Goal: Task Accomplishment & Management: Manage account settings

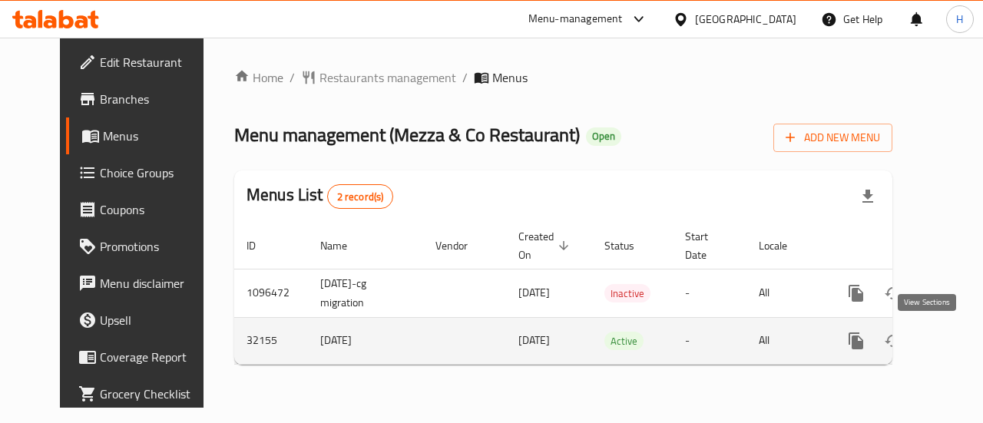
click at [960, 341] on icon "enhanced table" at bounding box center [967, 341] width 14 height 14
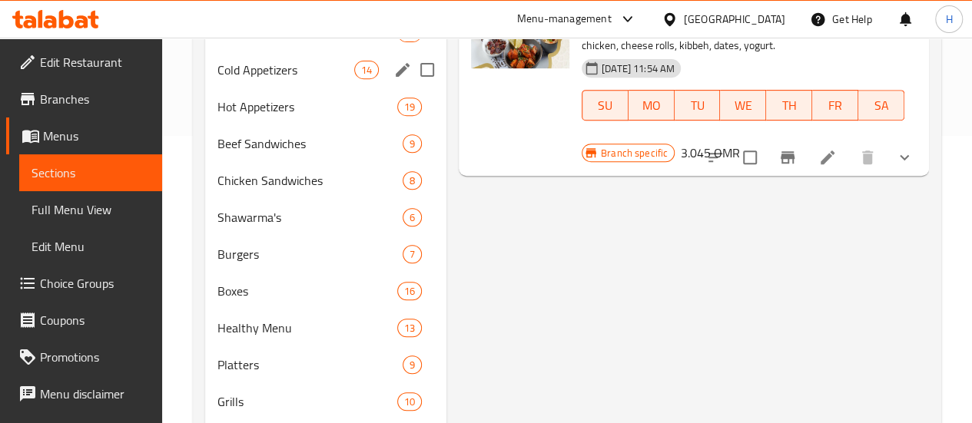
scroll to position [289, 0]
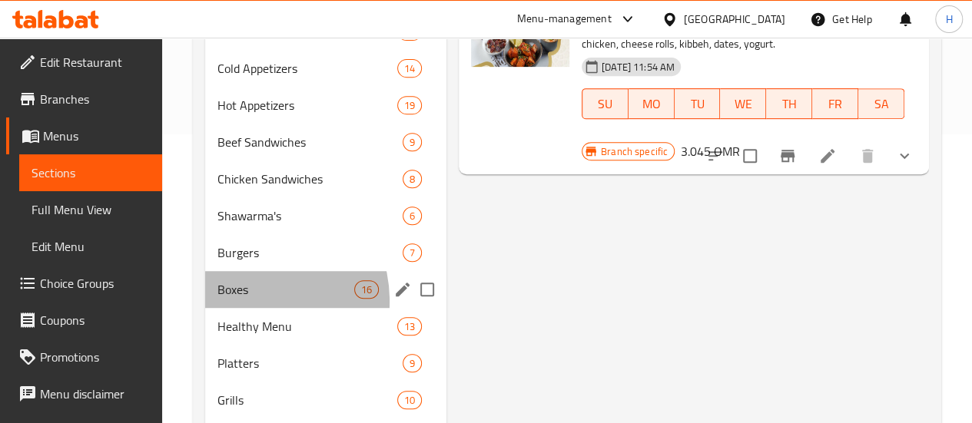
click at [243, 308] on div "Boxes 16" at bounding box center [325, 289] width 241 height 37
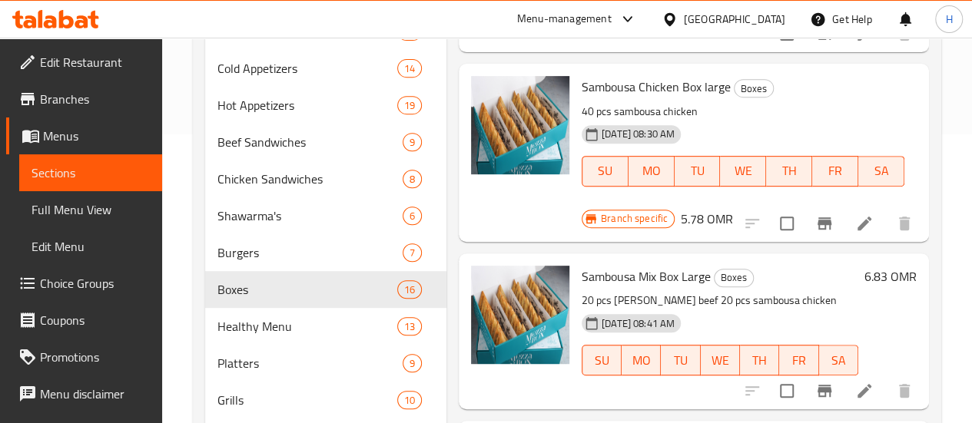
scroll to position [877, 0]
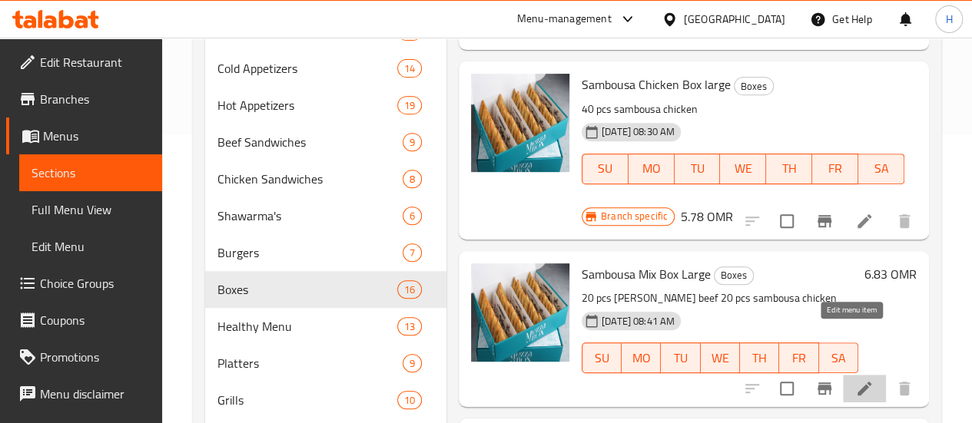
click at [855, 379] on icon at bounding box center [864, 388] width 18 height 18
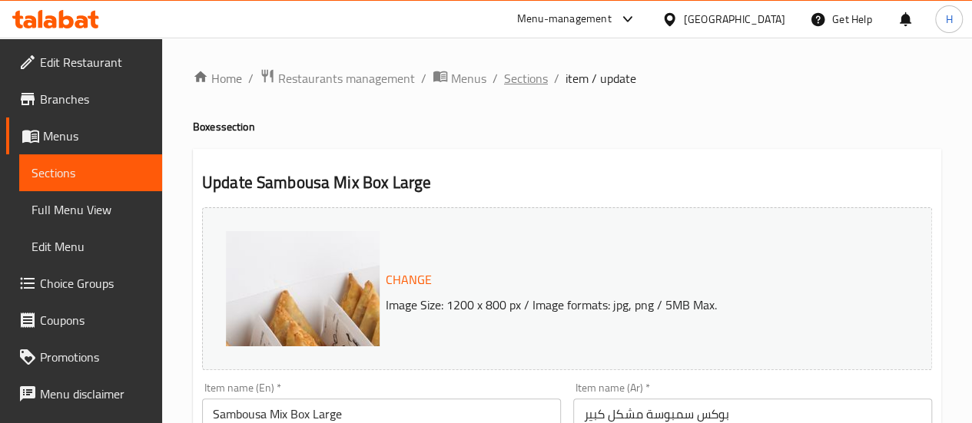
click at [522, 72] on span "Sections" at bounding box center [526, 78] width 44 height 18
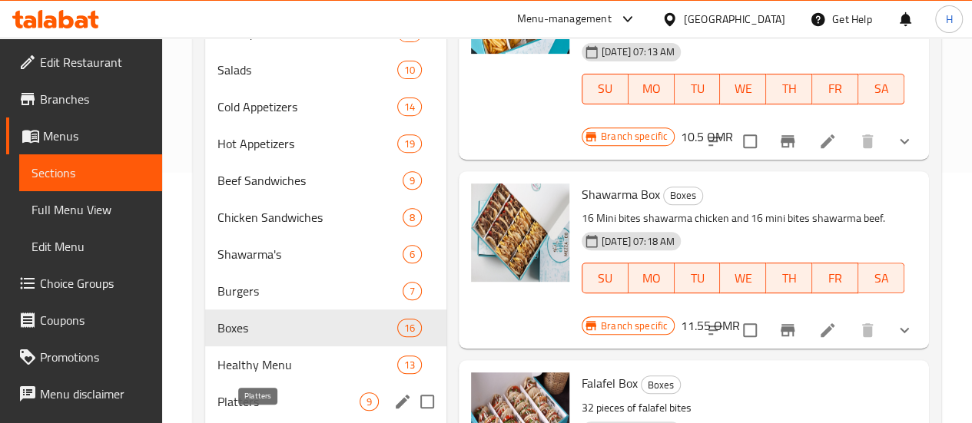
scroll to position [392, 0]
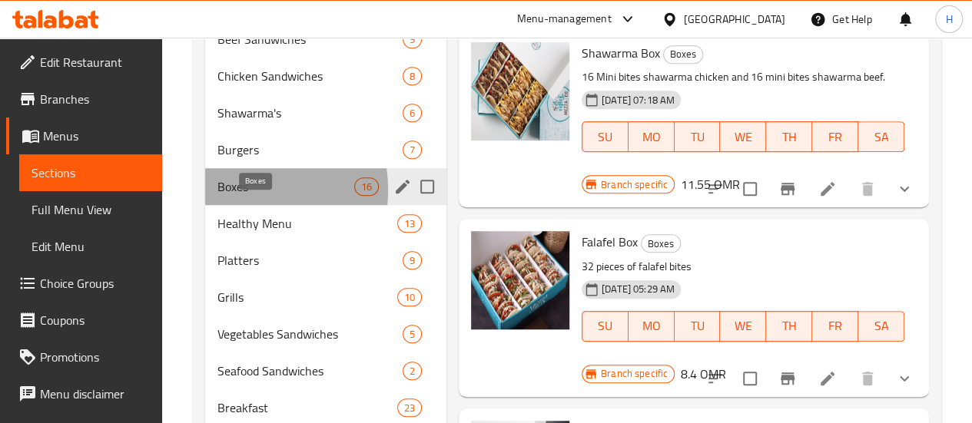
click at [232, 196] on span "Boxes" at bounding box center [285, 186] width 137 height 18
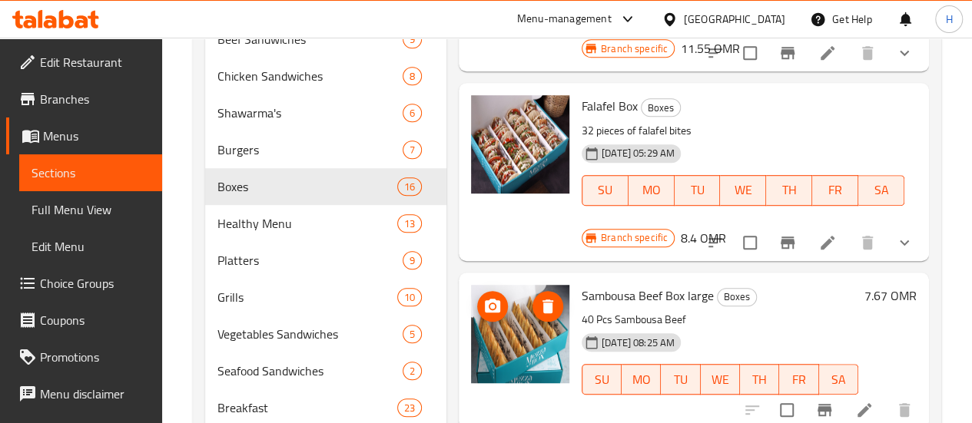
scroll to position [404, 0]
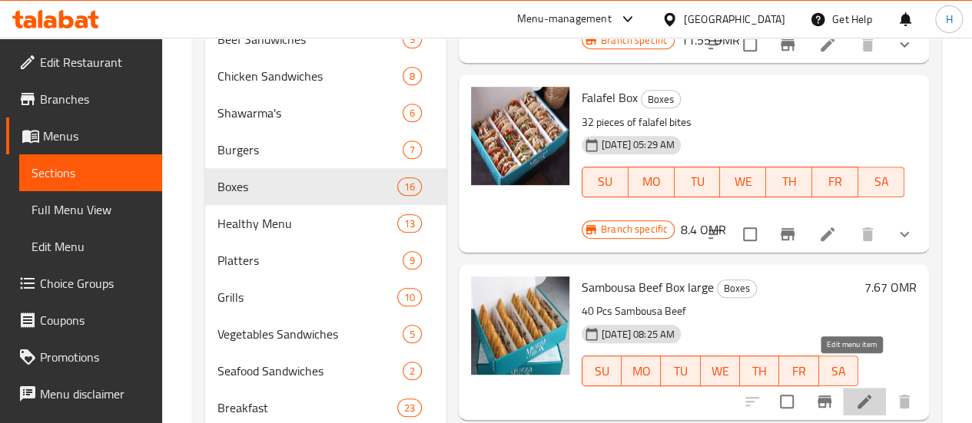
click at [855, 393] on icon at bounding box center [864, 402] width 18 height 18
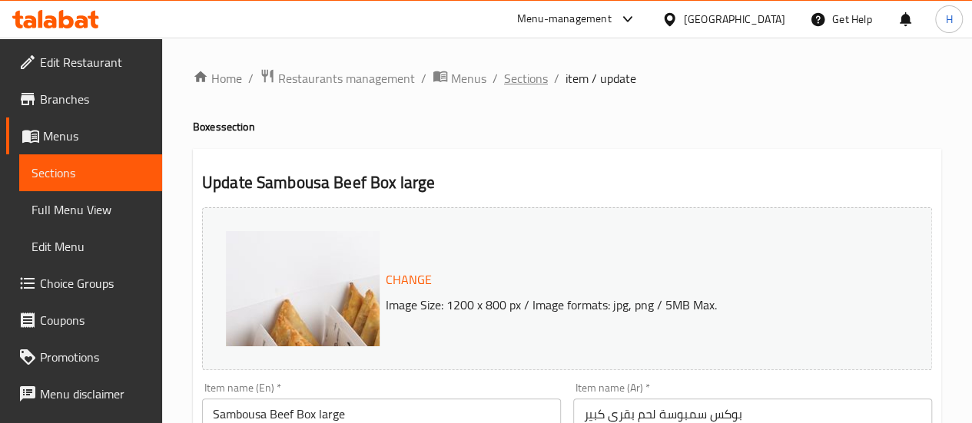
click at [520, 81] on span "Sections" at bounding box center [526, 78] width 44 height 18
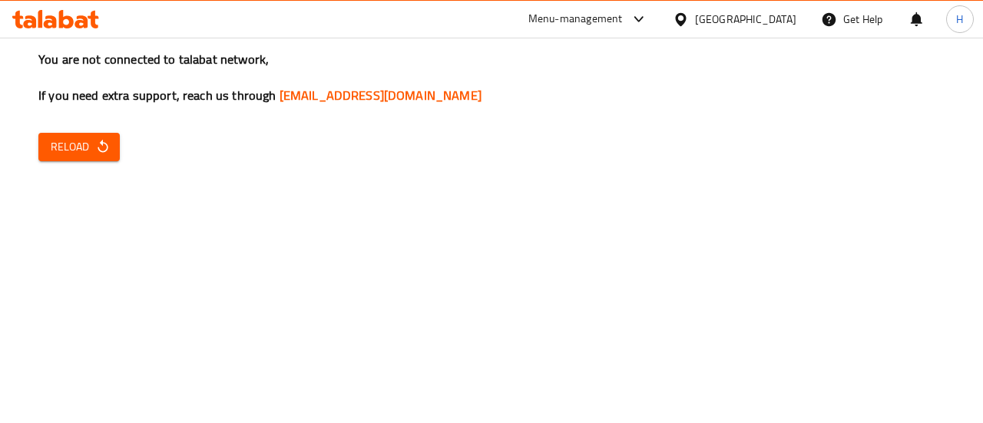
click at [100, 154] on icon "button" at bounding box center [102, 146] width 15 height 15
click at [110, 139] on button "Reload" at bounding box center [78, 147] width 81 height 28
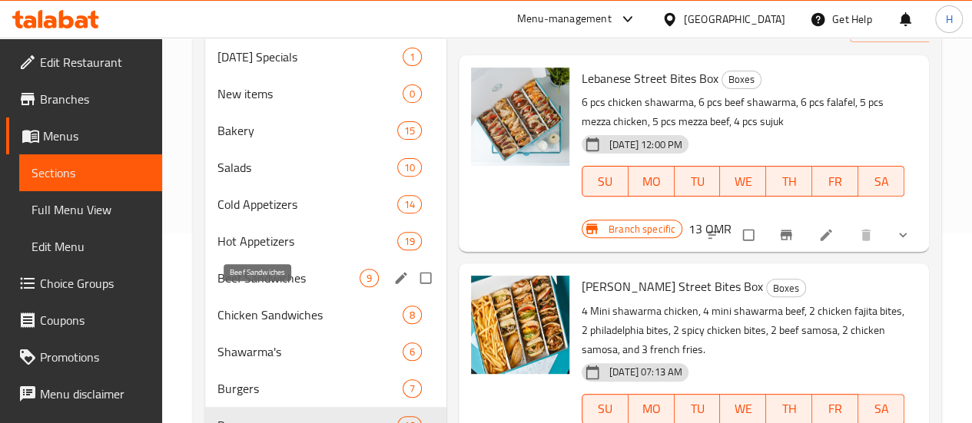
scroll to position [191, 0]
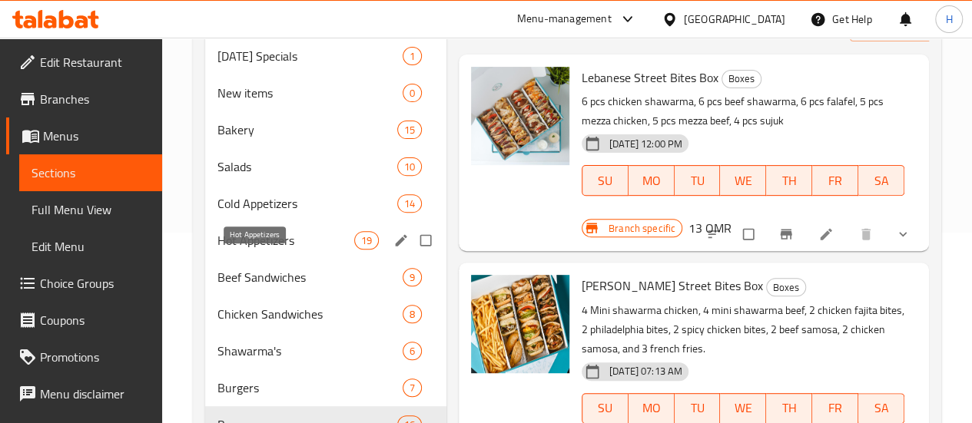
click at [251, 250] on span "Hot Appetizers" at bounding box center [285, 240] width 137 height 18
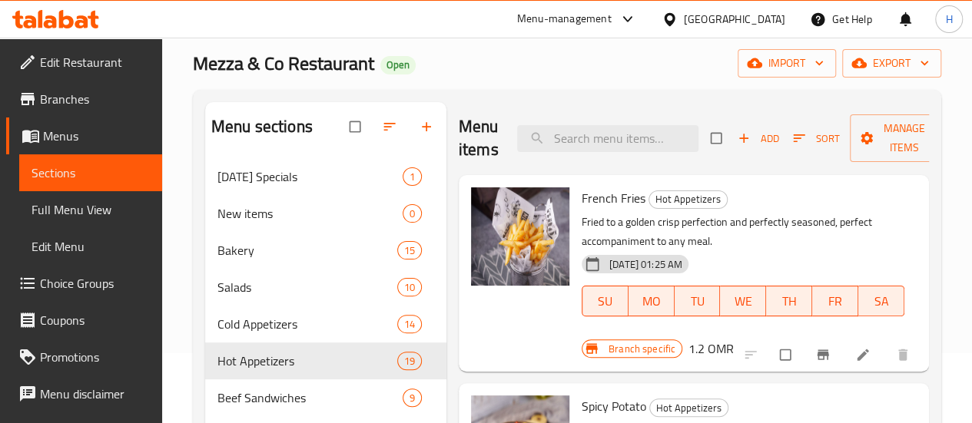
scroll to position [67, 0]
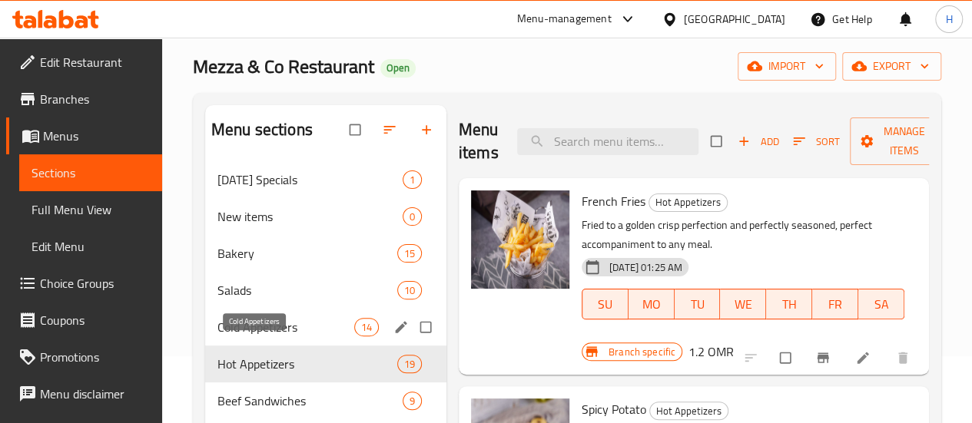
click at [240, 336] on span "Cold Appetizers" at bounding box center [285, 327] width 137 height 18
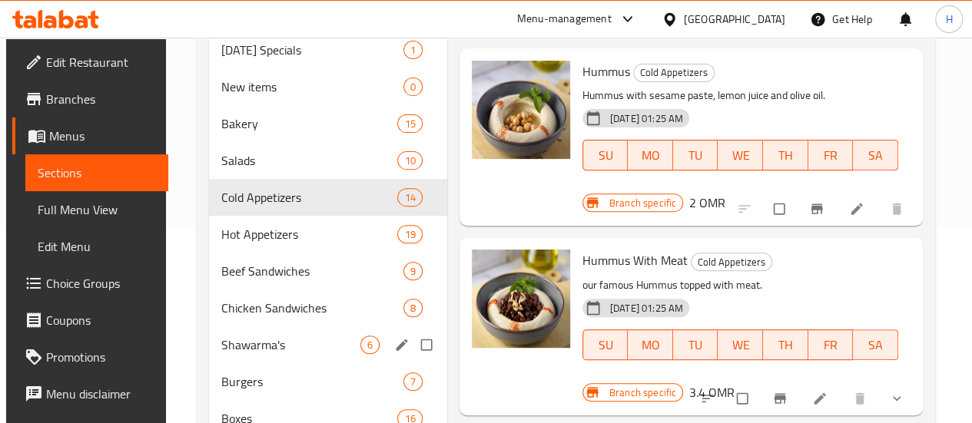
scroll to position [197, 0]
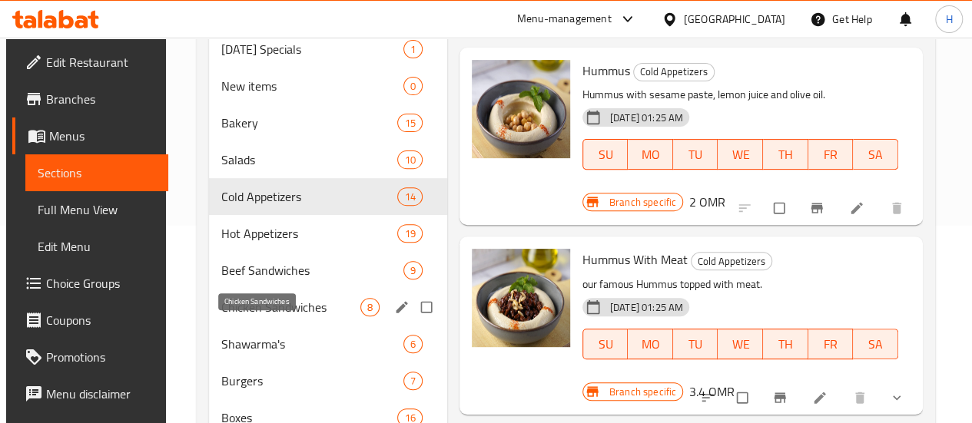
click at [250, 317] on span "Chicken Sandwiches" at bounding box center [290, 307] width 138 height 18
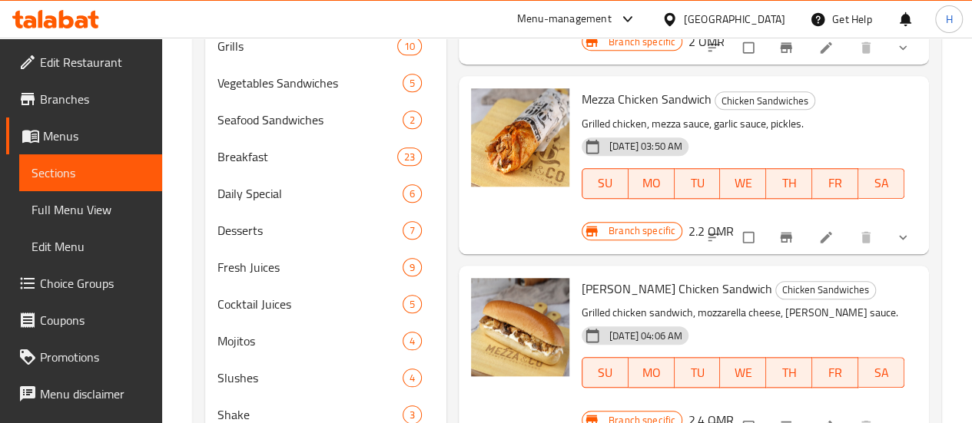
scroll to position [798, 0]
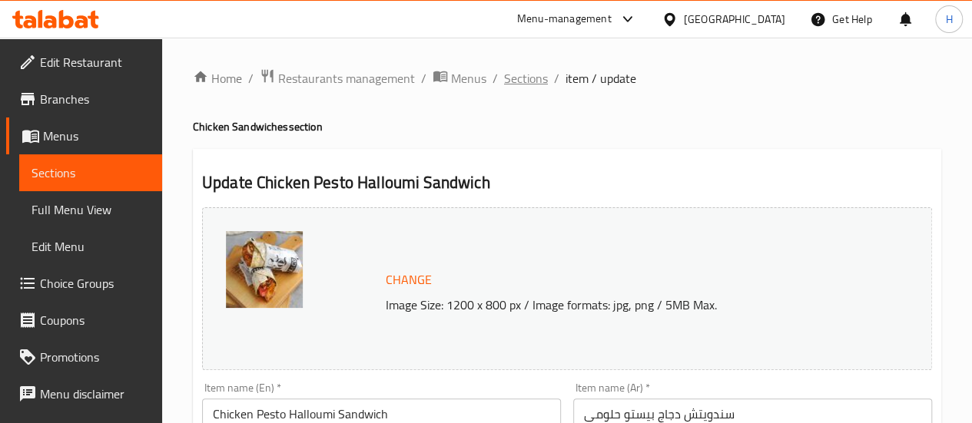
click at [519, 83] on span "Sections" at bounding box center [526, 78] width 44 height 18
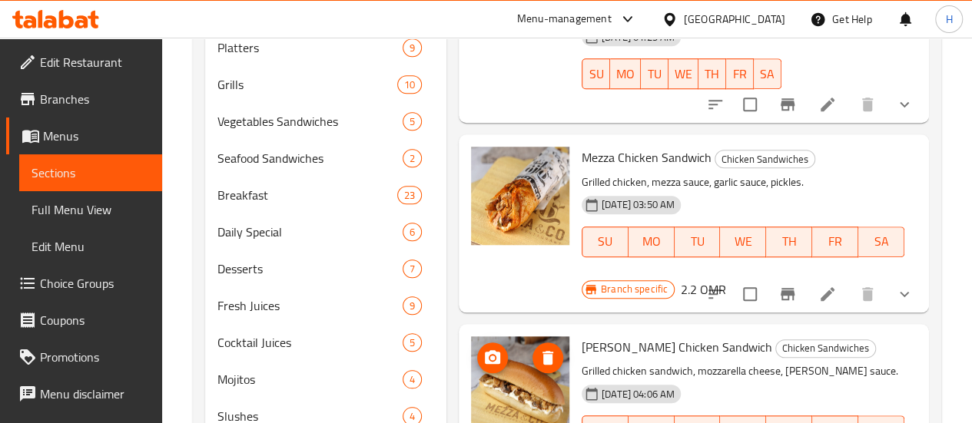
scroll to position [798, 0]
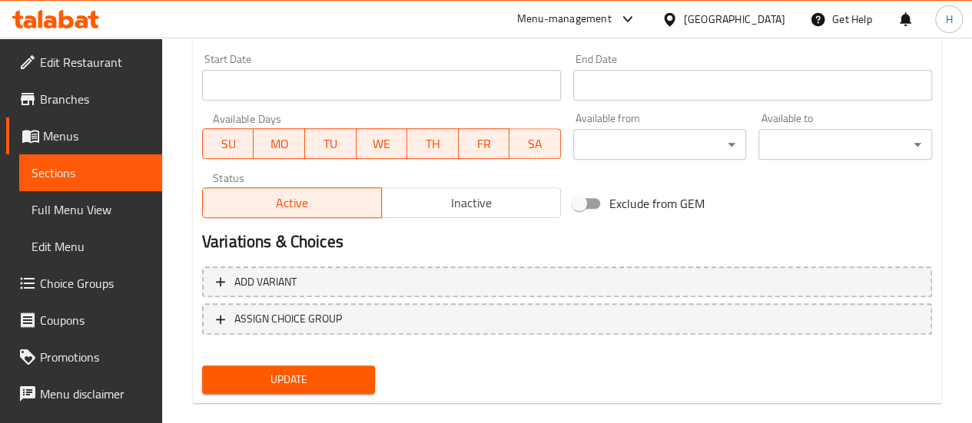
scroll to position [665, 0]
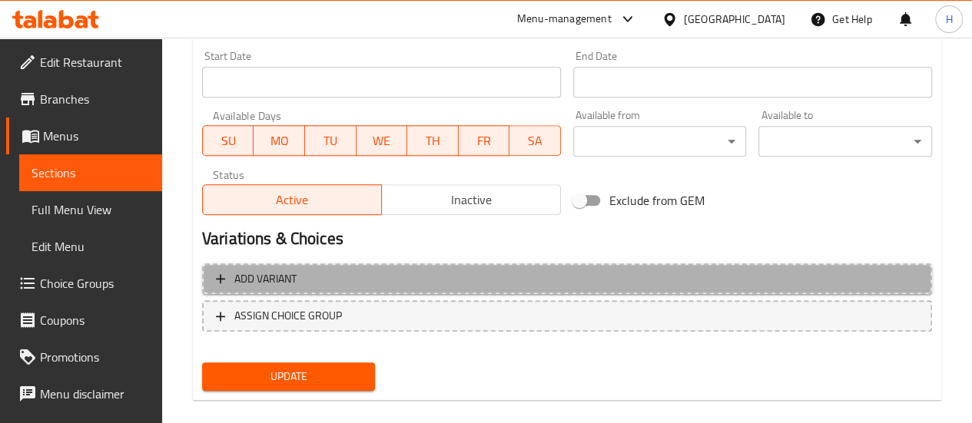
click at [319, 282] on span "Add variant" at bounding box center [567, 279] width 702 height 19
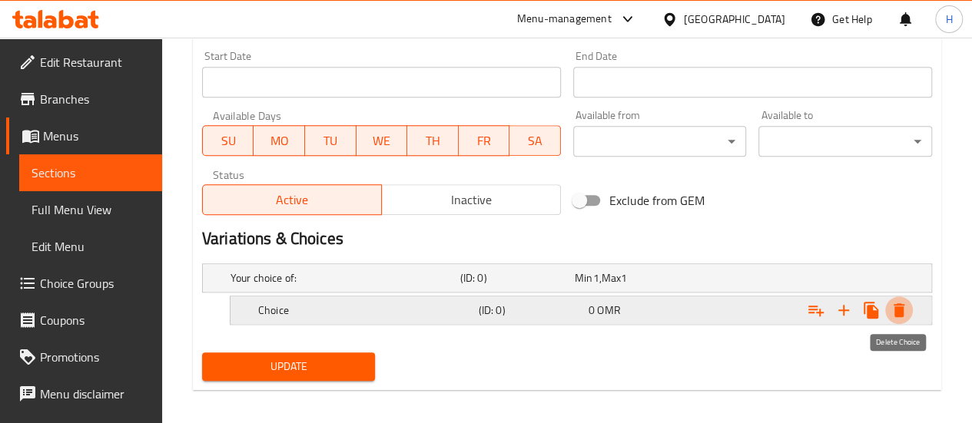
click at [894, 307] on icon "Expand" at bounding box center [898, 310] width 11 height 14
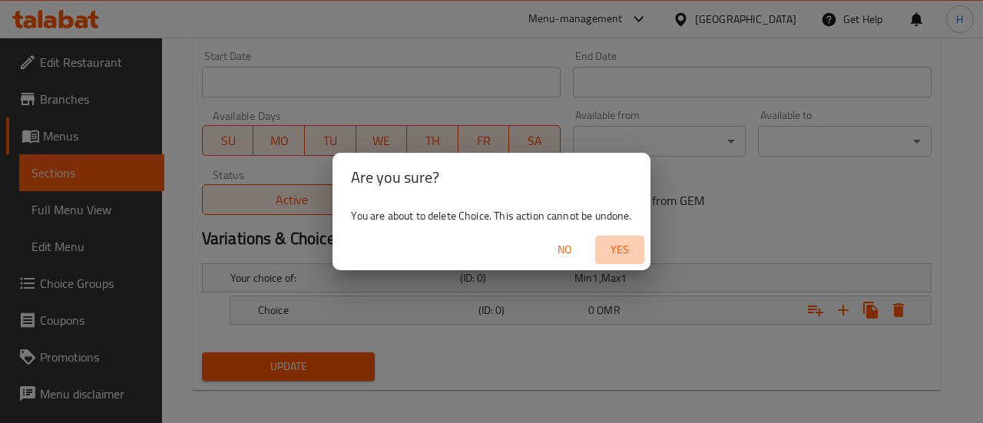
click at [621, 250] on span "Yes" at bounding box center [620, 249] width 37 height 19
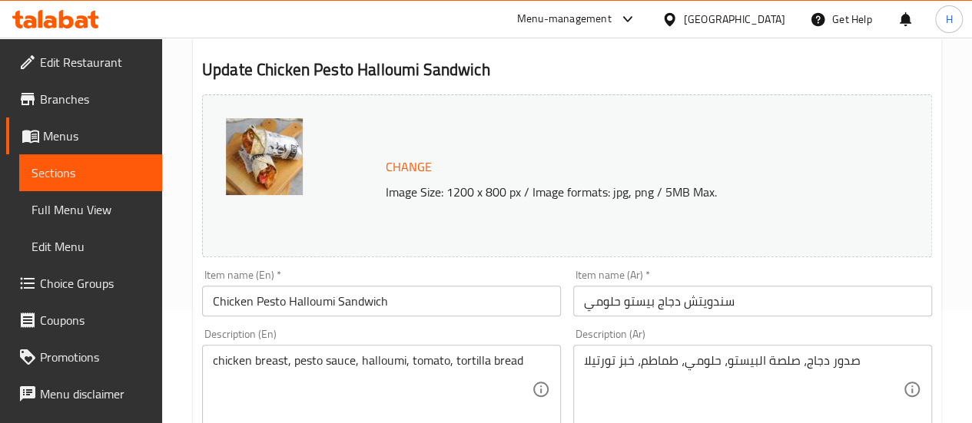
scroll to position [0, 0]
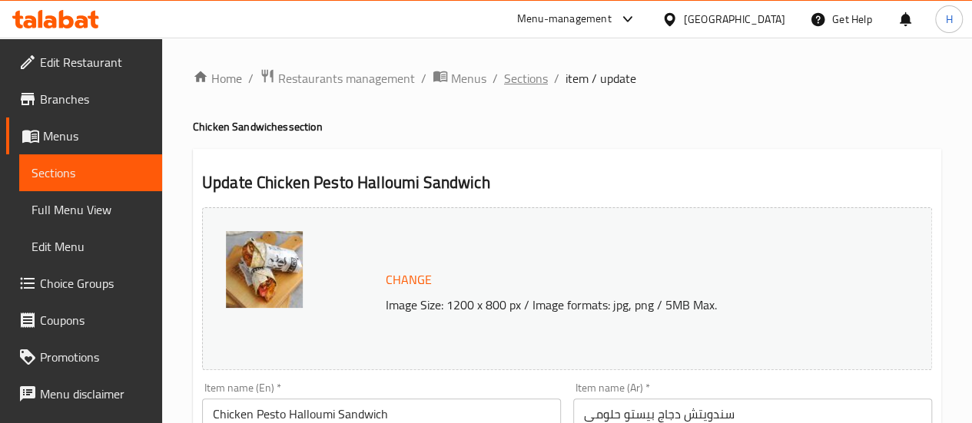
click at [518, 82] on span "Sections" at bounding box center [526, 78] width 44 height 18
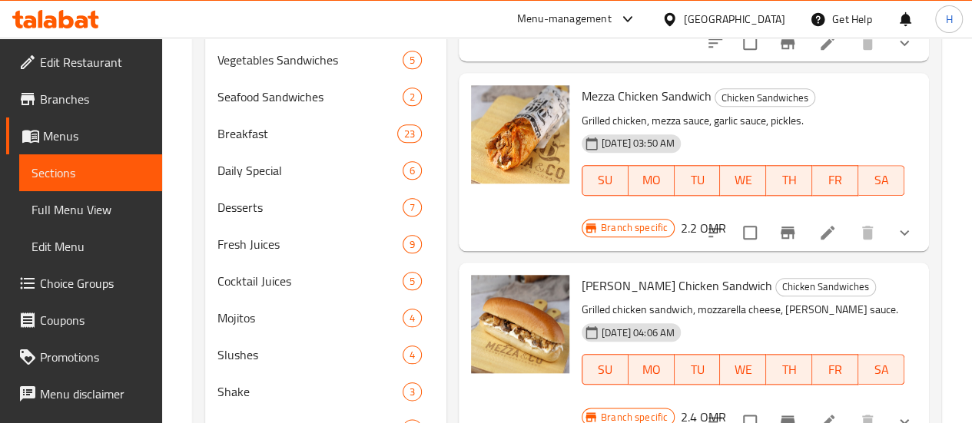
scroll to position [798, 0]
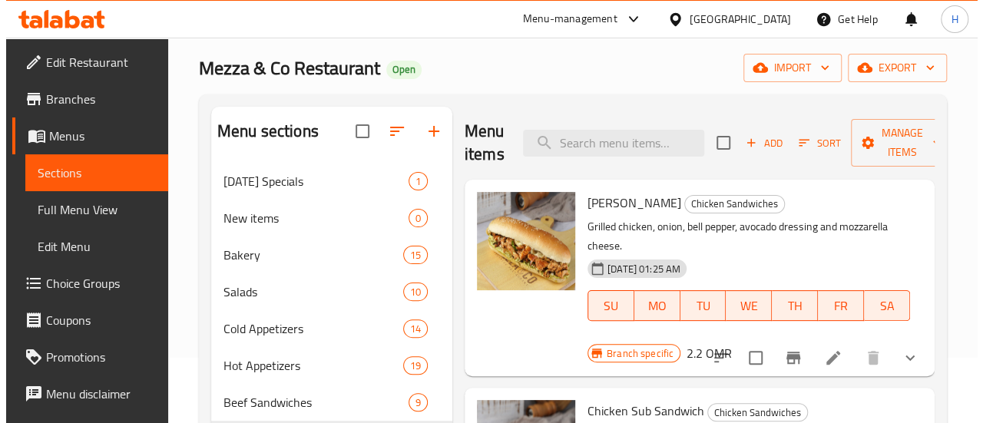
scroll to position [0, 0]
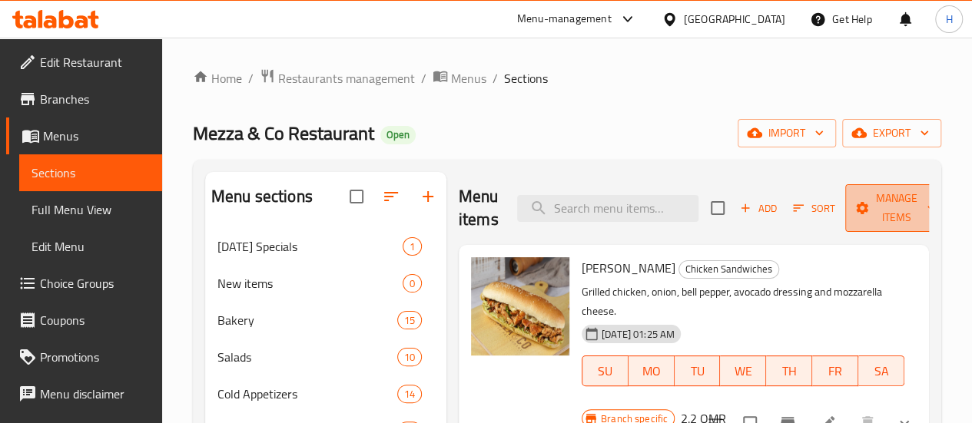
click at [857, 219] on span "Manage items" at bounding box center [896, 208] width 78 height 38
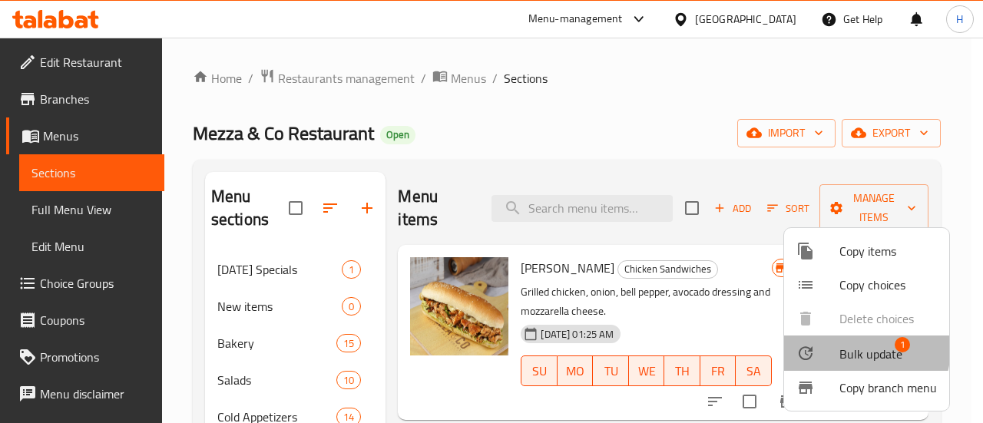
click at [850, 348] on span "Bulk update" at bounding box center [871, 354] width 63 height 18
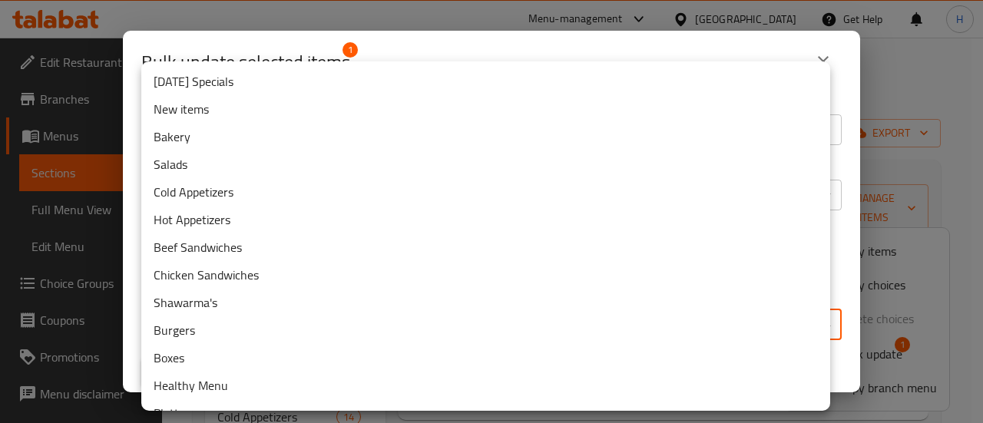
click at [413, 313] on body "​ Menu-management Oman Get Help H Edit Restaurant Branches Menus Sections Full …" at bounding box center [491, 231] width 983 height 386
click at [220, 104] on li "New items" at bounding box center [485, 109] width 689 height 28
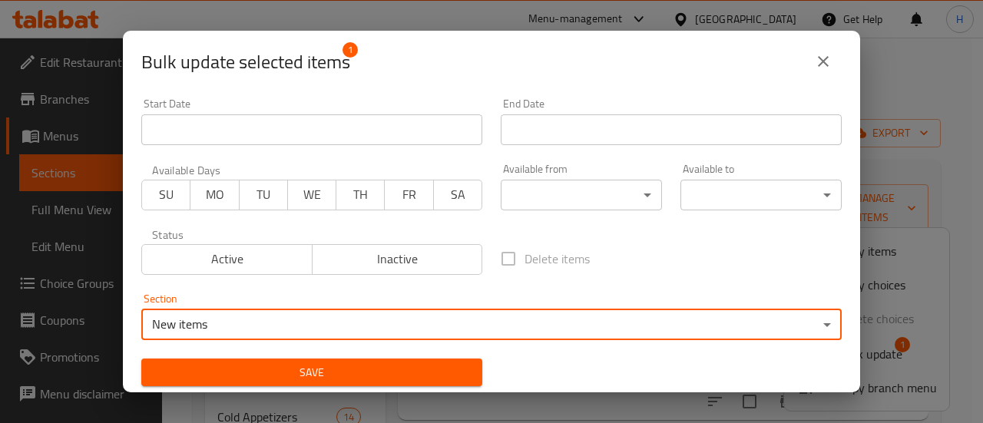
click at [296, 371] on span "Save" at bounding box center [312, 372] width 317 height 19
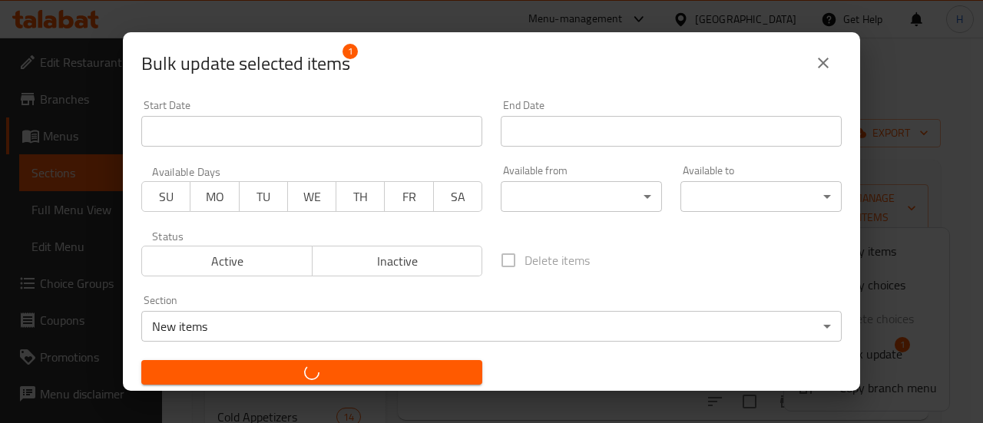
checkbox input "false"
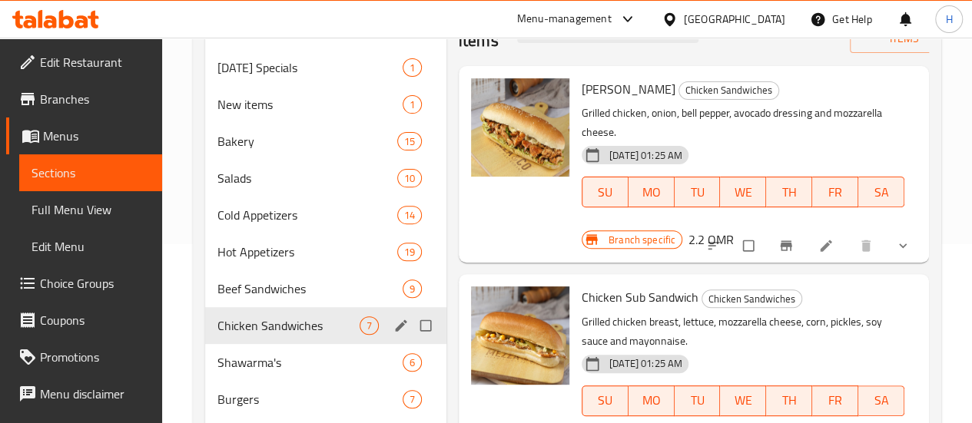
scroll to position [181, 0]
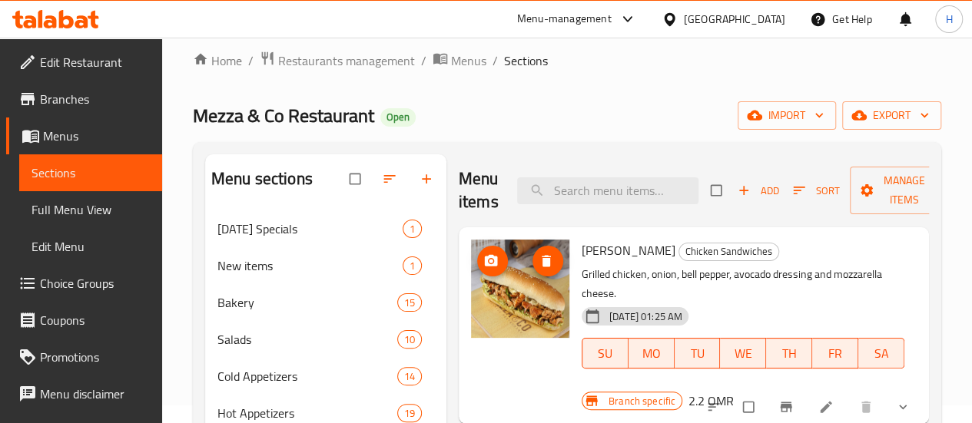
scroll to position [15, 0]
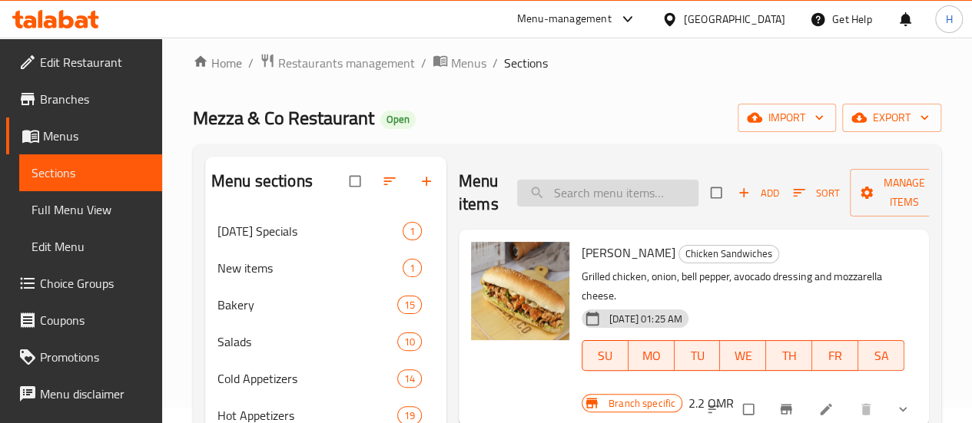
click at [563, 204] on input "search" at bounding box center [607, 193] width 181 height 27
type input "h"
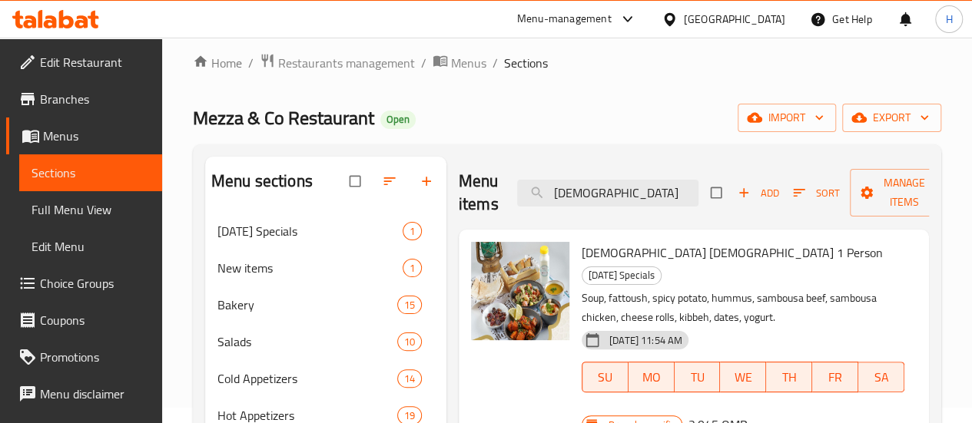
scroll to position [0, 0]
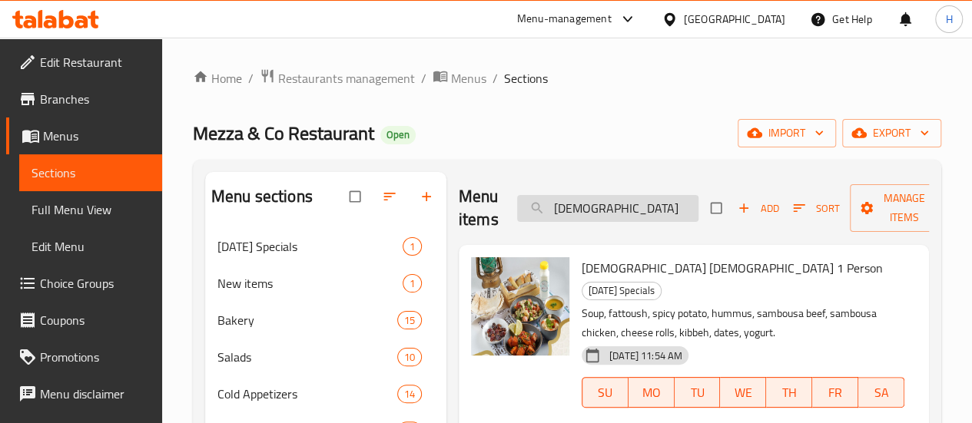
click at [534, 217] on input "[DEMOGRAPHIC_DATA]" at bounding box center [607, 208] width 181 height 27
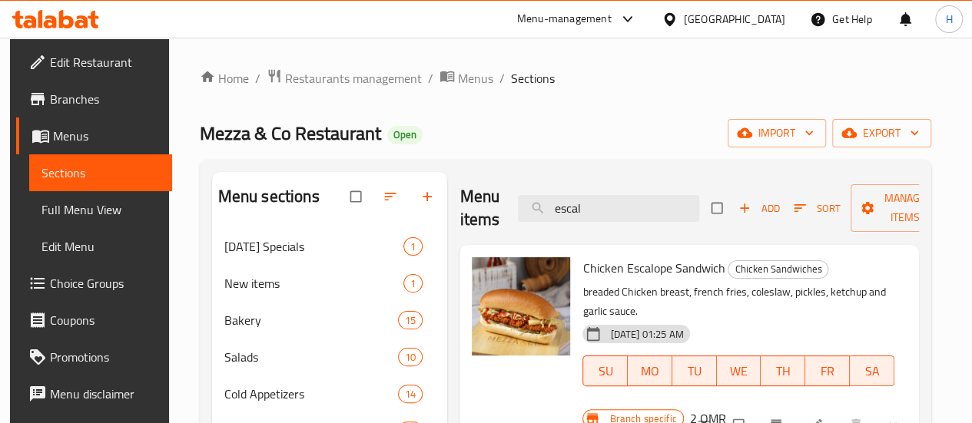
scroll to position [115, 0]
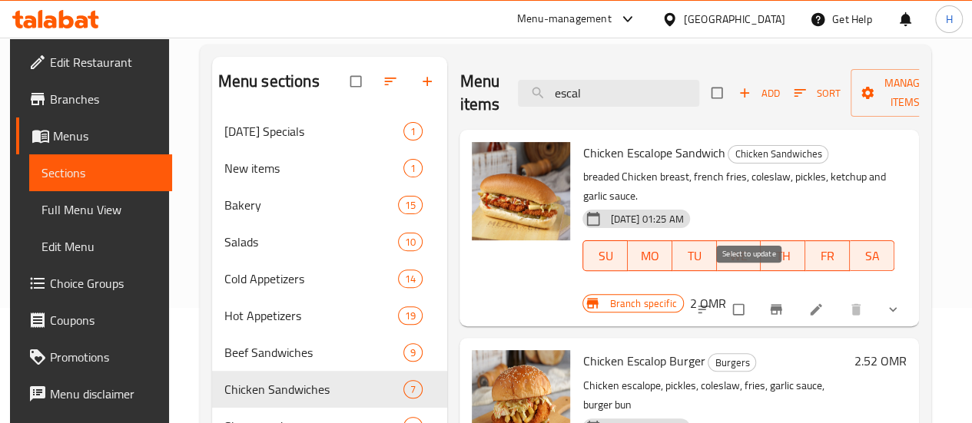
type input "escal"
click at [744, 297] on input "checkbox" at bounding box center [740, 309] width 32 height 29
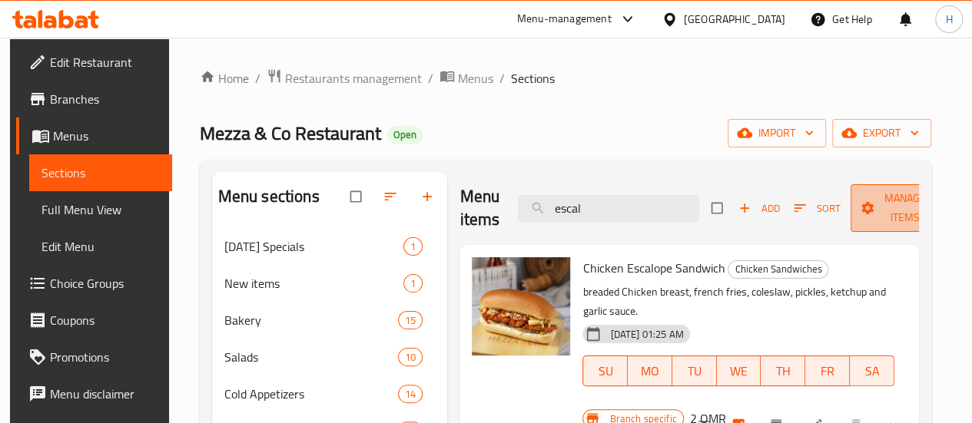
click at [863, 209] on span "Manage items" at bounding box center [905, 208] width 85 height 38
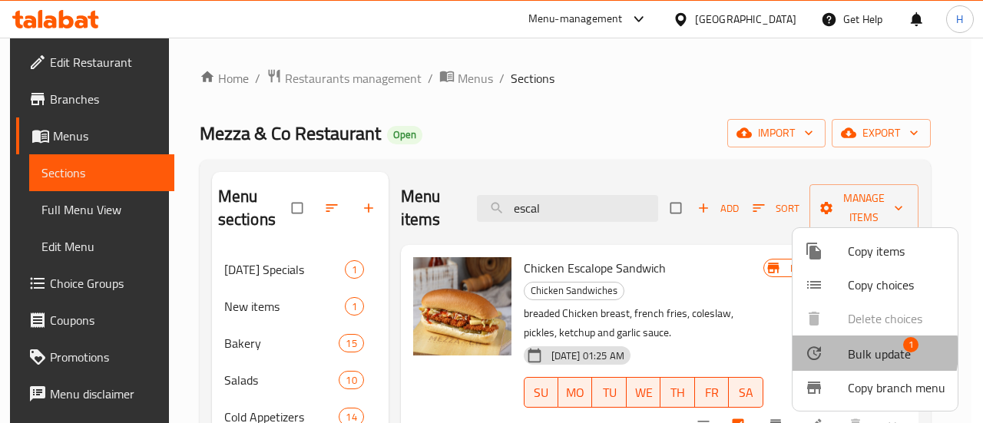
click at [846, 351] on div at bounding box center [826, 353] width 43 height 18
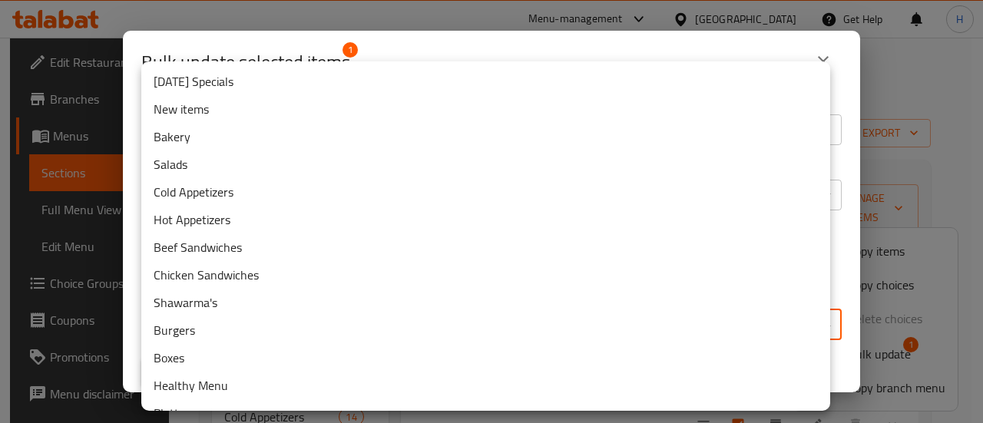
click at [435, 333] on body "​ Menu-management [GEOGRAPHIC_DATA] Get Help H Edit Restaurant Branches Menus S…" at bounding box center [491, 231] width 983 height 386
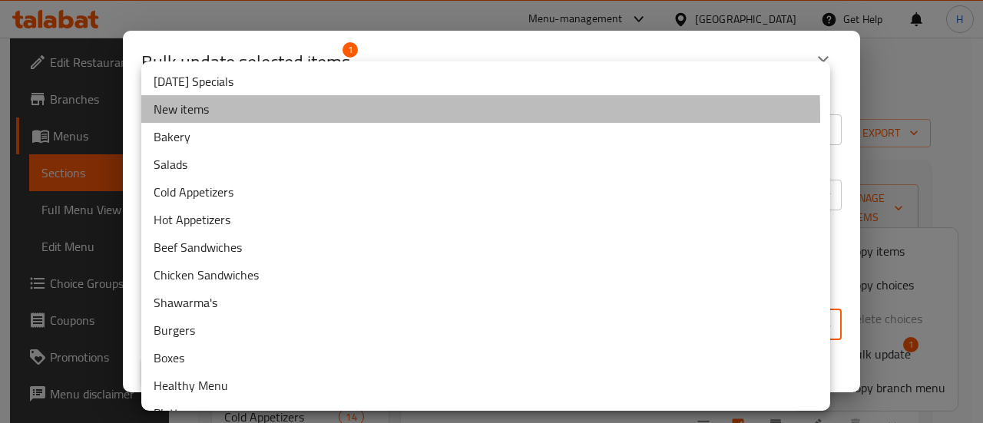
click at [251, 116] on li "New items" at bounding box center [485, 109] width 689 height 28
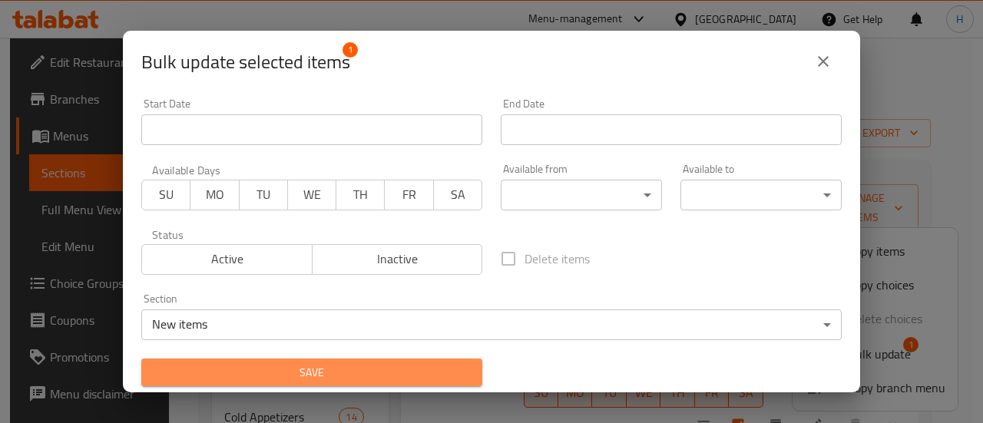
click at [346, 370] on span "Save" at bounding box center [312, 372] width 317 height 19
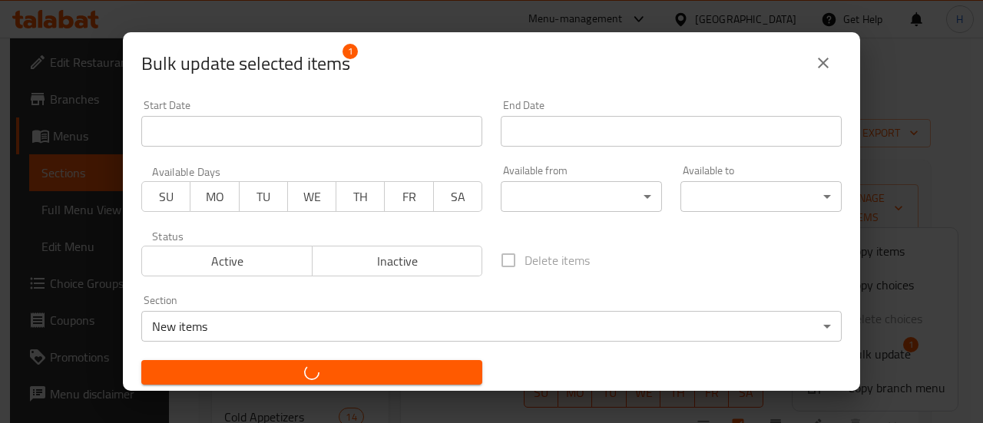
checkbox input "false"
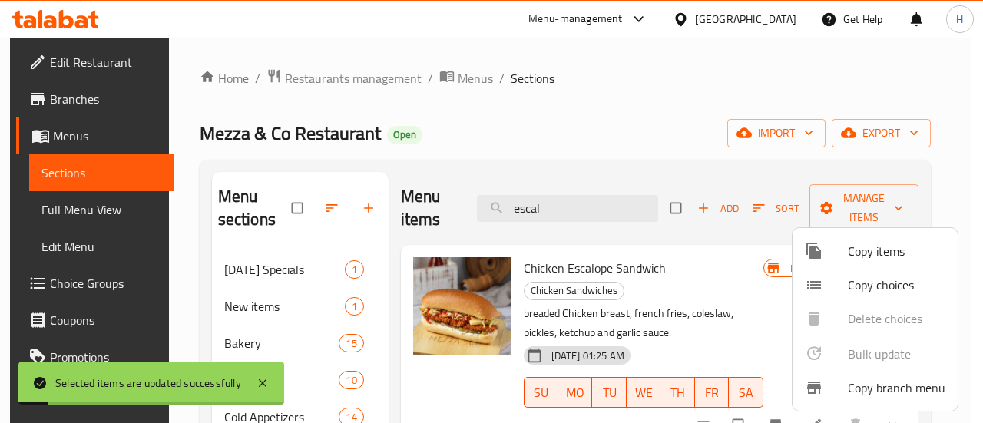
click at [561, 210] on div at bounding box center [491, 211] width 983 height 423
click at [561, 210] on input "escal" at bounding box center [567, 208] width 181 height 27
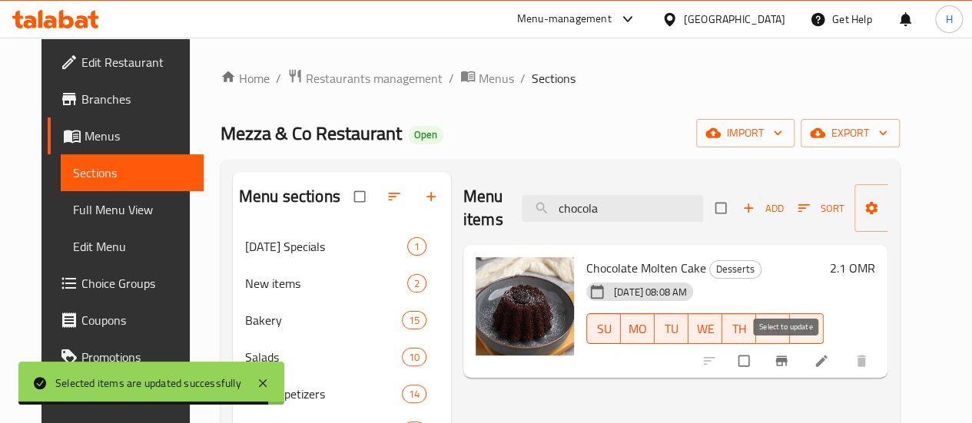
type input "chocola"
click at [761, 365] on input "checkbox" at bounding box center [745, 360] width 32 height 29
checkbox input "true"
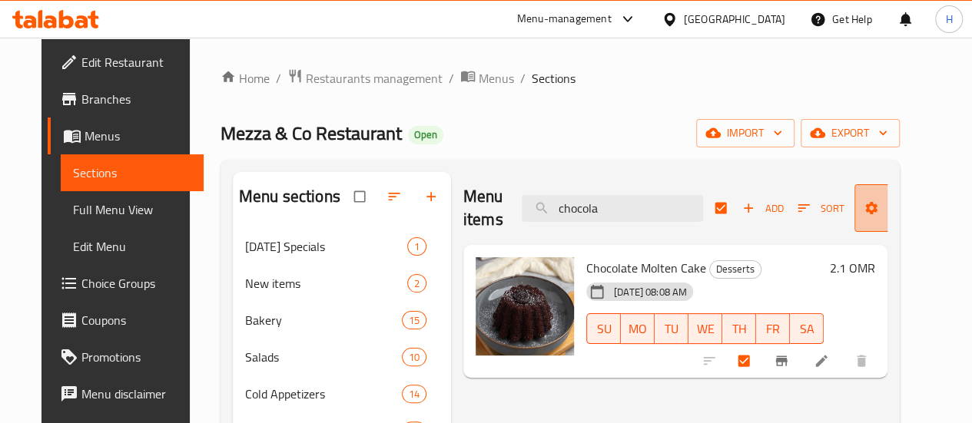
click at [874, 197] on span "Manage items" at bounding box center [909, 208] width 85 height 38
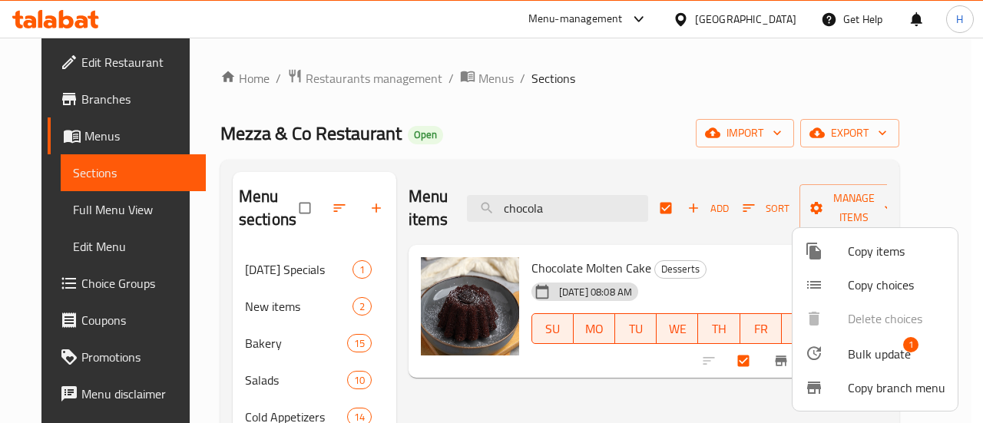
click at [860, 360] on span "Bulk update" at bounding box center [879, 354] width 63 height 18
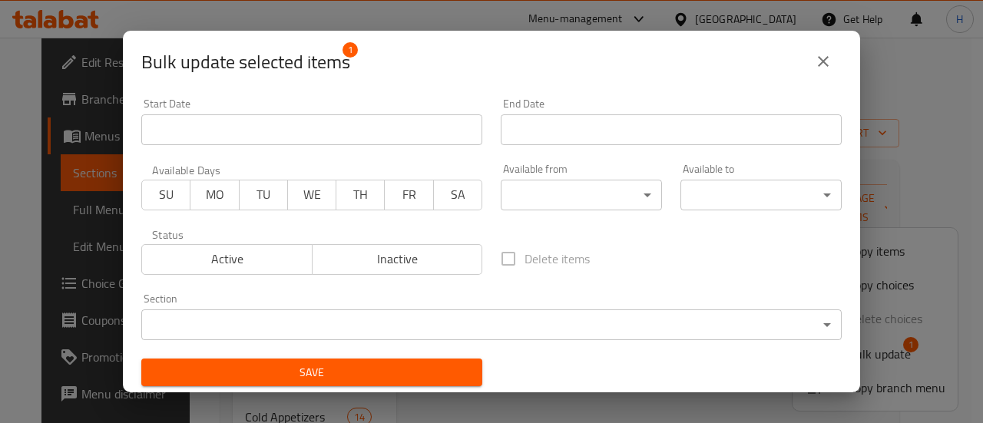
click at [467, 330] on body "​ Menu-management [GEOGRAPHIC_DATA] Get Help H Edit Restaurant Branches Menus S…" at bounding box center [491, 231] width 983 height 386
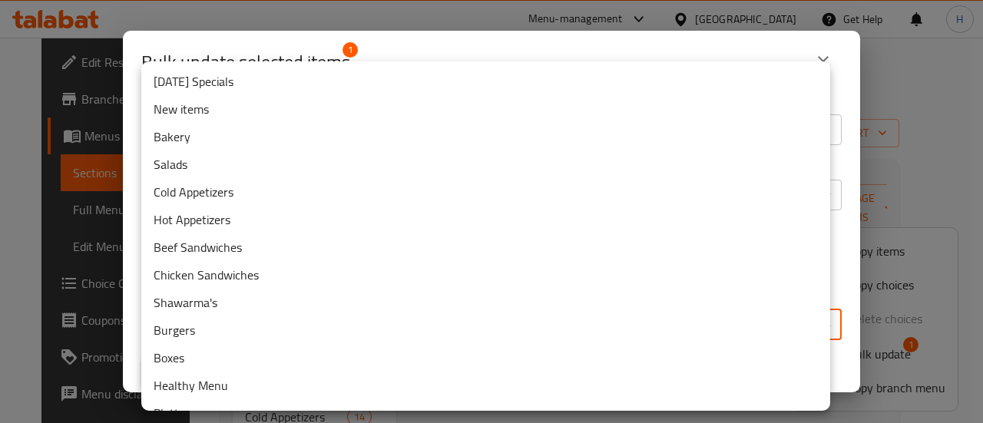
click at [197, 111] on li "New items" at bounding box center [485, 109] width 689 height 28
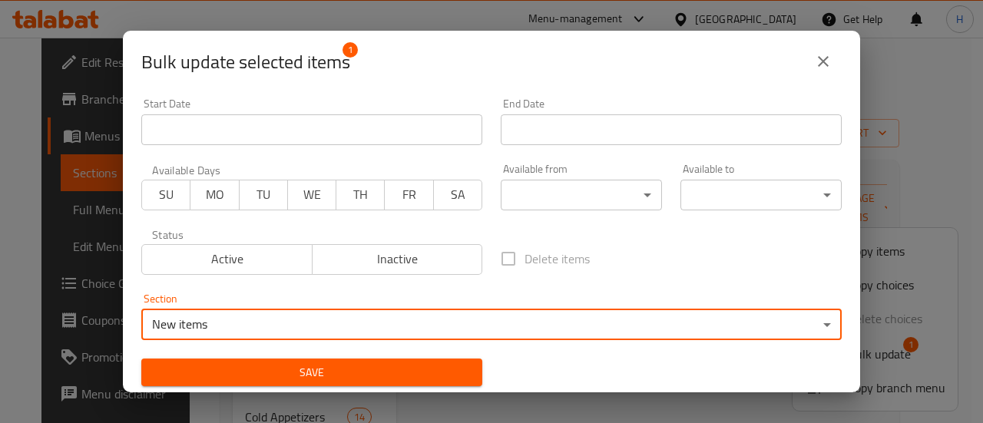
click at [386, 381] on span "Save" at bounding box center [312, 372] width 317 height 19
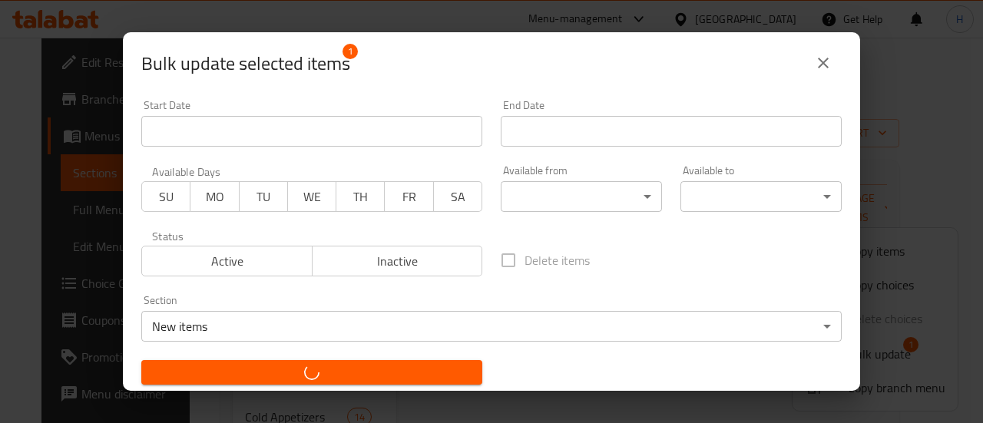
checkbox input "false"
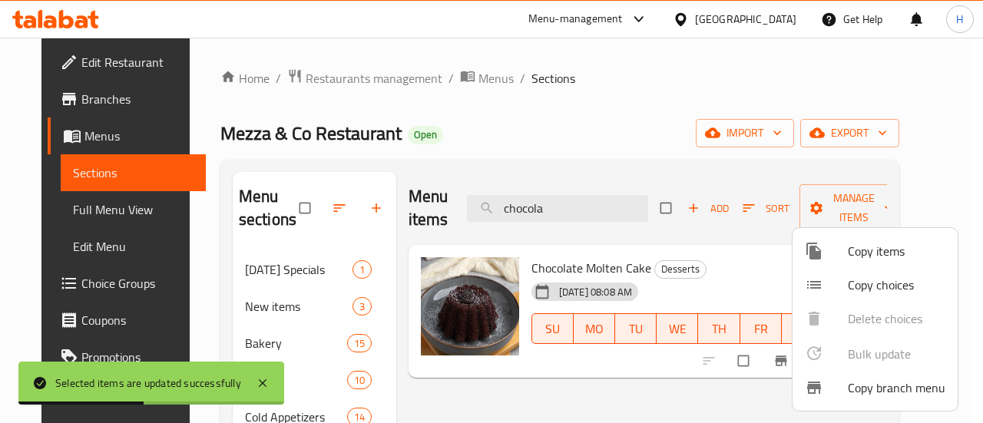
click at [565, 207] on div at bounding box center [491, 211] width 983 height 423
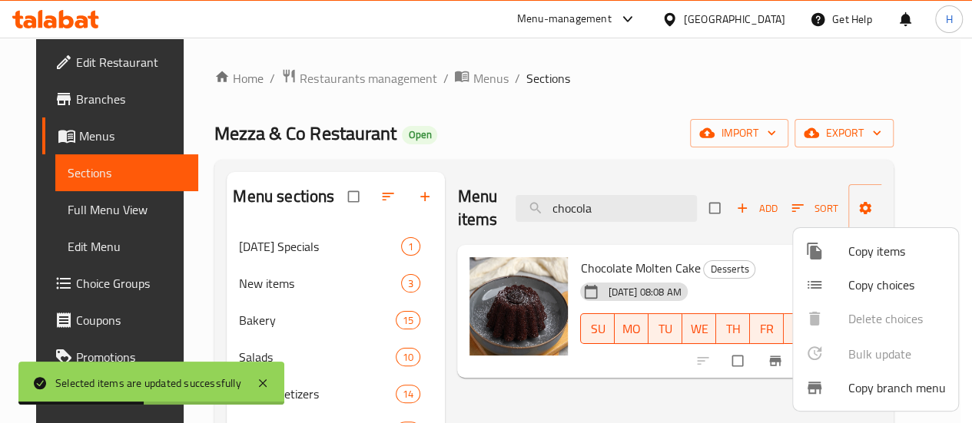
click at [565, 207] on input "chocola" at bounding box center [605, 208] width 181 height 27
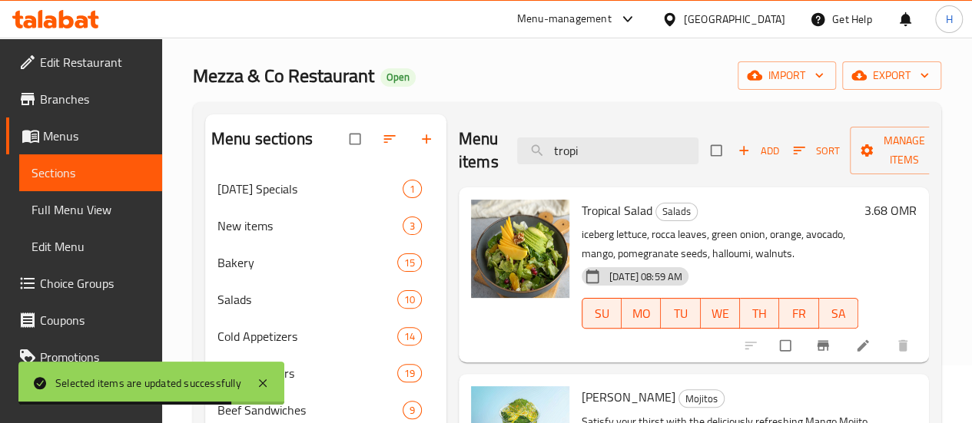
scroll to position [58, 0]
type input "tropi"
click at [777, 354] on input "checkbox" at bounding box center [787, 344] width 32 height 29
click at [862, 167] on span "Manage items" at bounding box center [904, 150] width 85 height 38
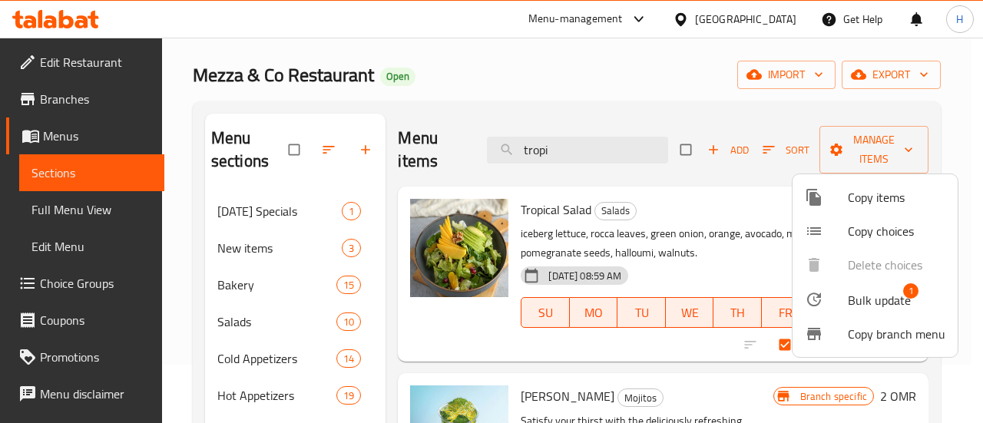
click at [827, 297] on div at bounding box center [826, 299] width 43 height 18
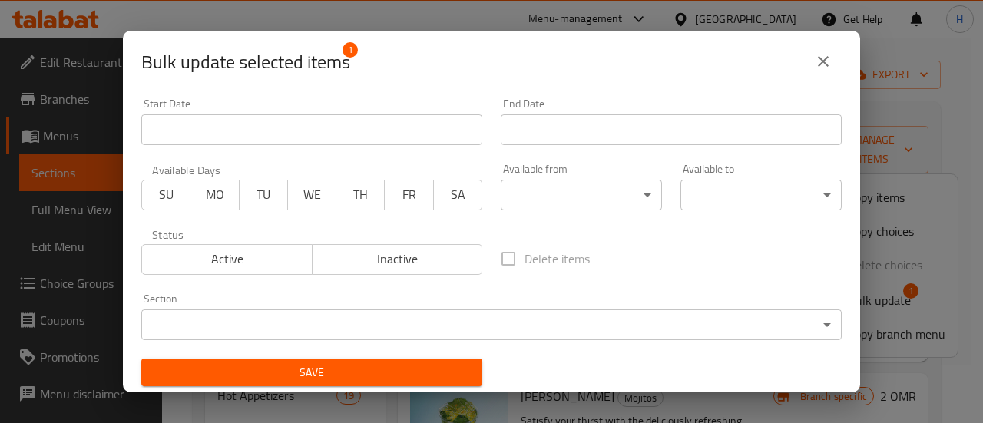
click at [396, 323] on body "​ Menu-management [GEOGRAPHIC_DATA] Get Help H Edit Restaurant Branches Menus S…" at bounding box center [491, 172] width 983 height 386
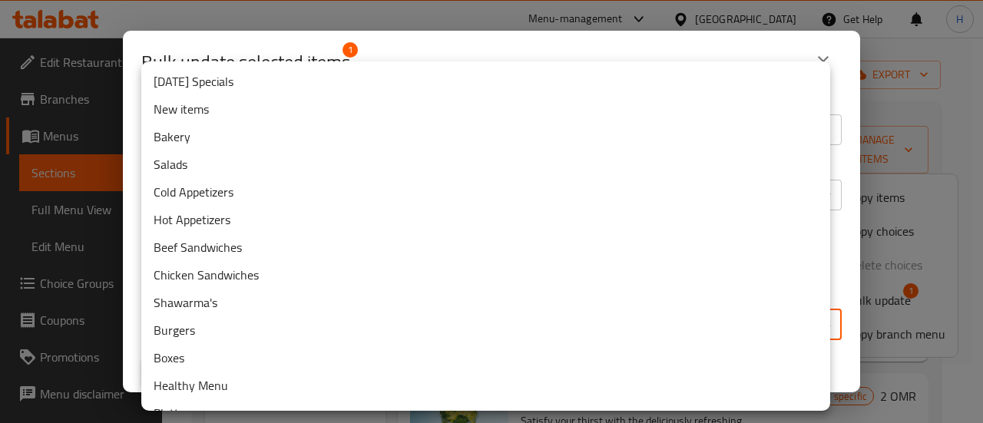
click at [195, 107] on li "New items" at bounding box center [485, 109] width 689 height 28
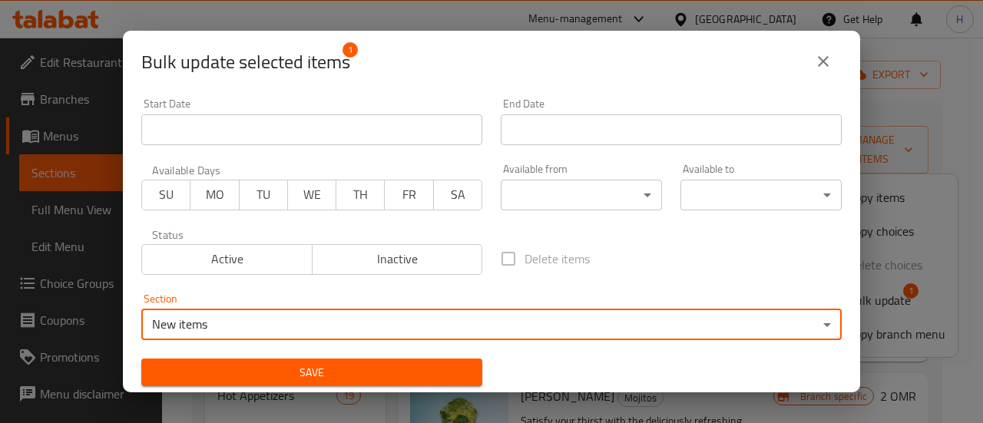
click at [280, 371] on span "Save" at bounding box center [312, 372] width 317 height 19
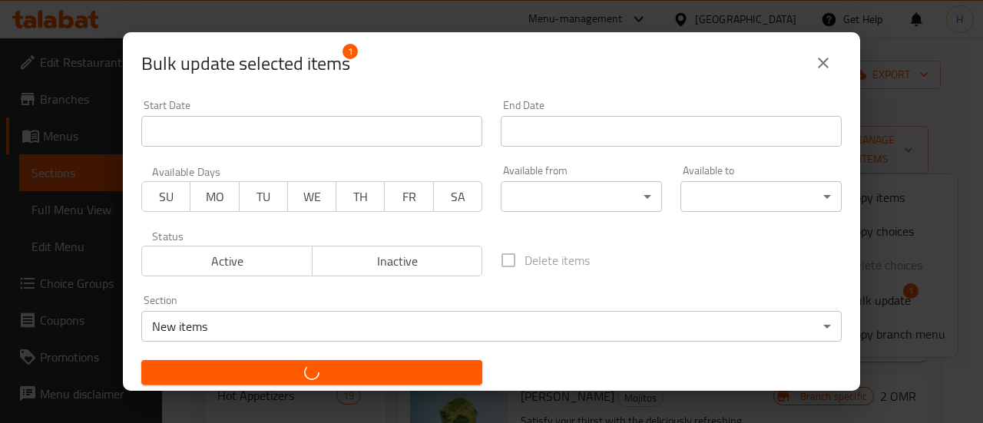
checkbox input "false"
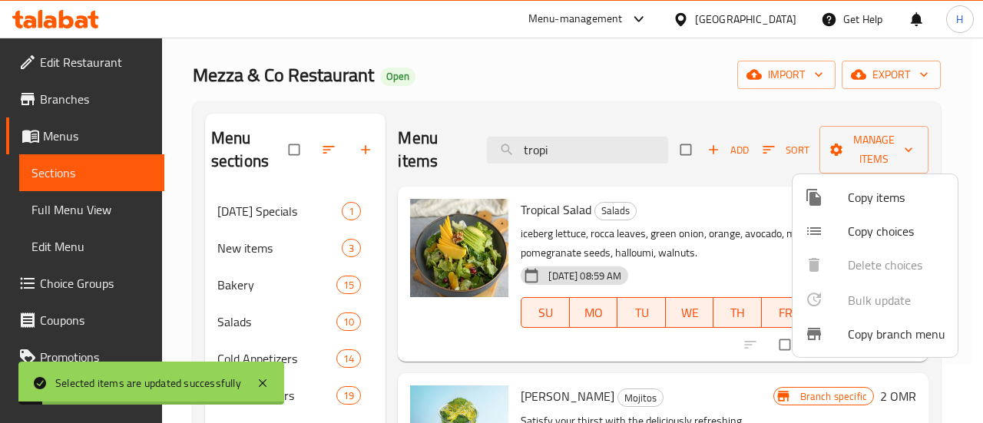
click at [565, 157] on div at bounding box center [491, 211] width 983 height 423
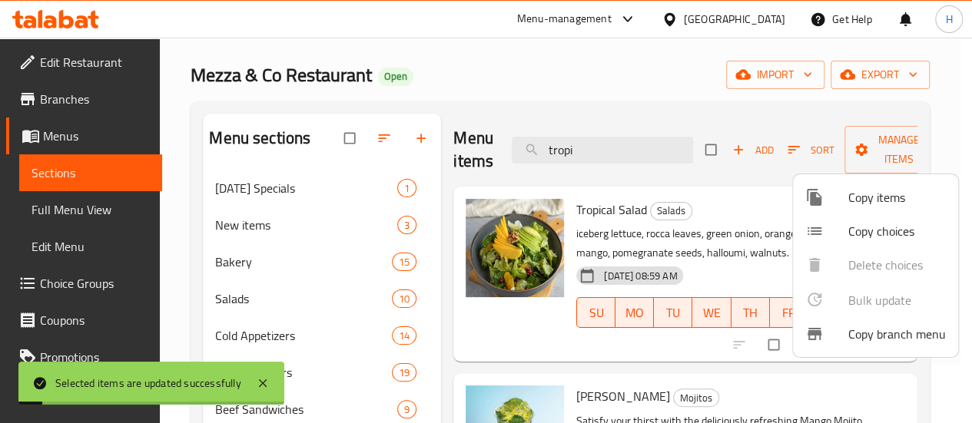
click at [565, 157] on input "tropi" at bounding box center [602, 150] width 181 height 27
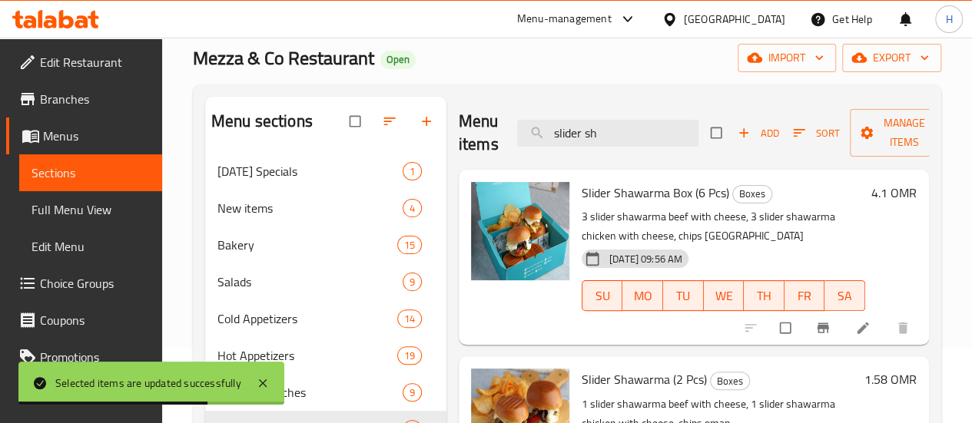
scroll to position [78, 0]
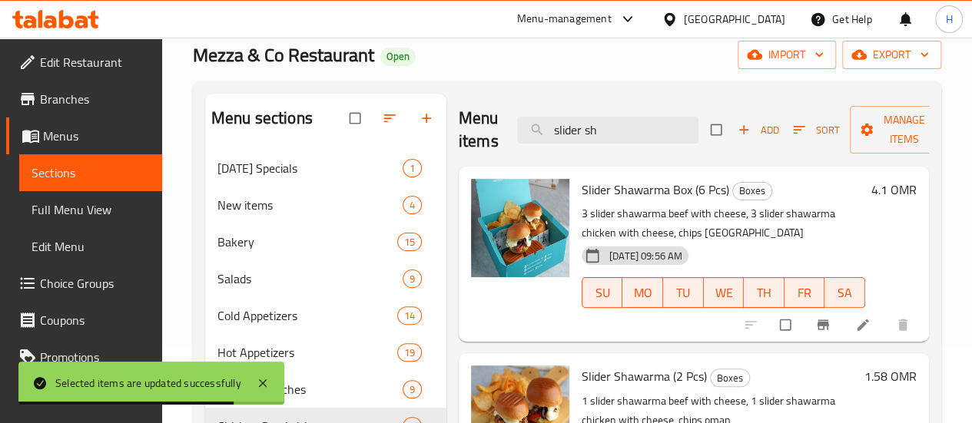
type input "slider sh"
click at [781, 324] on input "checkbox" at bounding box center [787, 324] width 32 height 29
click at [883, 99] on div "Menu items slider sh Add Sort Manage items" at bounding box center [694, 130] width 470 height 73
click at [885, 130] on span "Manage items" at bounding box center [904, 130] width 85 height 38
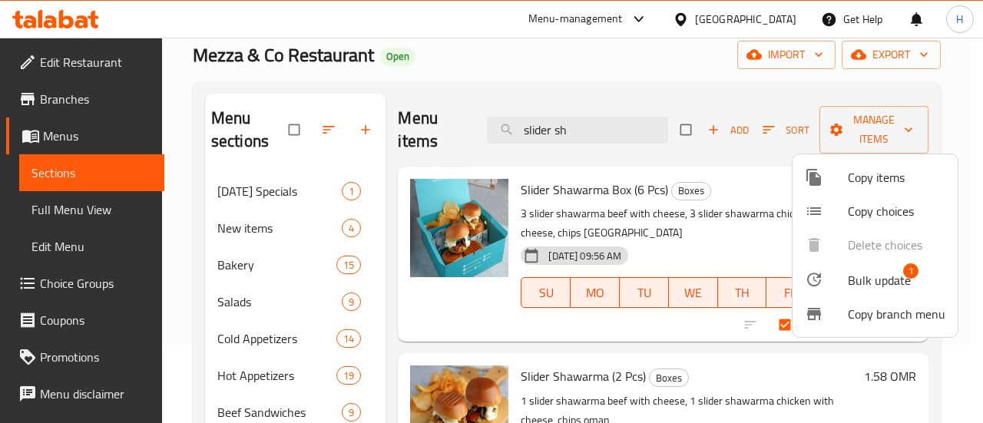
click at [853, 279] on span "Bulk update" at bounding box center [879, 280] width 63 height 18
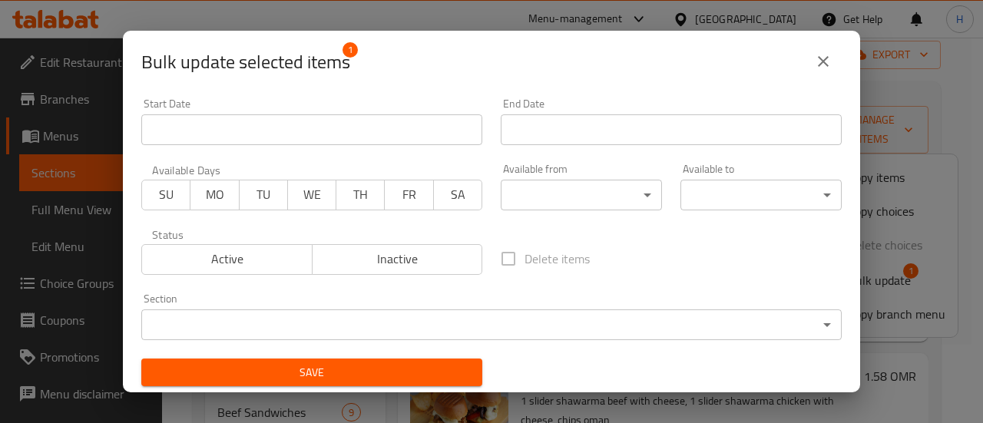
click at [381, 333] on body "​ Menu-management [GEOGRAPHIC_DATA] Get Help H Edit Restaurant Branches Menus S…" at bounding box center [491, 152] width 983 height 386
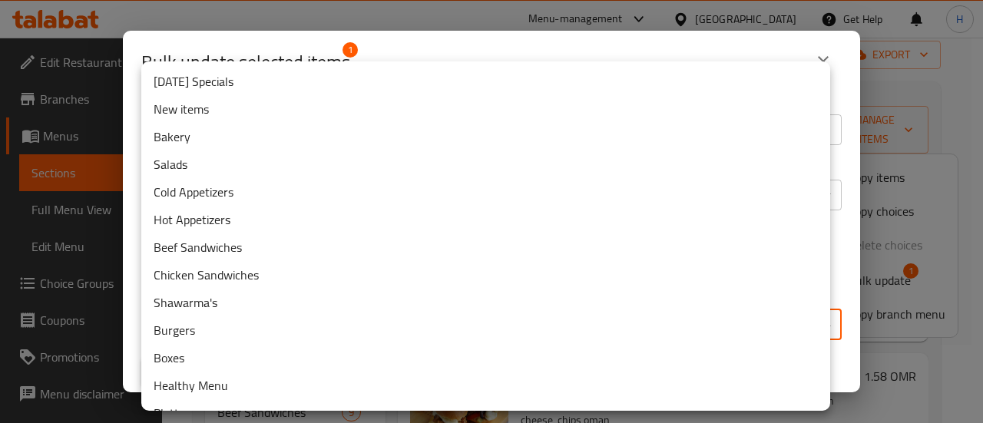
click at [238, 111] on li "New items" at bounding box center [485, 109] width 689 height 28
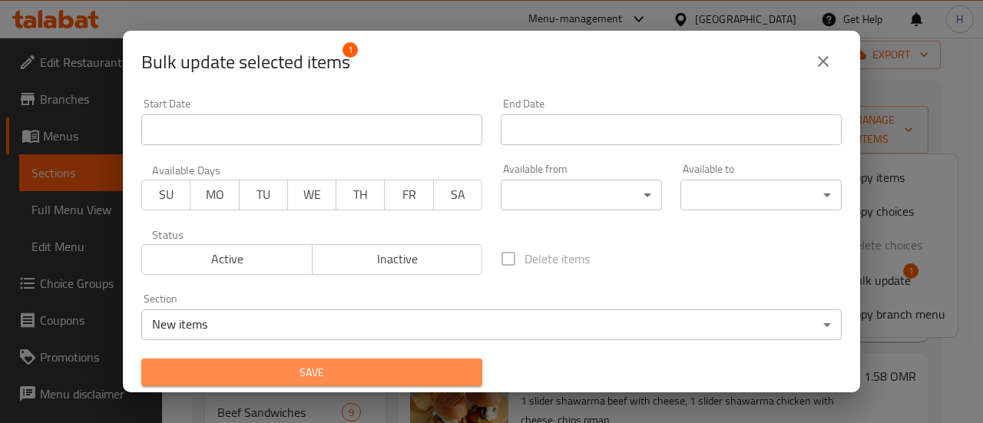
click at [406, 377] on span "Save" at bounding box center [312, 372] width 317 height 19
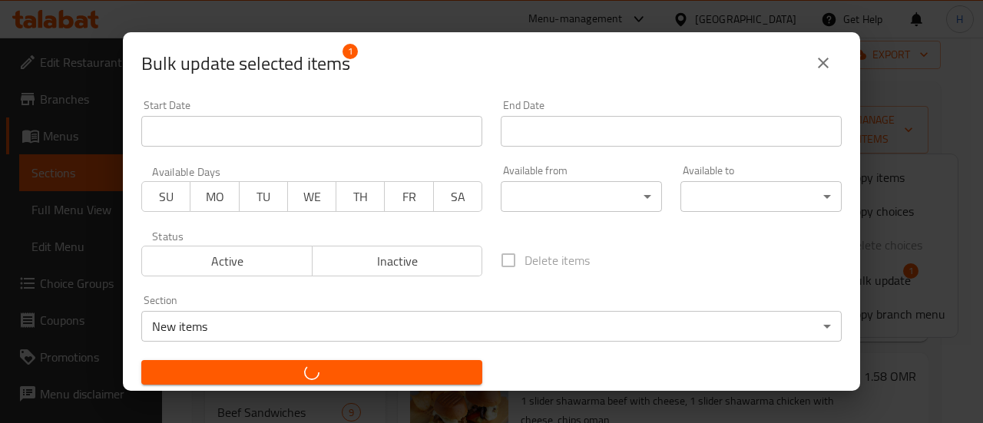
checkbox input "false"
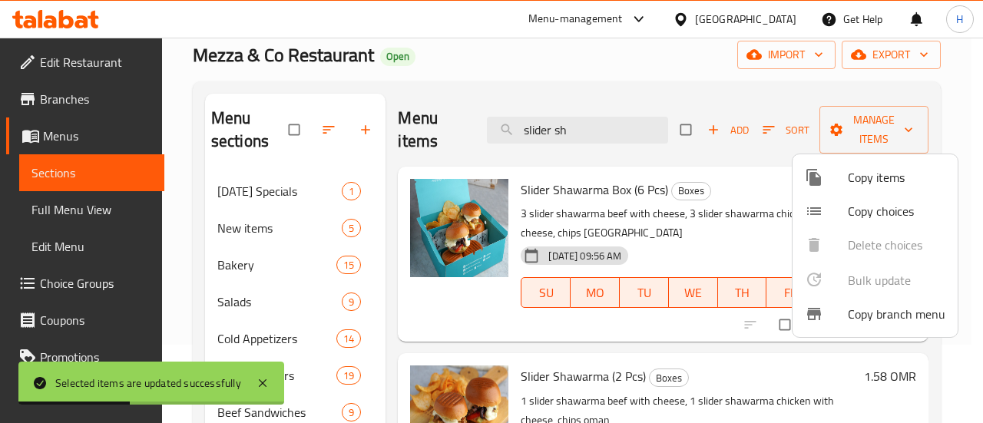
click at [591, 330] on div at bounding box center [491, 211] width 983 height 423
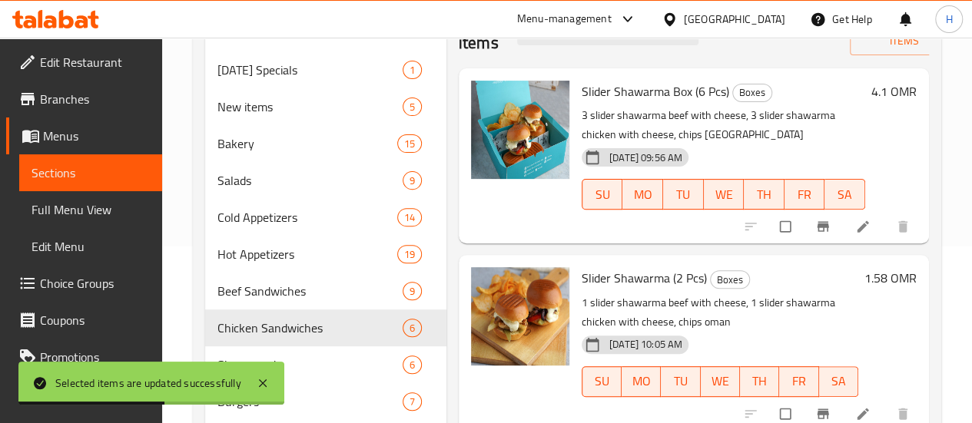
scroll to position [181, 0]
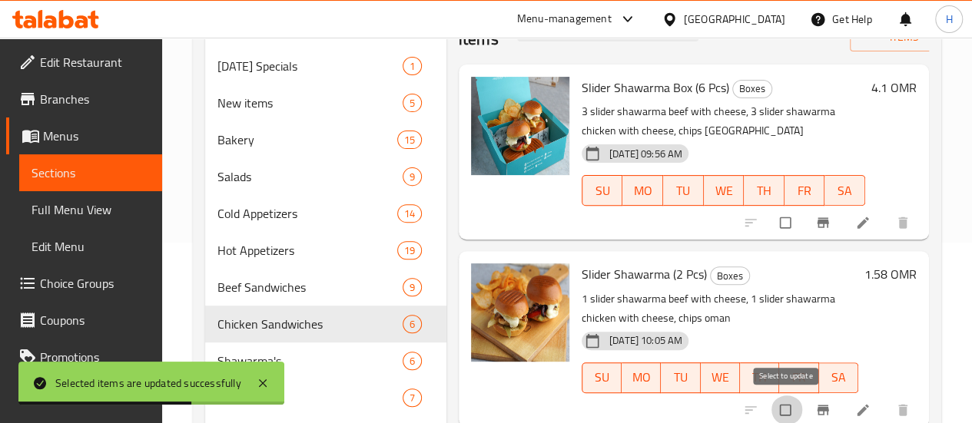
click at [782, 410] on input "checkbox" at bounding box center [787, 410] width 32 height 29
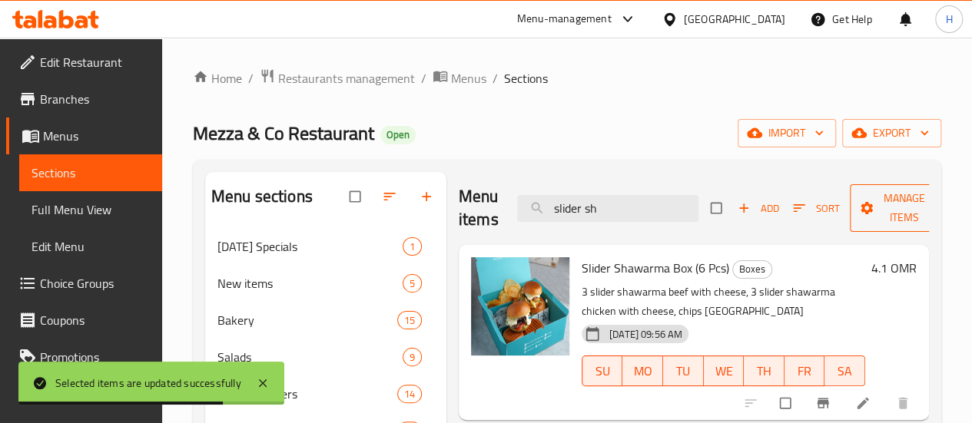
click at [862, 199] on span "Manage items" at bounding box center [904, 208] width 85 height 38
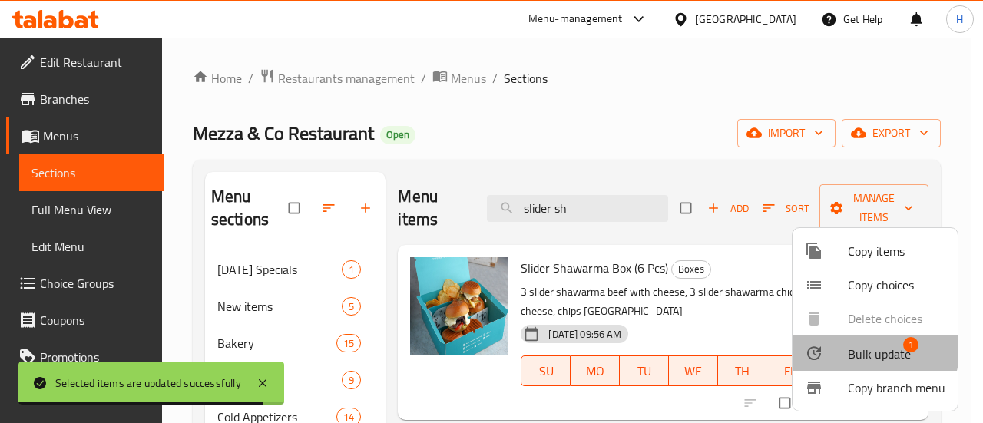
click at [848, 345] on span "Bulk update" at bounding box center [879, 354] width 63 height 18
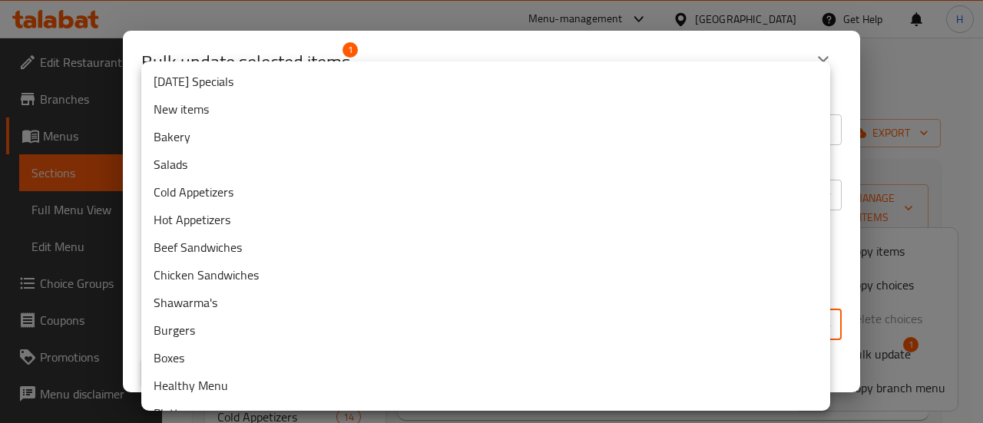
click at [350, 323] on body "Selected items are updated successfully ​ Menu-management [GEOGRAPHIC_DATA] Get…" at bounding box center [491, 231] width 983 height 386
click at [218, 118] on li "New items" at bounding box center [485, 109] width 689 height 28
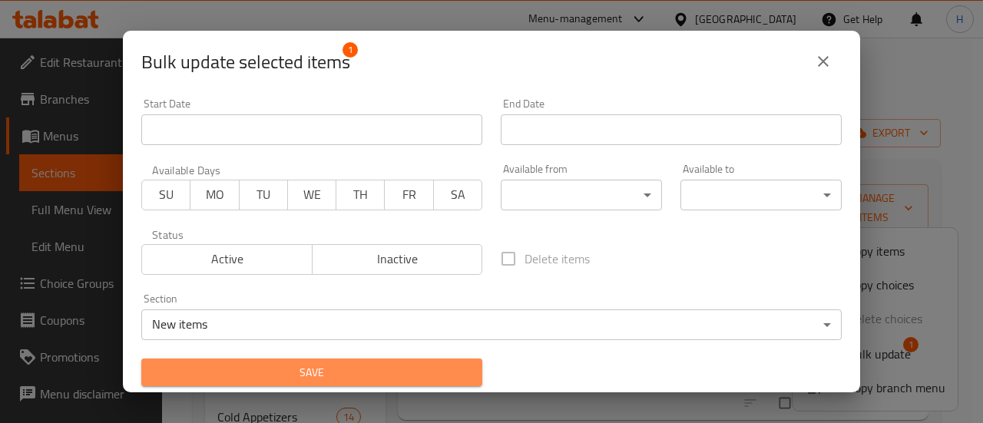
click at [407, 376] on span "Save" at bounding box center [312, 372] width 317 height 19
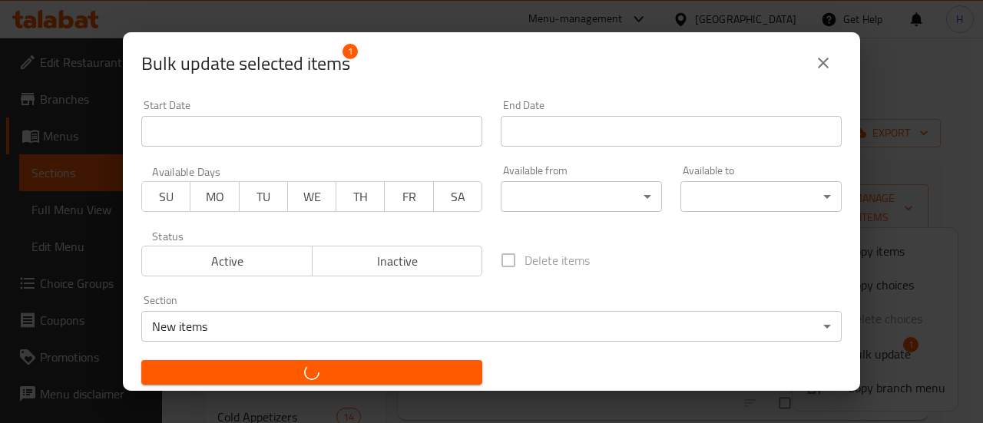
checkbox input "false"
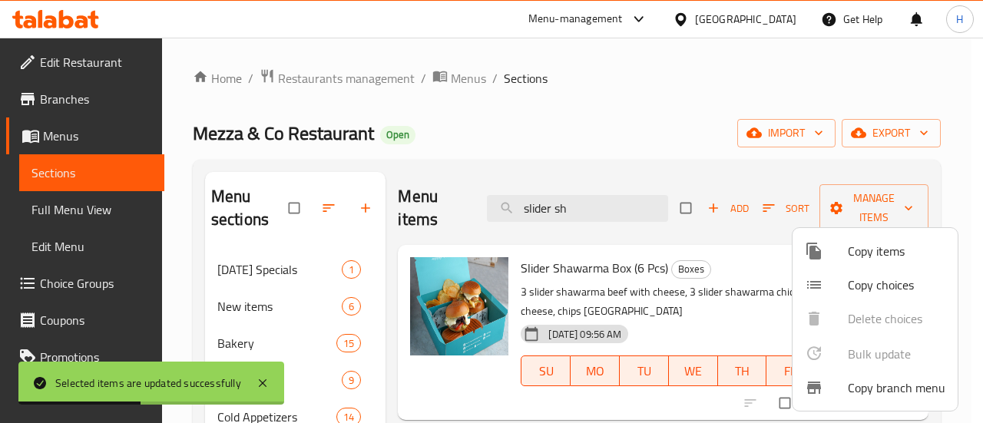
click at [592, 219] on div at bounding box center [491, 211] width 983 height 423
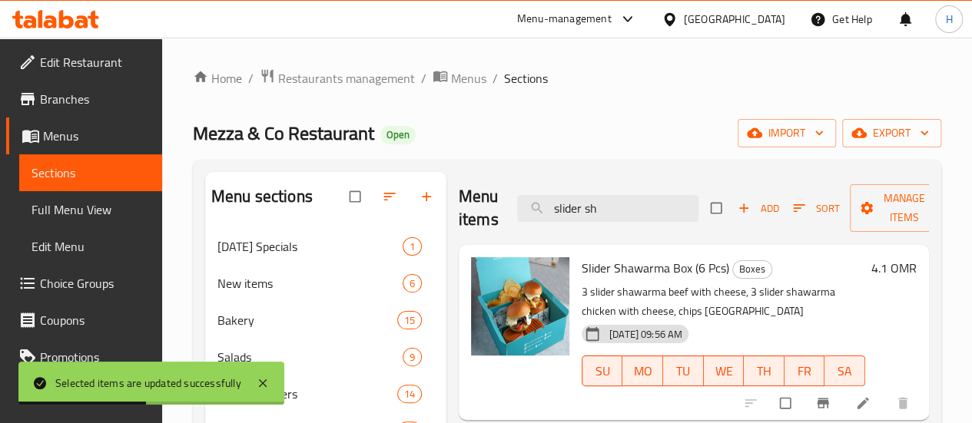
click at [592, 219] on input "slider sh" at bounding box center [607, 208] width 181 height 27
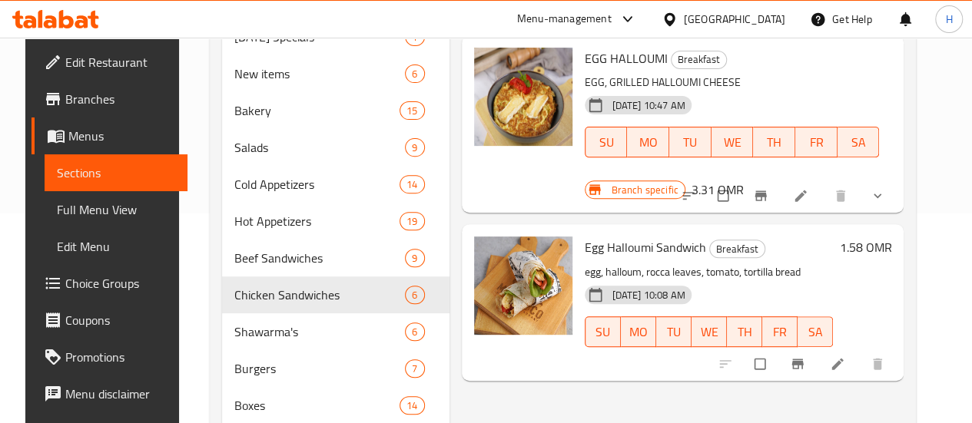
scroll to position [209, 0]
type input "egg h"
click at [777, 350] on input "checkbox" at bounding box center [761, 364] width 32 height 29
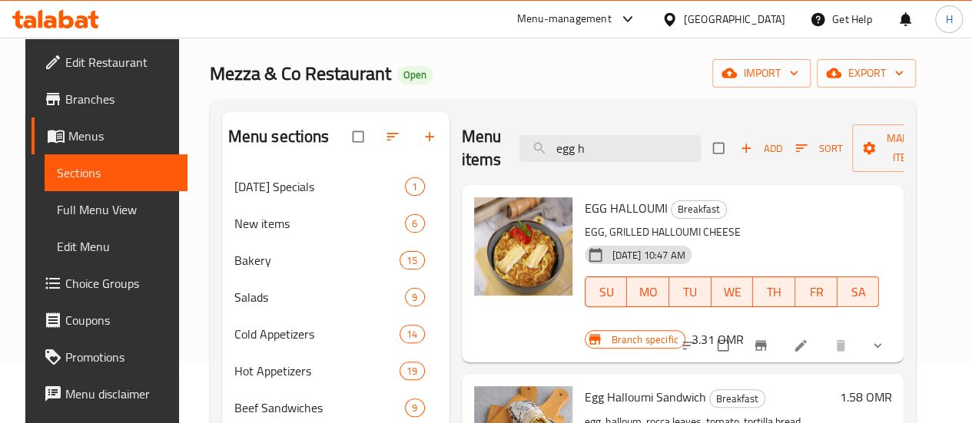
scroll to position [0, 0]
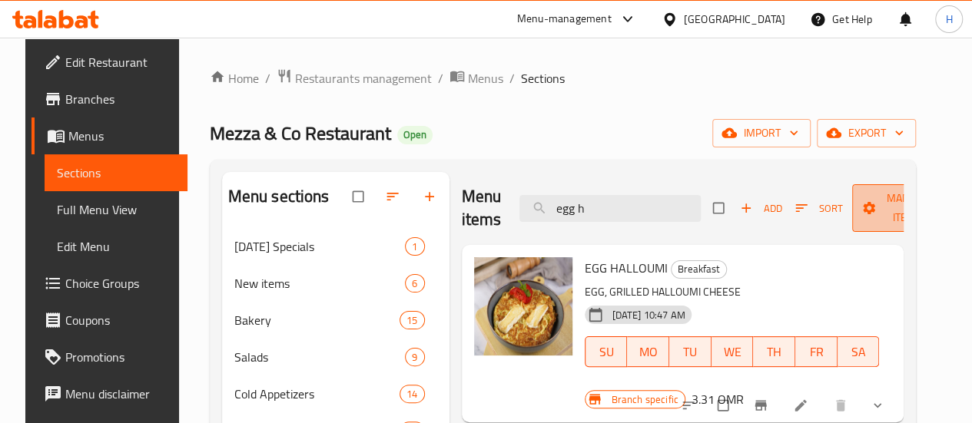
click at [865, 191] on span "Manage items" at bounding box center [906, 208] width 85 height 38
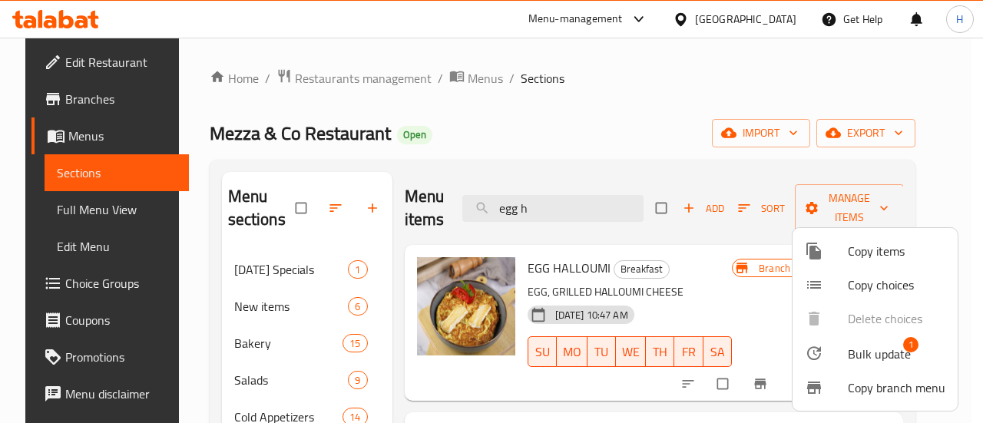
click at [850, 340] on li "Bulk update 1" at bounding box center [875, 353] width 165 height 35
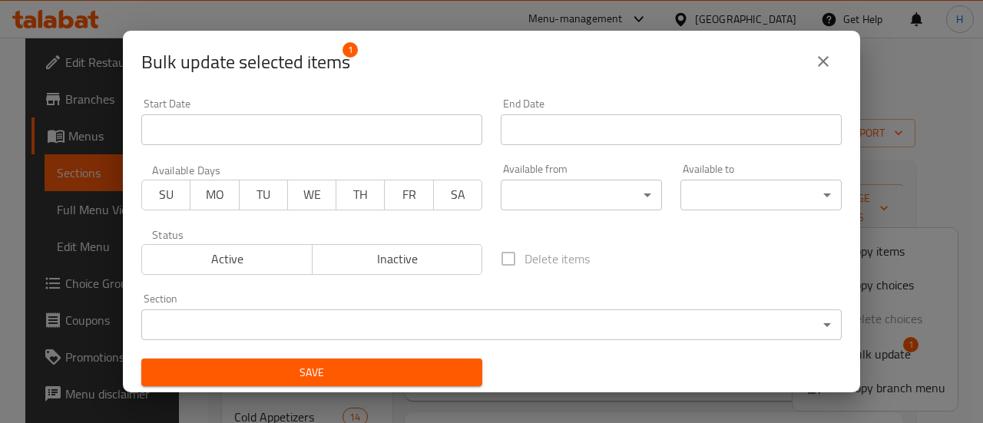
click at [464, 334] on body "​ Menu-management [GEOGRAPHIC_DATA] Get Help H Edit Restaurant Branches Menus S…" at bounding box center [491, 231] width 983 height 386
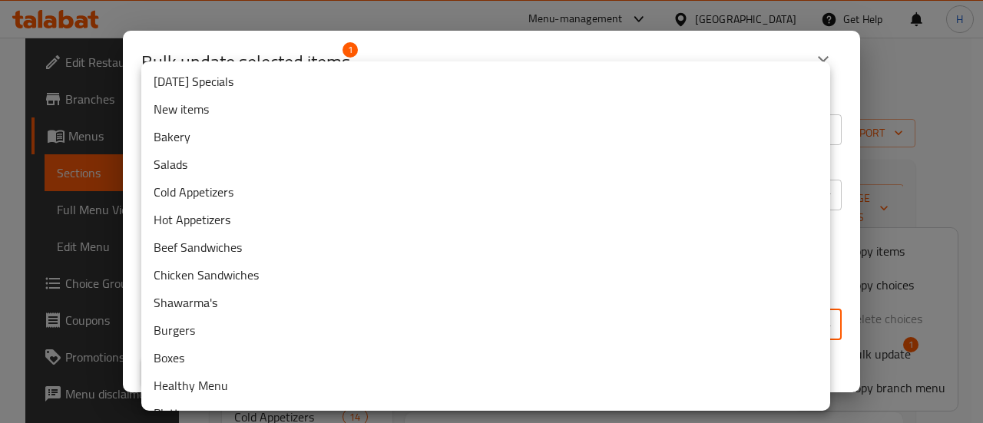
click at [267, 123] on li "Bakery" at bounding box center [485, 137] width 689 height 28
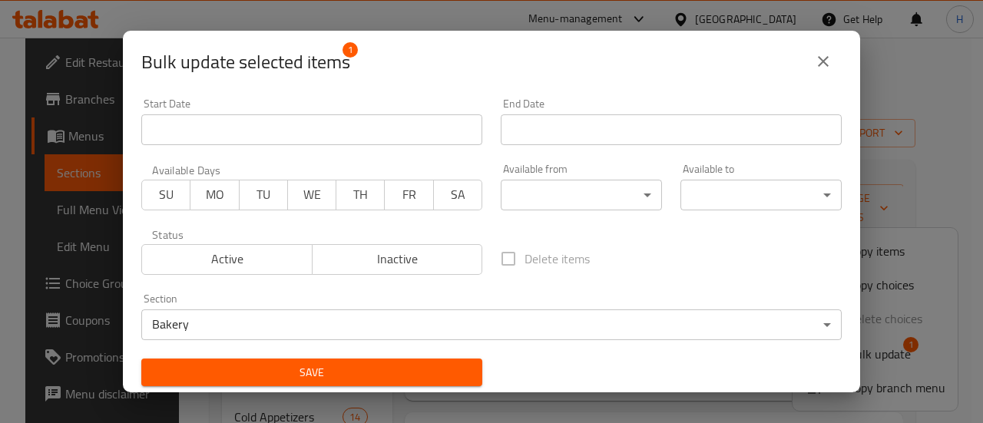
click at [349, 346] on div "Section Bakery ​" at bounding box center [491, 316] width 719 height 65
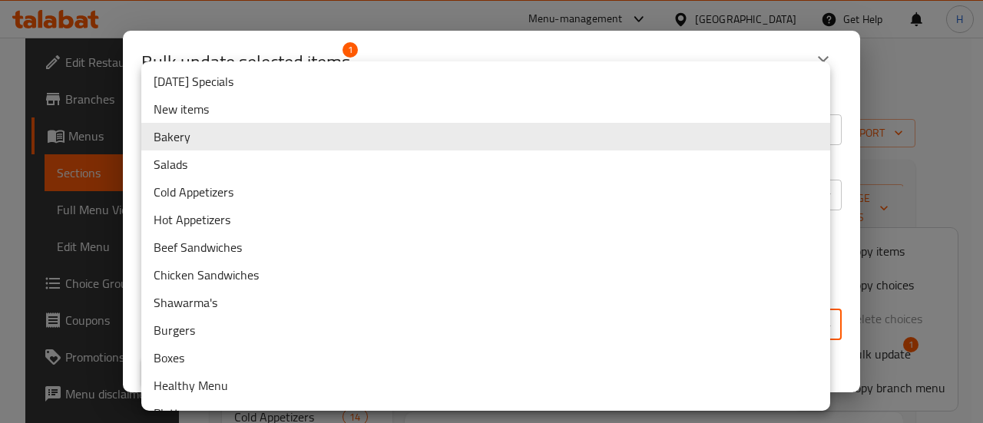
click at [336, 323] on body "​ Menu-management [GEOGRAPHIC_DATA] Get Help H Edit Restaurant Branches Menus S…" at bounding box center [491, 231] width 983 height 386
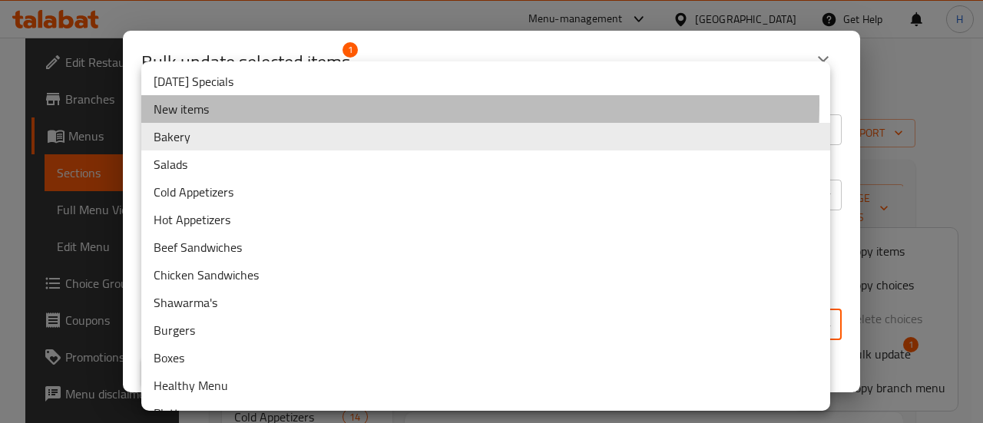
click at [263, 104] on li "New items" at bounding box center [485, 109] width 689 height 28
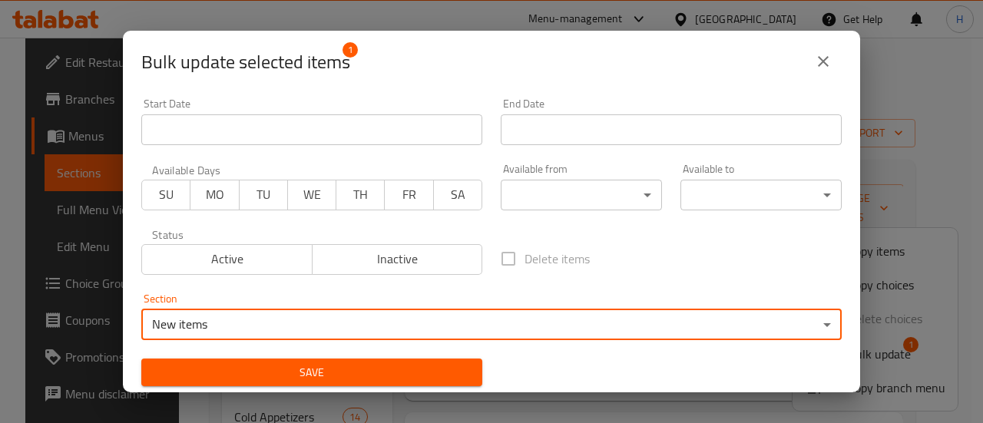
click at [301, 373] on span "Save" at bounding box center [312, 372] width 317 height 19
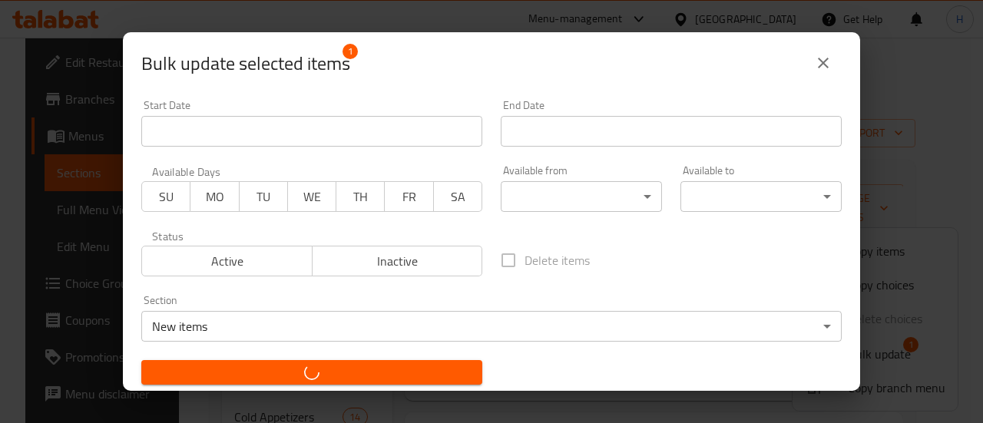
checkbox input "false"
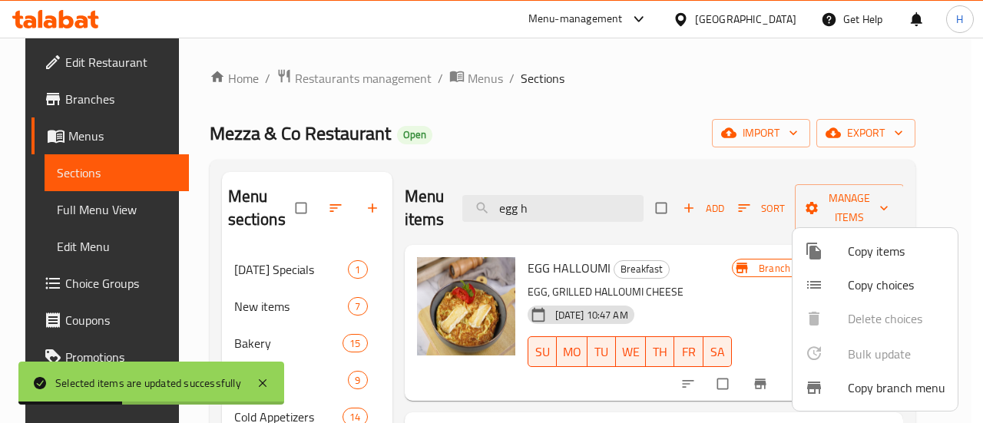
click at [611, 228] on div at bounding box center [491, 211] width 983 height 423
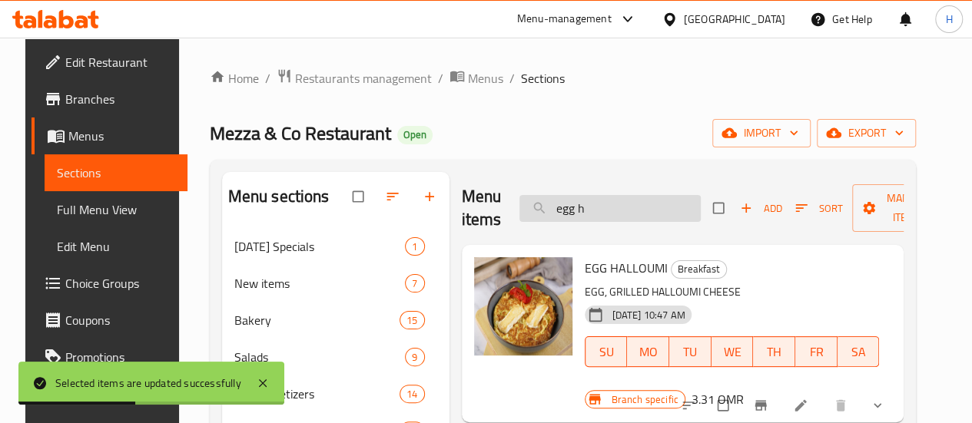
click at [599, 216] on input "egg h" at bounding box center [609, 208] width 181 height 27
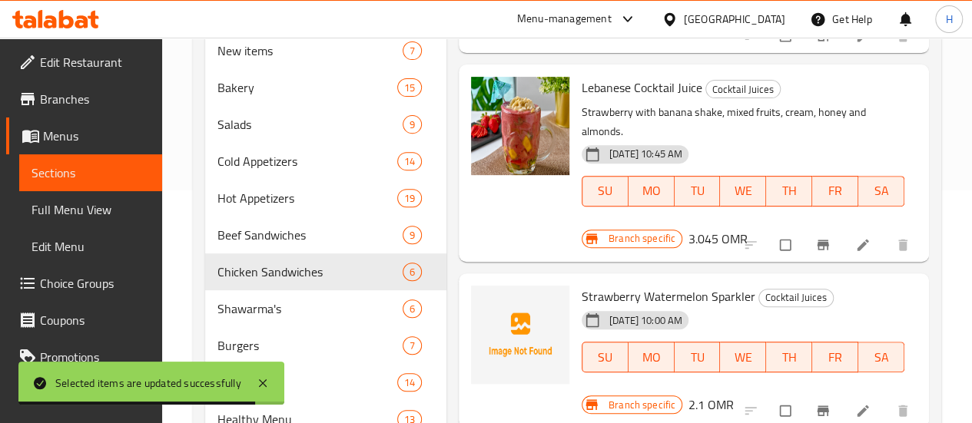
scroll to position [234, 0]
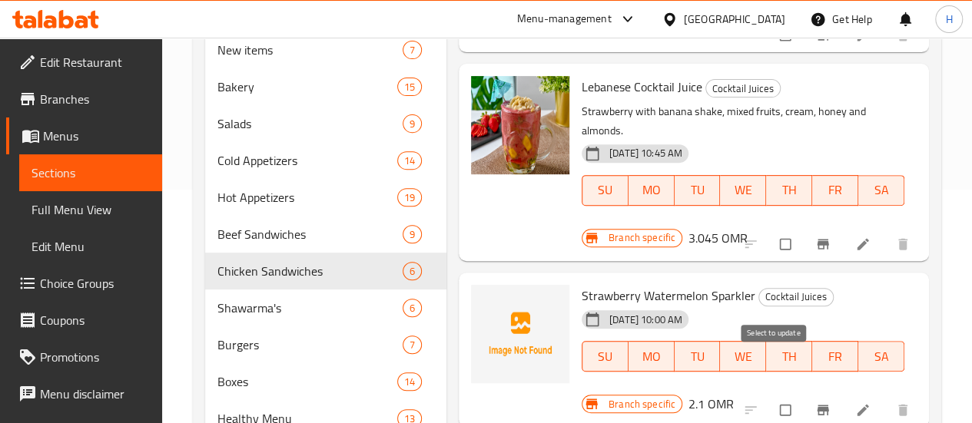
type input "straw"
click at [776, 396] on input "checkbox" at bounding box center [787, 410] width 32 height 29
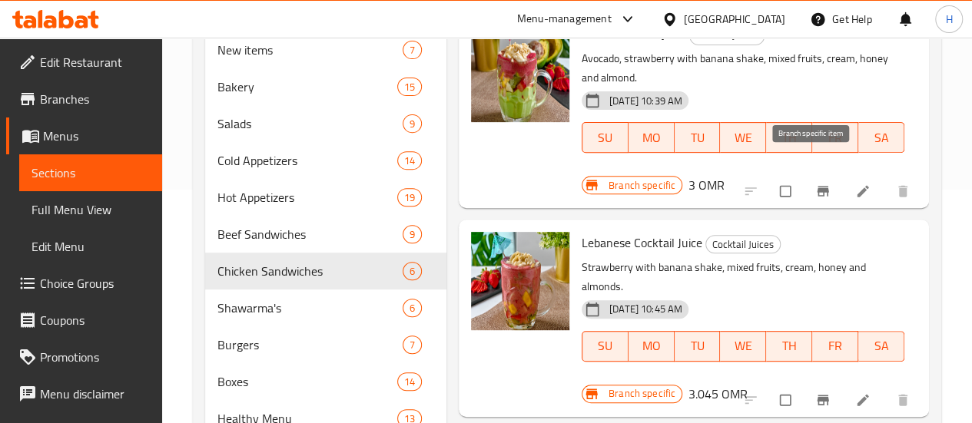
scroll to position [0, 0]
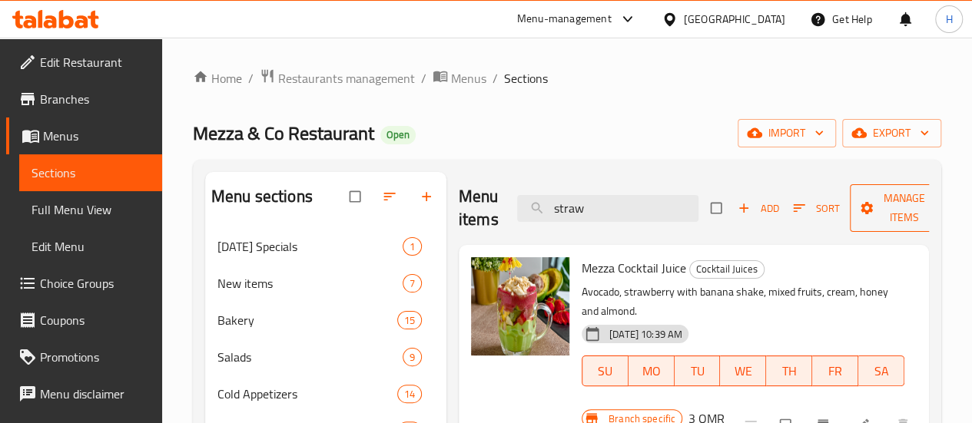
click at [862, 194] on span "Manage items" at bounding box center [904, 208] width 85 height 38
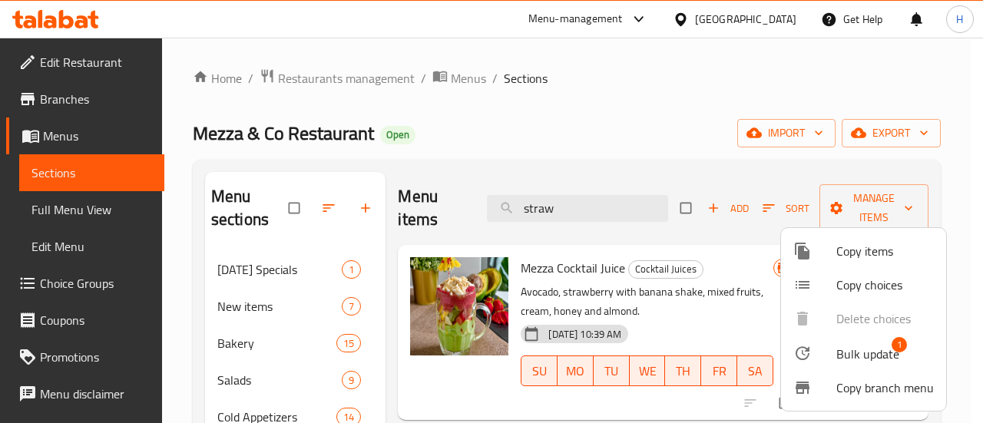
click at [863, 353] on span "Bulk update" at bounding box center [868, 354] width 63 height 18
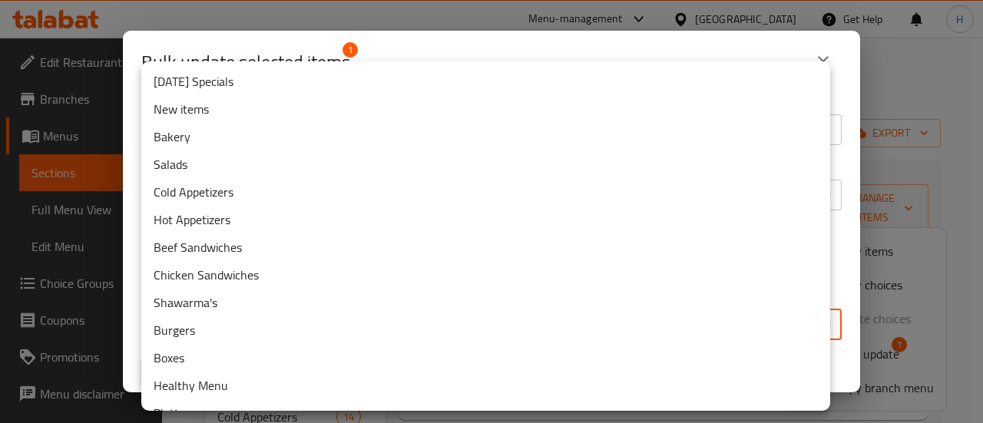
click at [450, 311] on body "​ Menu-management [GEOGRAPHIC_DATA] Get Help H Edit Restaurant Branches Menus S…" at bounding box center [491, 231] width 983 height 386
click at [229, 107] on li "New items" at bounding box center [485, 109] width 689 height 28
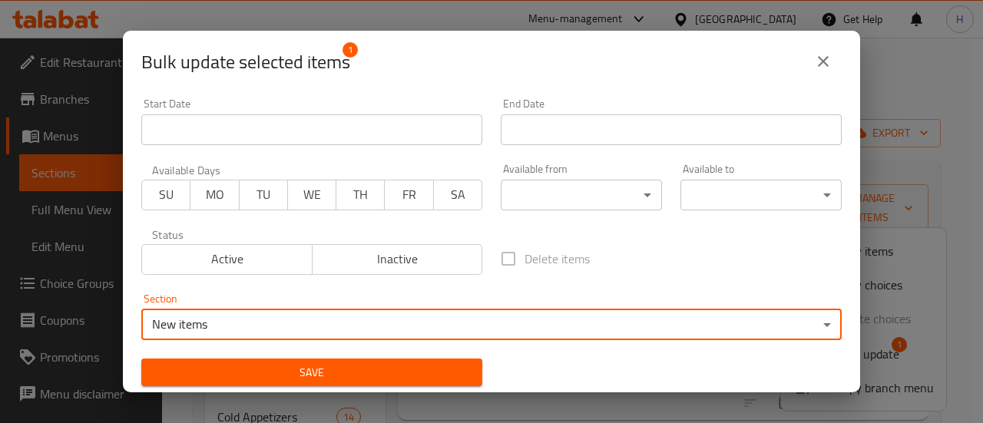
click at [427, 375] on span "Save" at bounding box center [312, 372] width 317 height 19
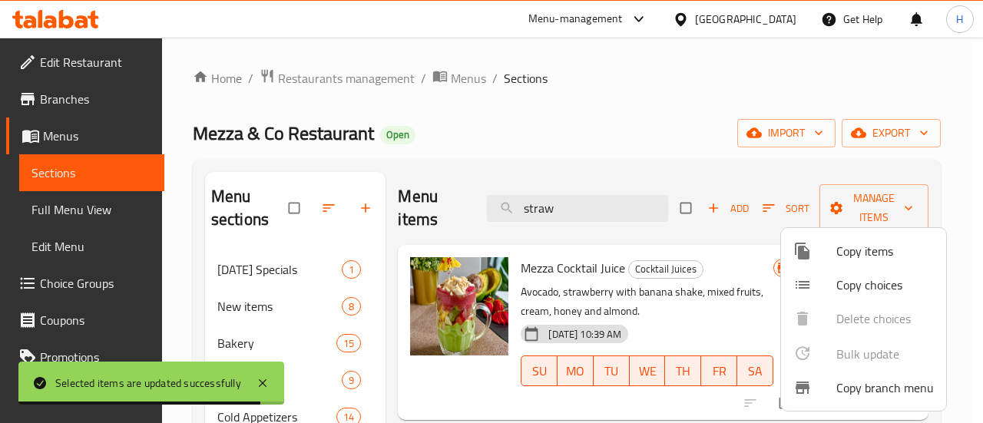
click at [608, 169] on div at bounding box center [491, 211] width 983 height 423
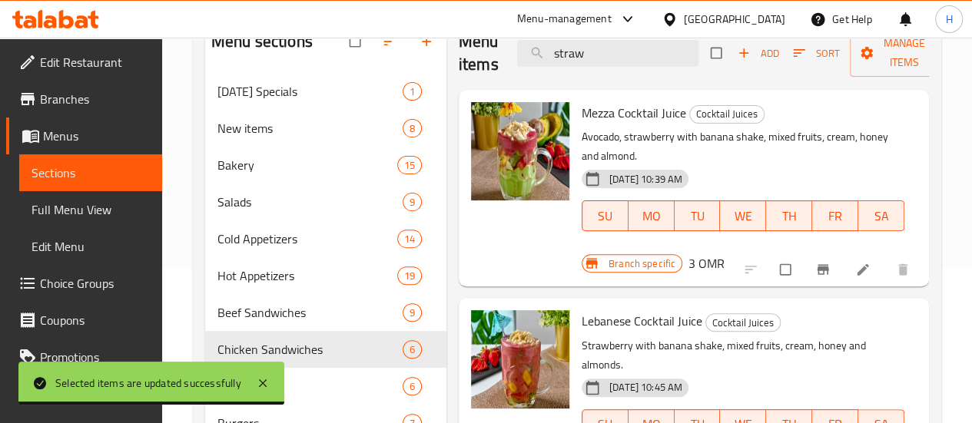
scroll to position [156, 0]
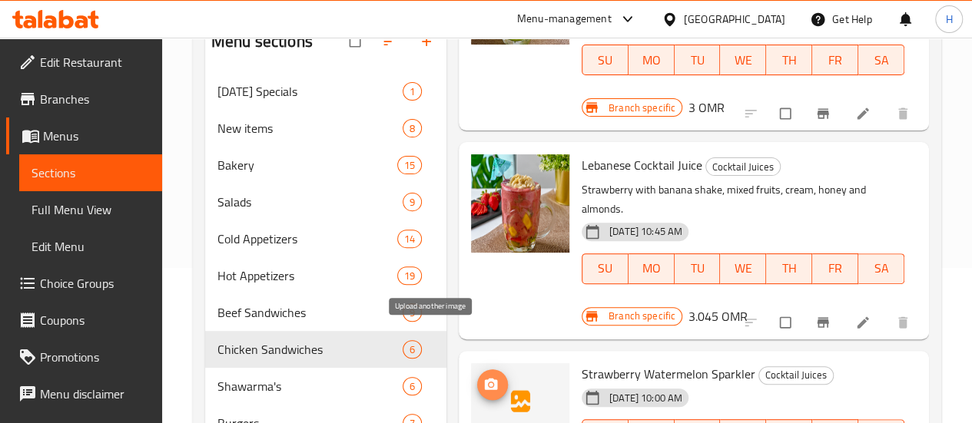
click at [477, 370] on button "upload picture" at bounding box center [492, 385] width 31 height 31
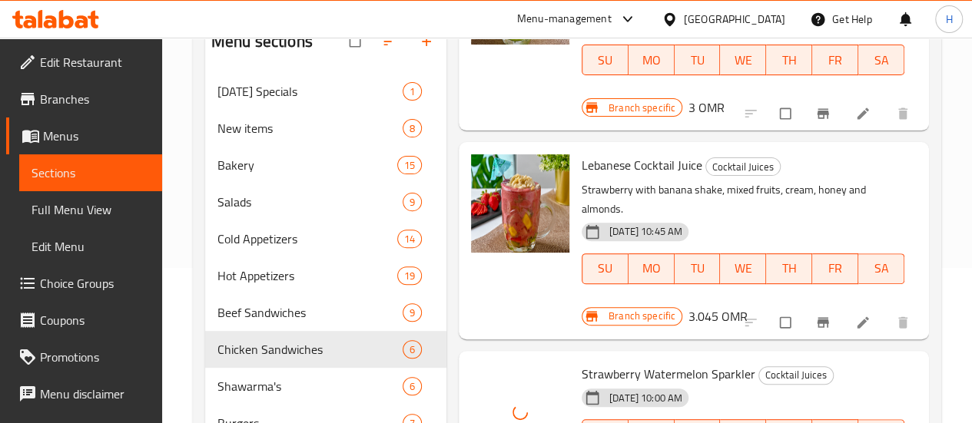
scroll to position [250, 0]
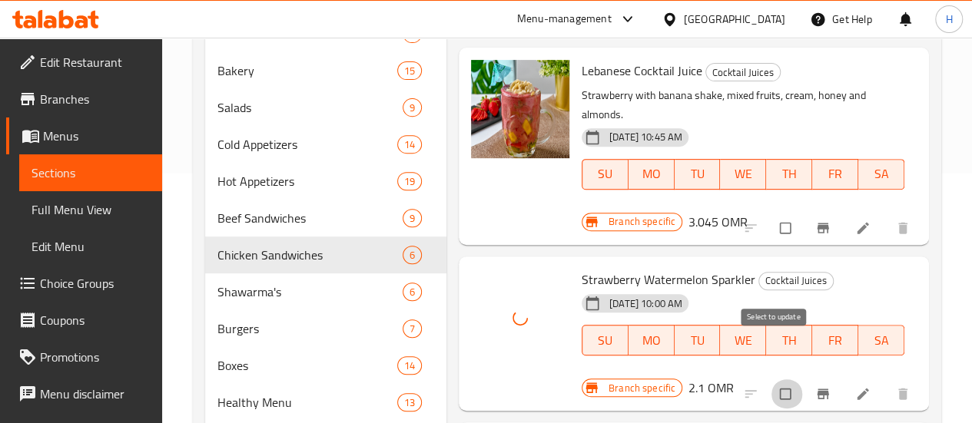
click at [771, 379] on input "checkbox" at bounding box center [787, 393] width 32 height 29
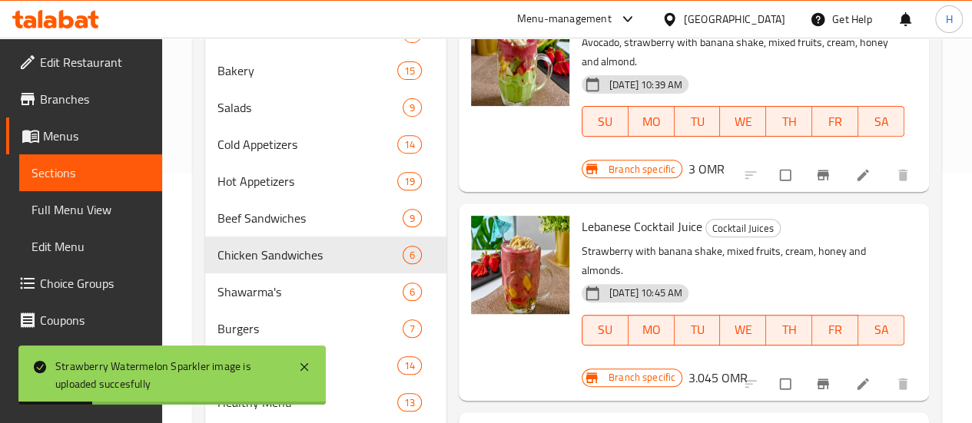
scroll to position [0, 0]
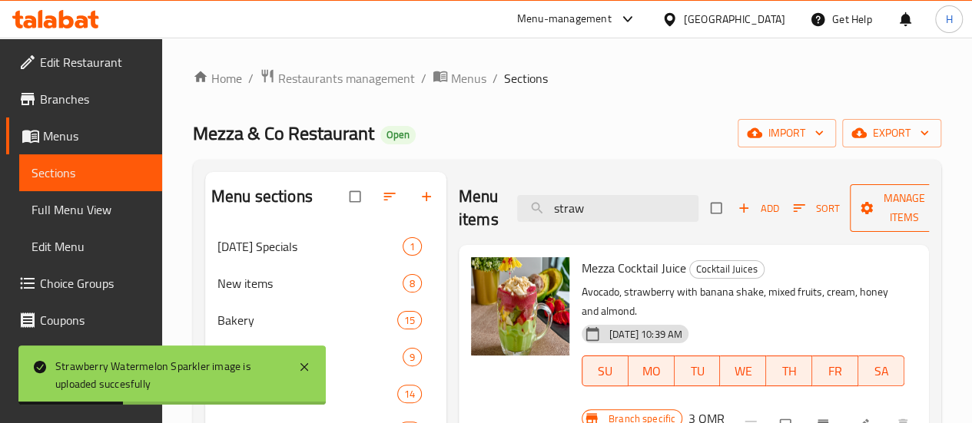
click at [862, 218] on span "Manage items" at bounding box center [904, 208] width 85 height 38
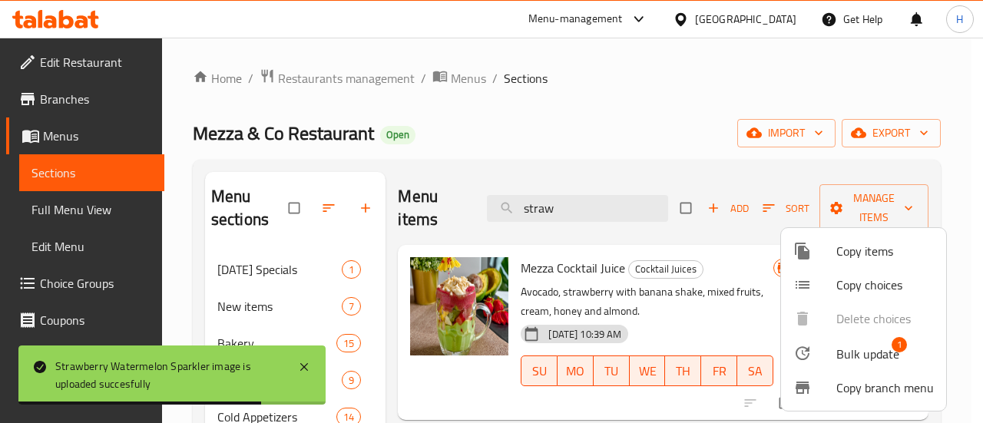
drag, startPoint x: 853, startPoint y: 380, endPoint x: 840, endPoint y: 348, distance: 35.1
click at [840, 348] on ul "Copy items Copy choices Delete choices Bulk update 1 Copy branch menu" at bounding box center [863, 319] width 165 height 183
click at [840, 348] on span "Bulk update" at bounding box center [868, 354] width 63 height 18
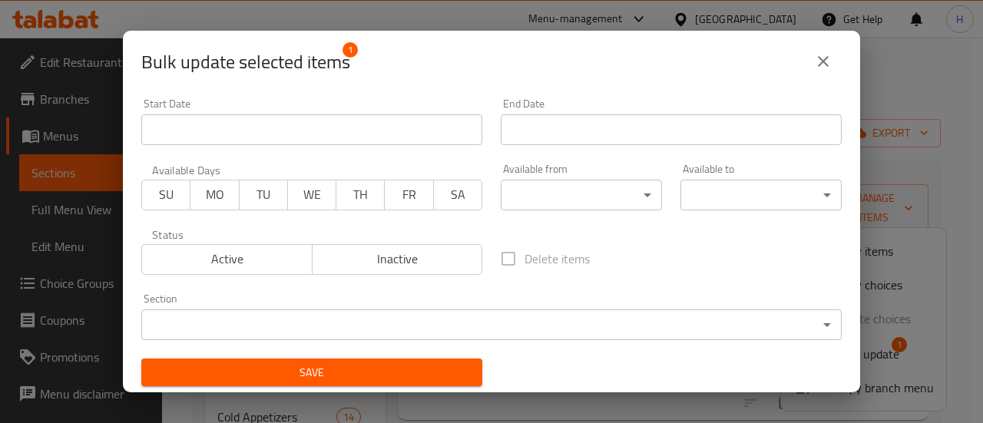
click at [516, 315] on body "​ Menu-management [GEOGRAPHIC_DATA] Get Help H Edit Restaurant Branches Menus S…" at bounding box center [491, 231] width 983 height 386
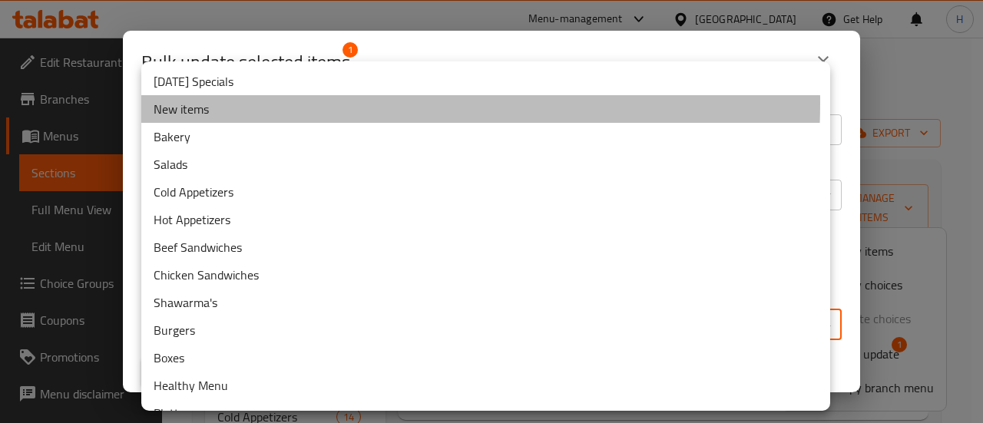
click at [251, 102] on li "New items" at bounding box center [485, 109] width 689 height 28
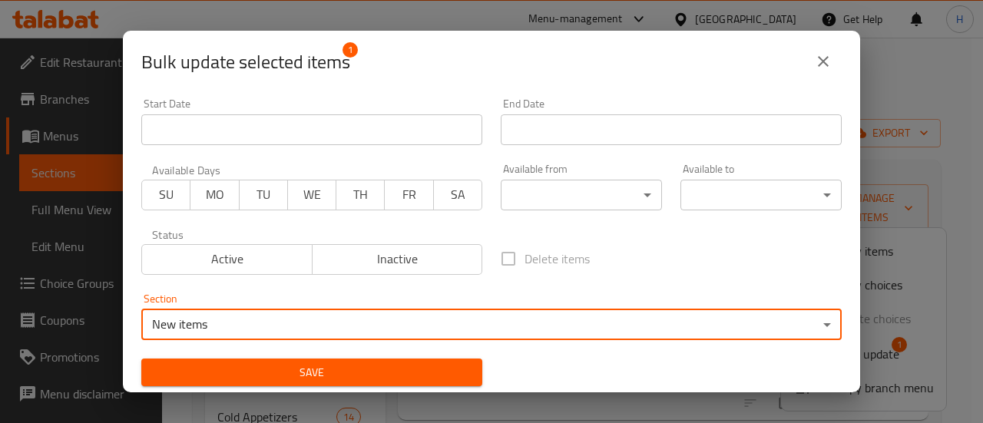
click at [280, 366] on span "Save" at bounding box center [312, 372] width 317 height 19
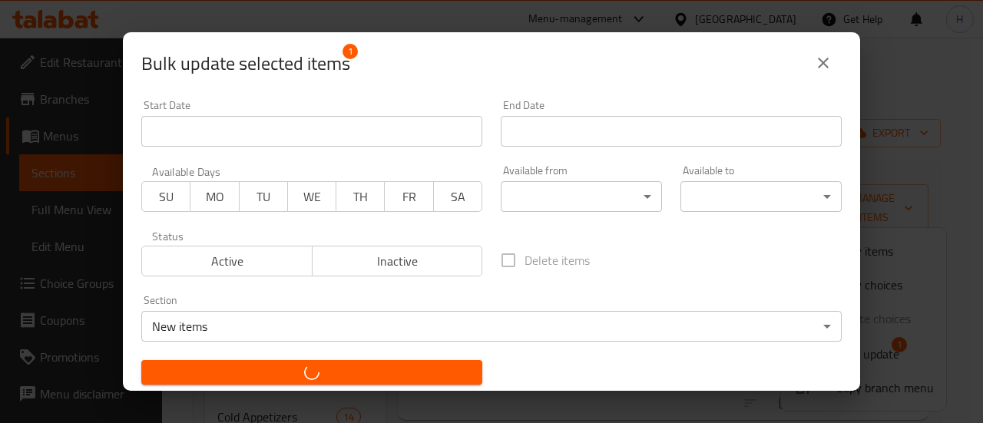
checkbox input "false"
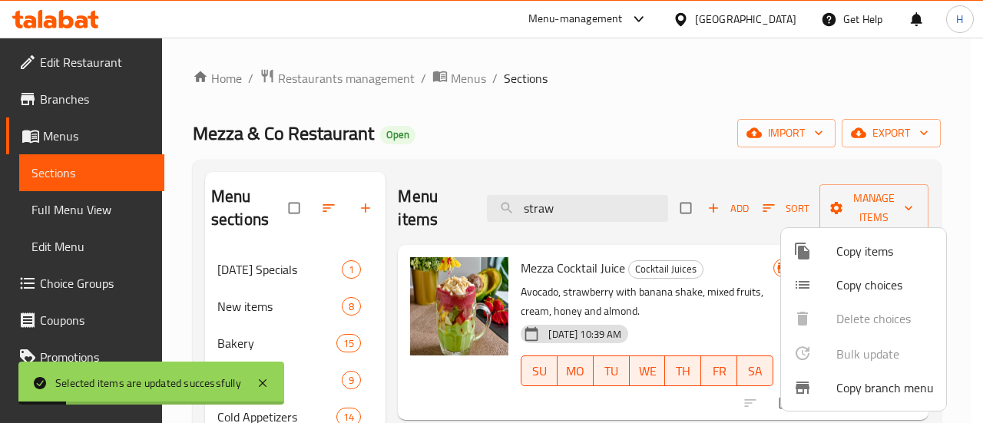
click at [550, 193] on div at bounding box center [491, 211] width 983 height 423
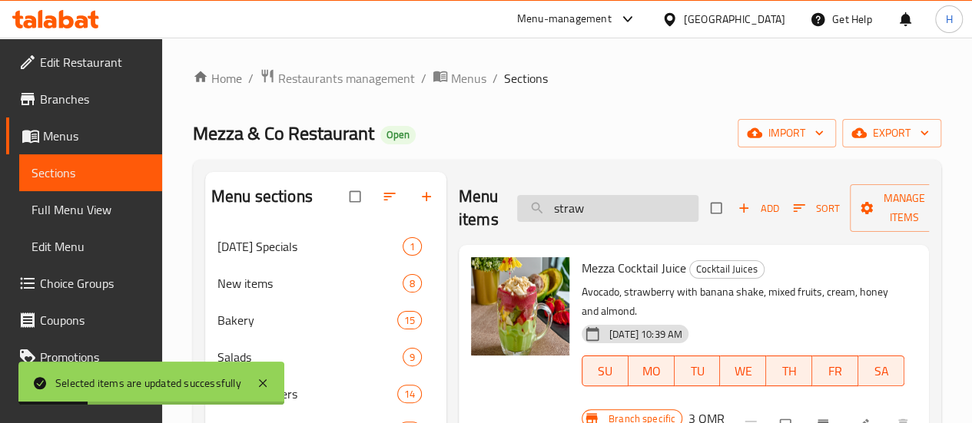
click at [550, 205] on input "straw" at bounding box center [607, 208] width 181 height 27
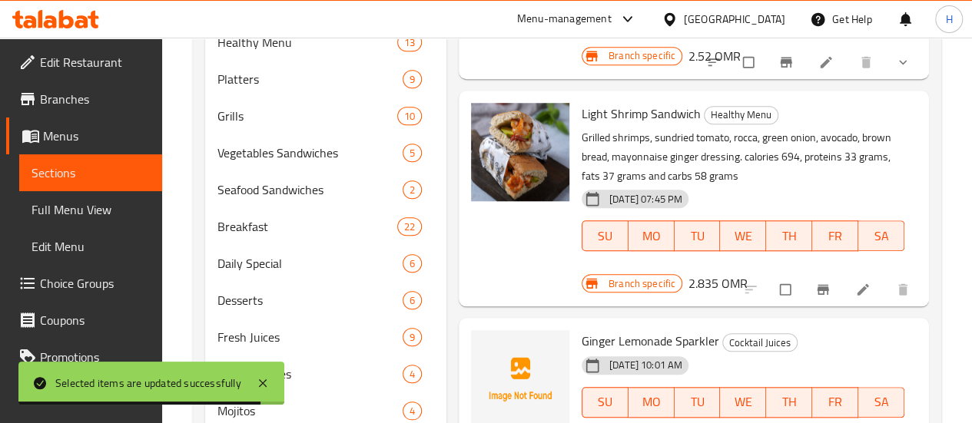
scroll to position [798, 0]
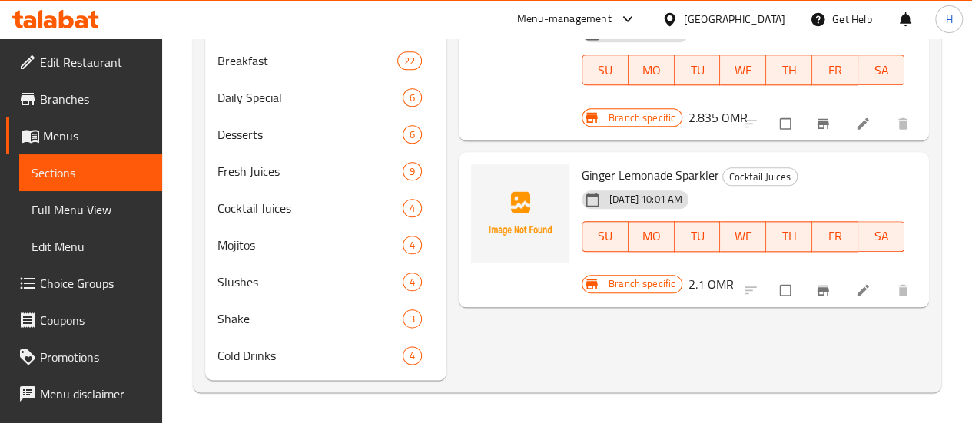
type input "ginge"
click at [485, 180] on icon "upload picture" at bounding box center [491, 186] width 13 height 12
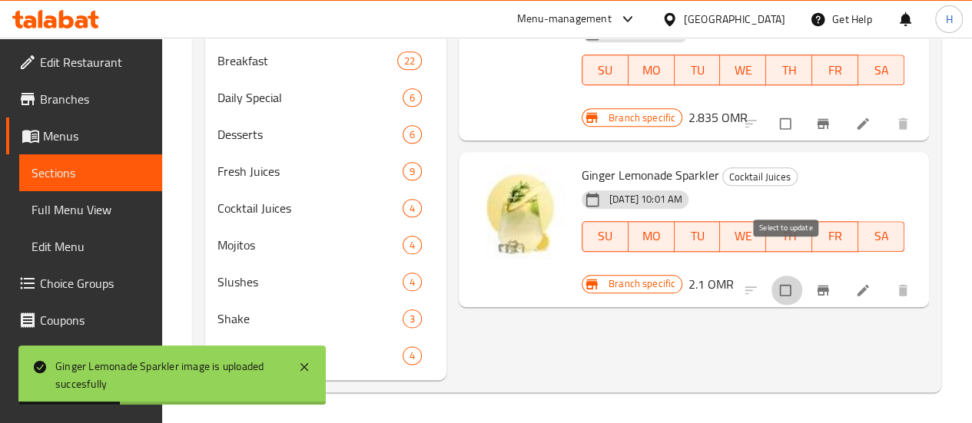
click at [785, 276] on input "checkbox" at bounding box center [787, 290] width 32 height 29
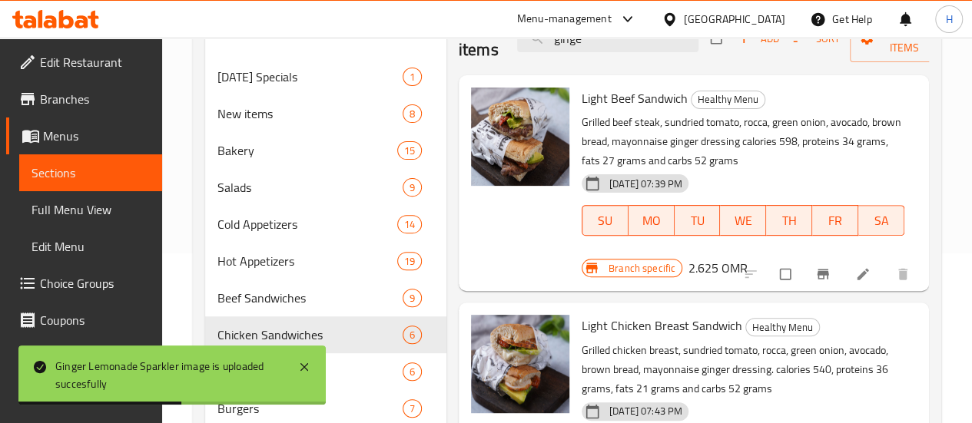
scroll to position [0, 0]
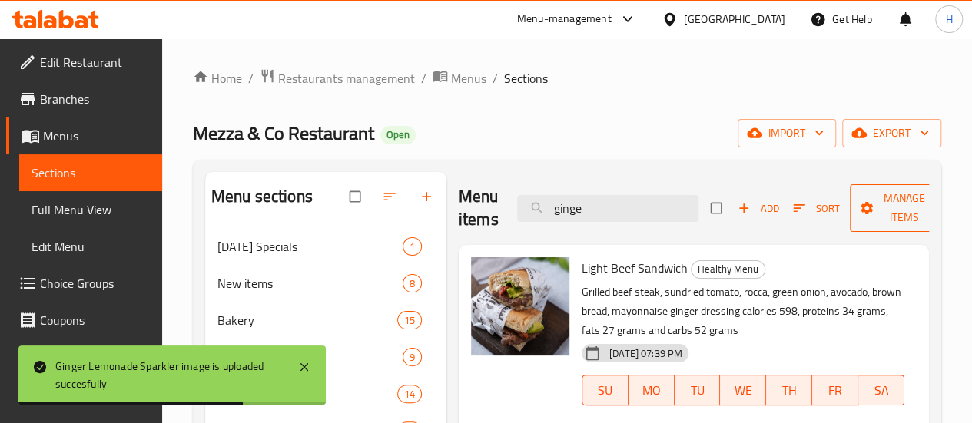
click at [859, 210] on icon "button" at bounding box center [866, 208] width 15 height 15
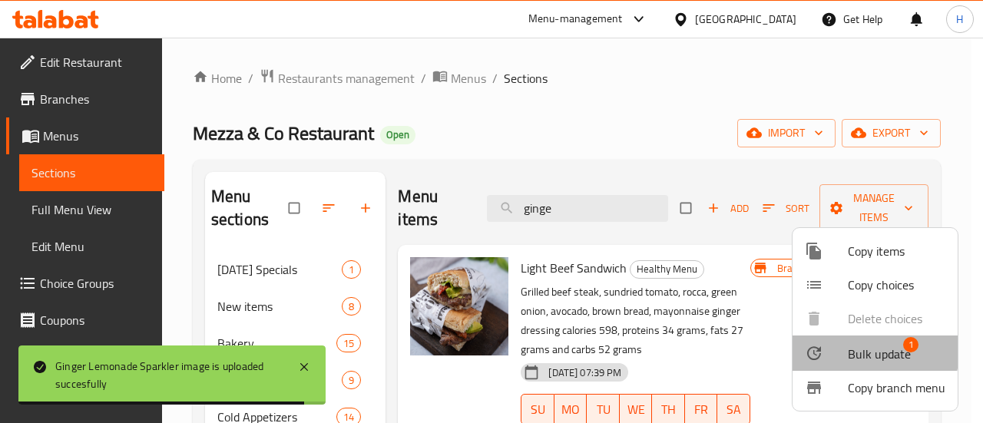
click at [837, 349] on div at bounding box center [826, 353] width 43 height 18
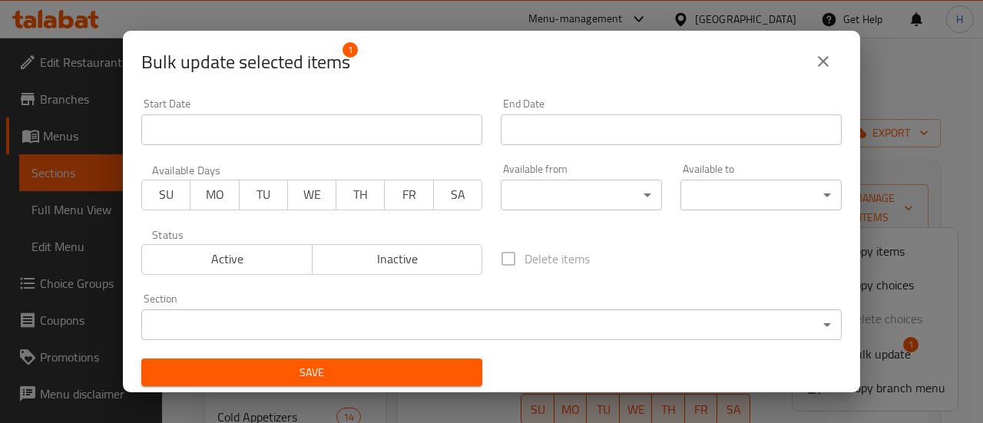
click at [545, 327] on body "​ Menu-management [GEOGRAPHIC_DATA] Get Help H Edit Restaurant Branches Menus S…" at bounding box center [491, 231] width 983 height 386
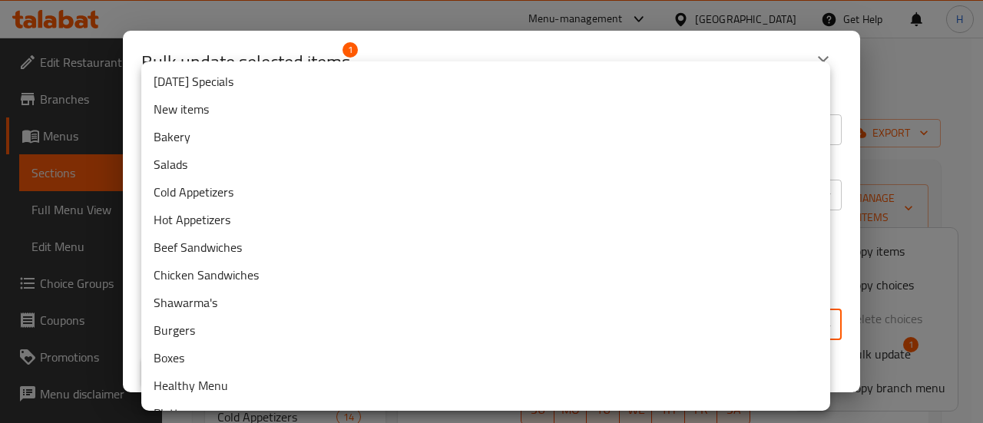
click at [214, 109] on li "New items" at bounding box center [485, 109] width 689 height 28
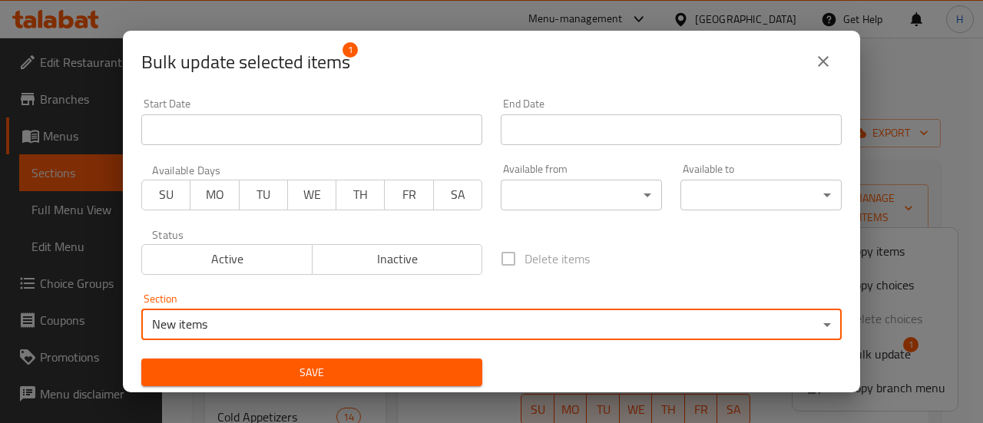
click at [343, 367] on span "Save" at bounding box center [312, 372] width 317 height 19
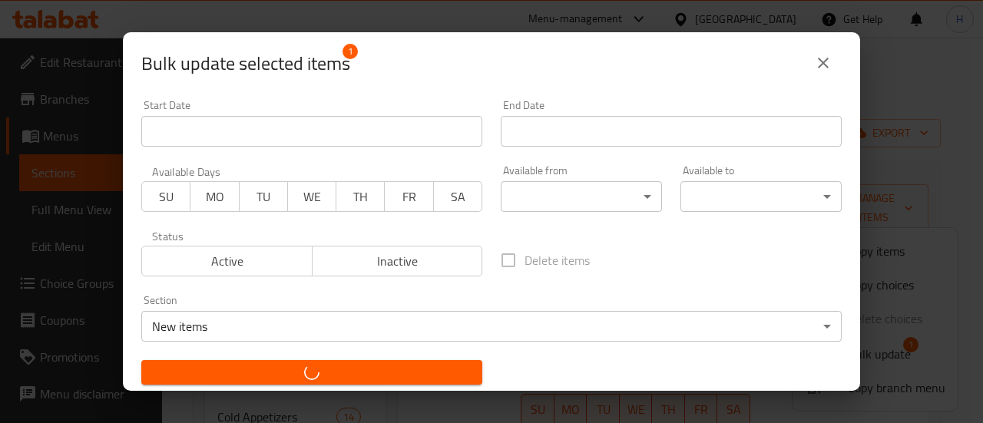
checkbox input "false"
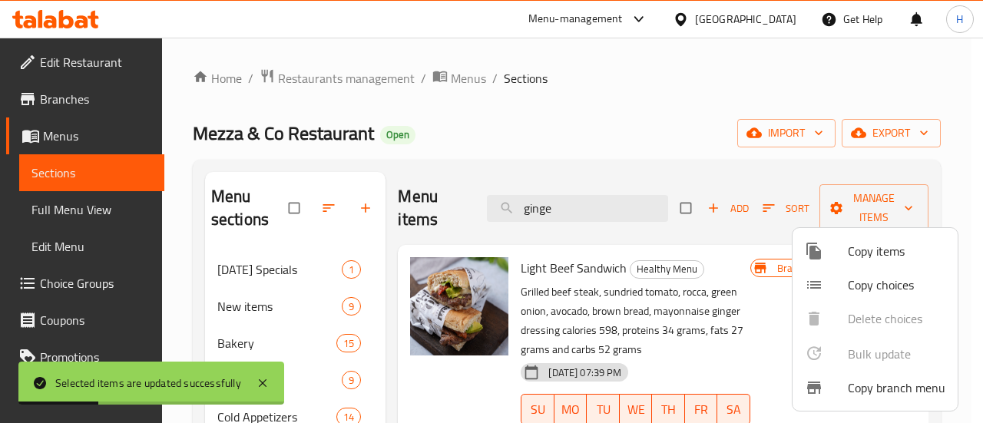
click at [564, 210] on div at bounding box center [491, 211] width 983 height 423
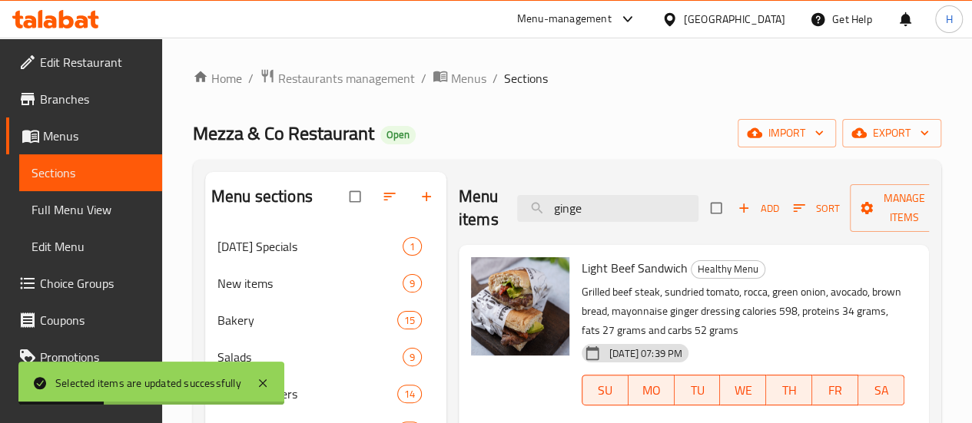
click at [564, 210] on input "ginge" at bounding box center [607, 208] width 181 height 27
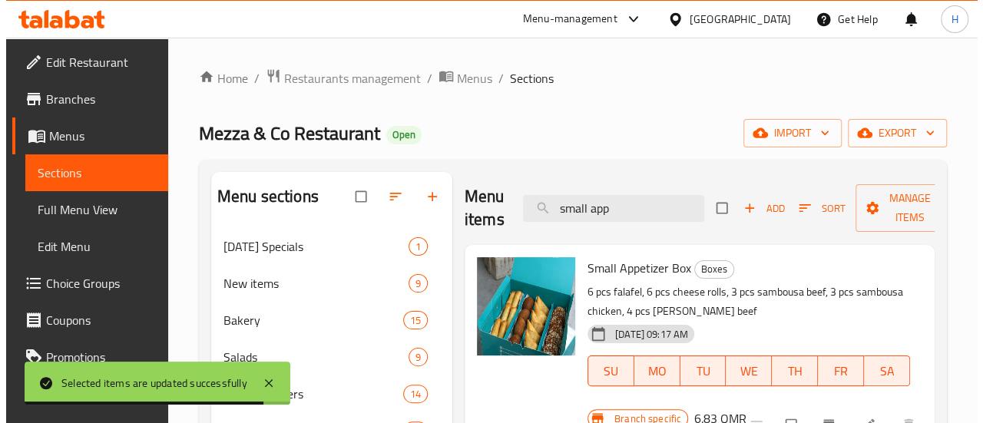
scroll to position [100, 0]
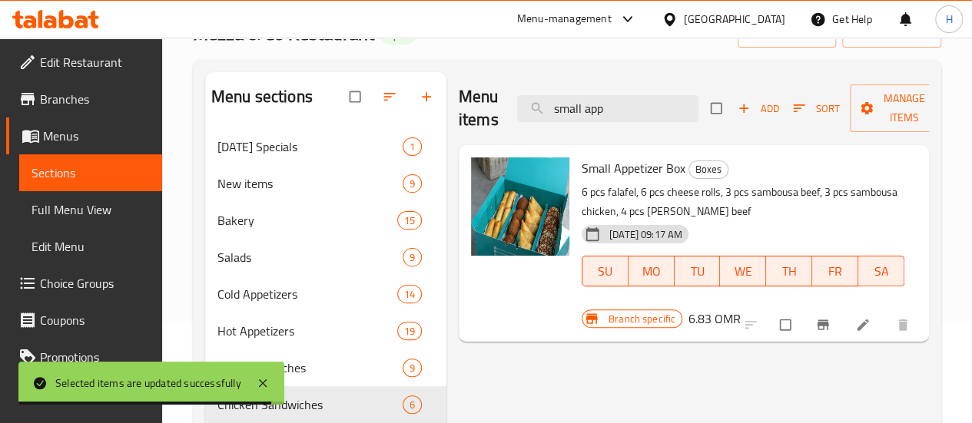
type input "small app"
click at [774, 310] on input "checkbox" at bounding box center [787, 324] width 32 height 29
checkbox input "true"
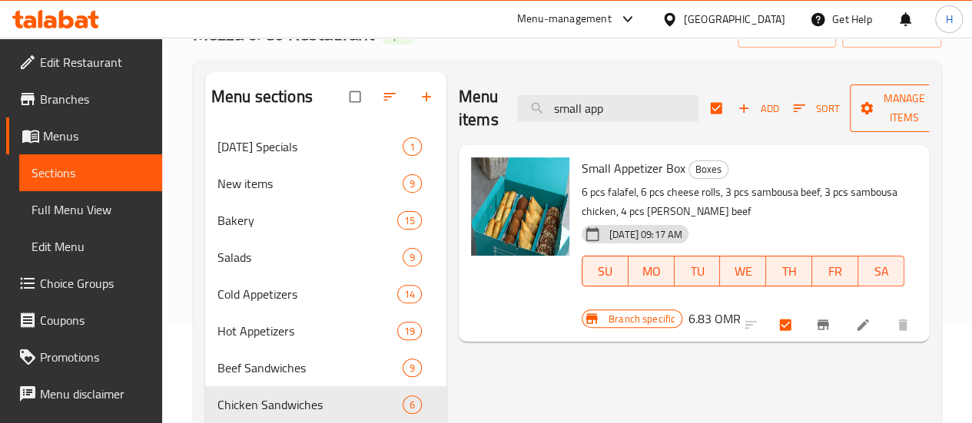
click at [862, 108] on span "Manage items" at bounding box center [904, 108] width 85 height 38
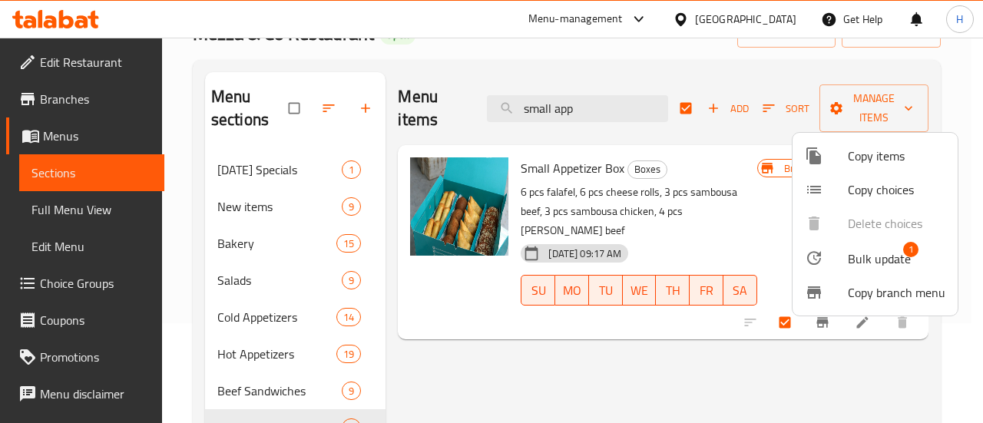
click at [853, 266] on span "Bulk update" at bounding box center [879, 259] width 63 height 18
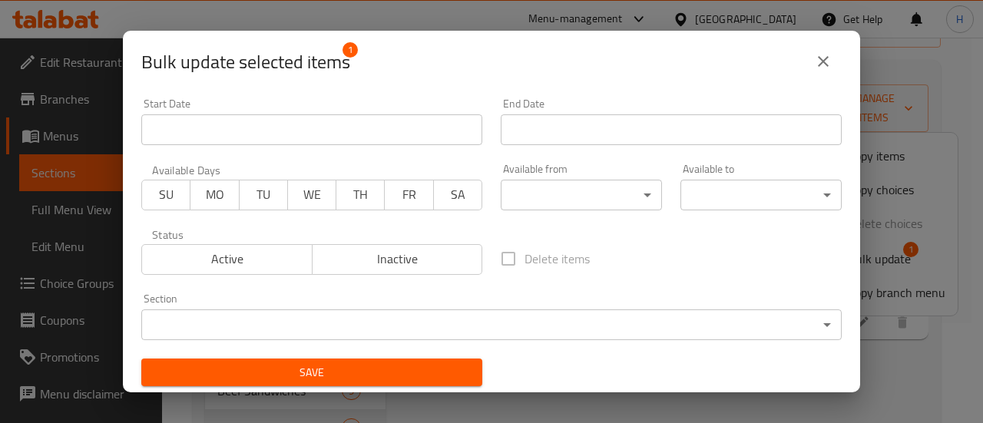
click at [384, 323] on body "​ Menu-management [GEOGRAPHIC_DATA] Get Help H Edit Restaurant Branches Menus S…" at bounding box center [491, 131] width 983 height 386
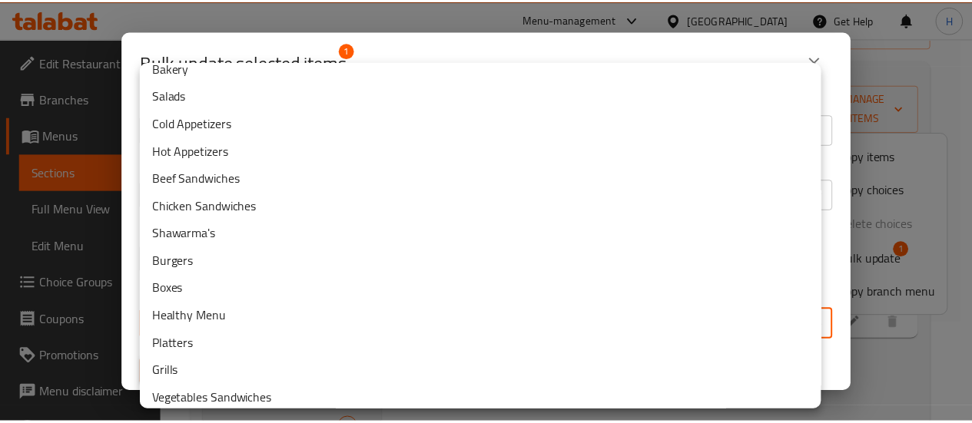
scroll to position [0, 0]
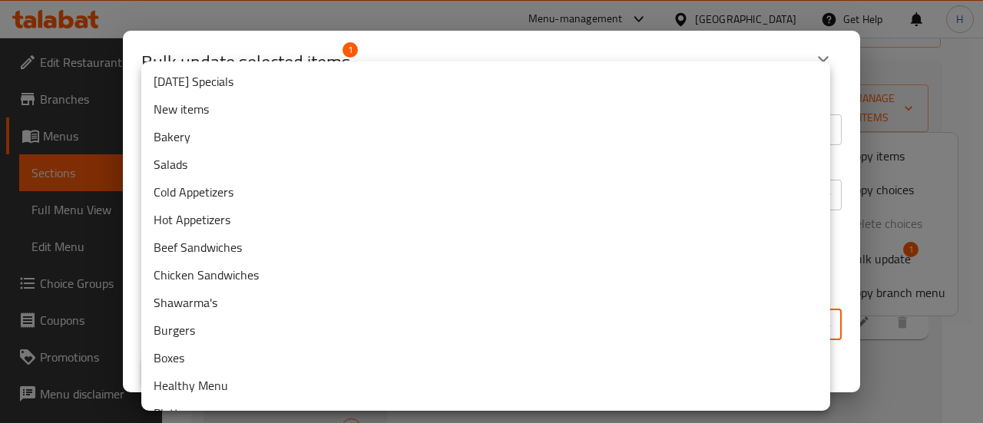
click at [188, 108] on li "New items" at bounding box center [485, 109] width 689 height 28
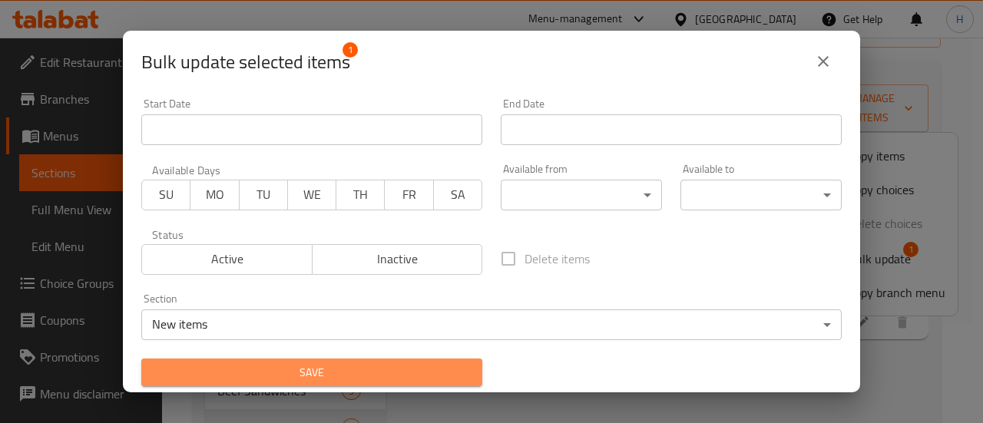
click at [370, 363] on span "Save" at bounding box center [312, 372] width 317 height 19
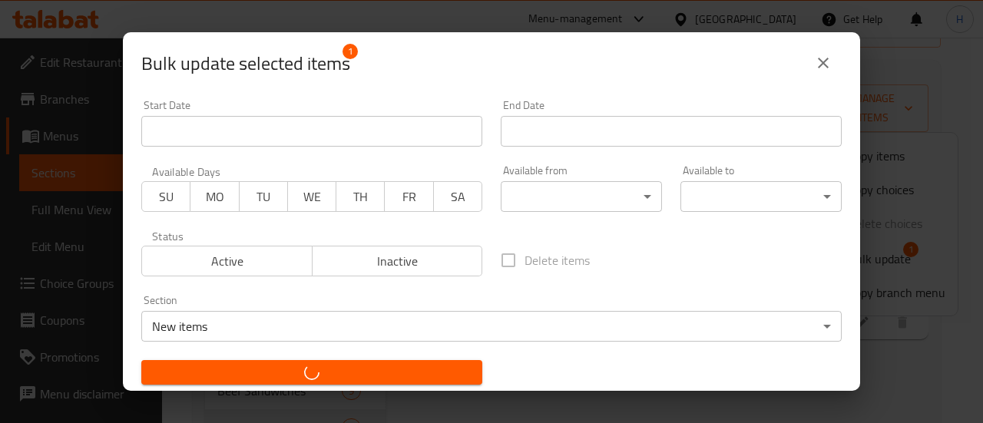
checkbox input "false"
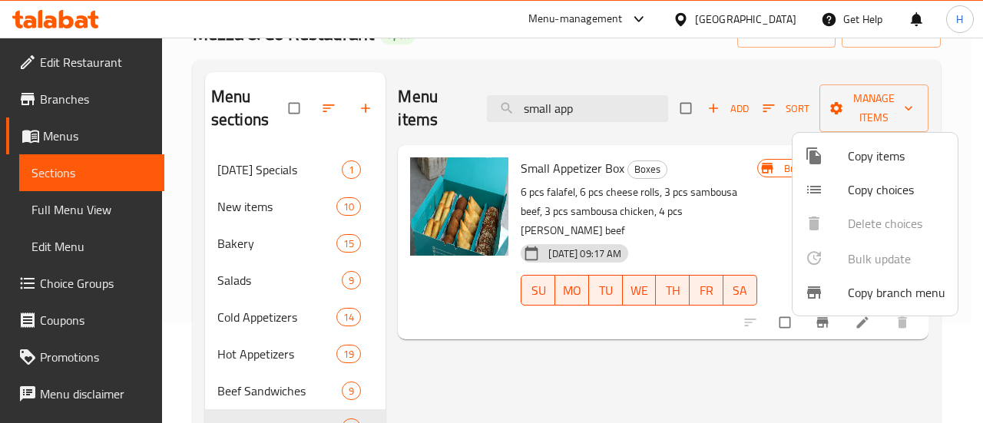
click at [512, 335] on div at bounding box center [491, 211] width 983 height 423
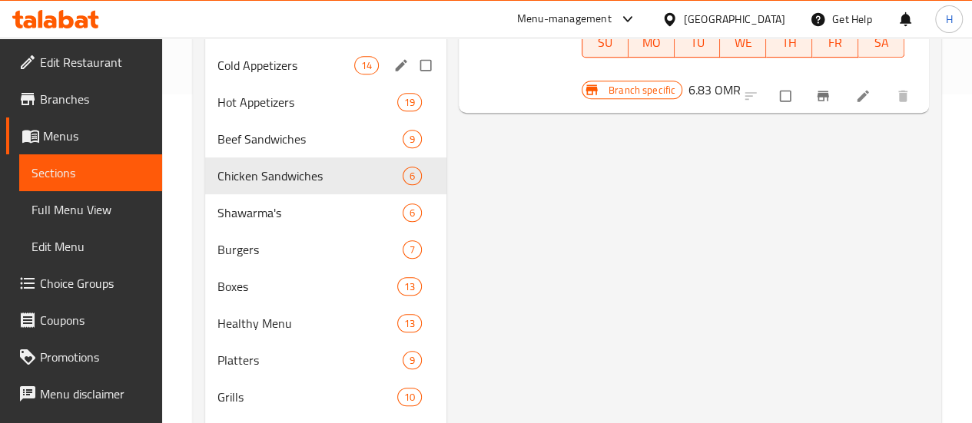
scroll to position [330, 0]
click at [254, 295] on span "Boxes" at bounding box center [285, 286] width 137 height 18
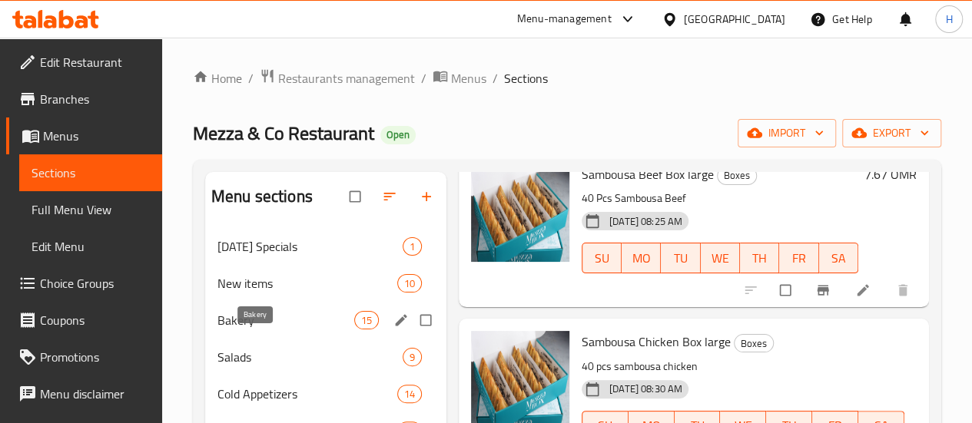
click at [247, 302] on div "New items 10" at bounding box center [325, 283] width 241 height 37
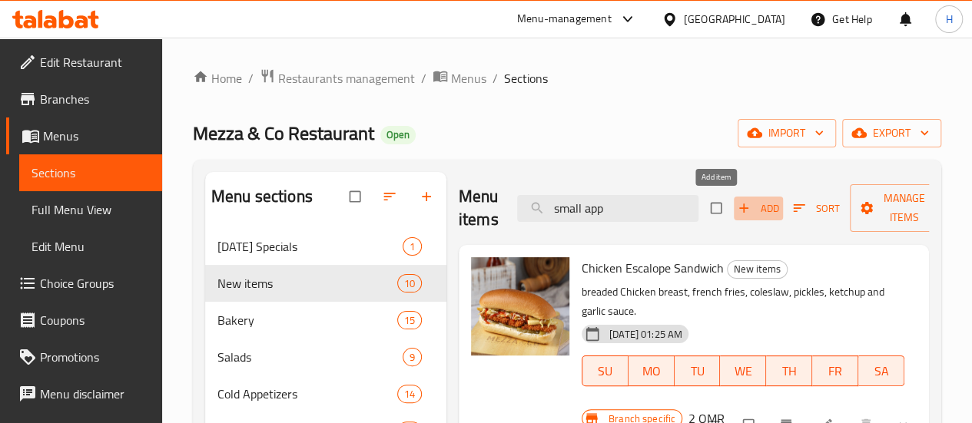
click at [737, 211] on span "Add" at bounding box center [757, 209] width 41 height 18
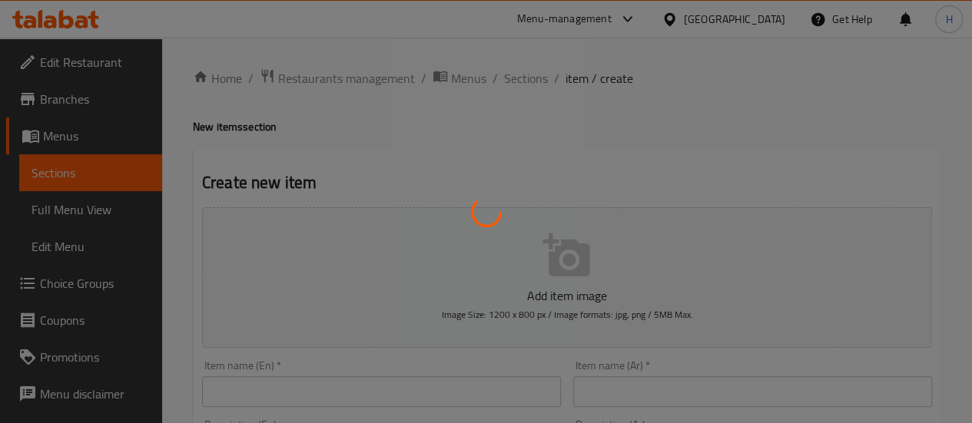
scroll to position [71, 0]
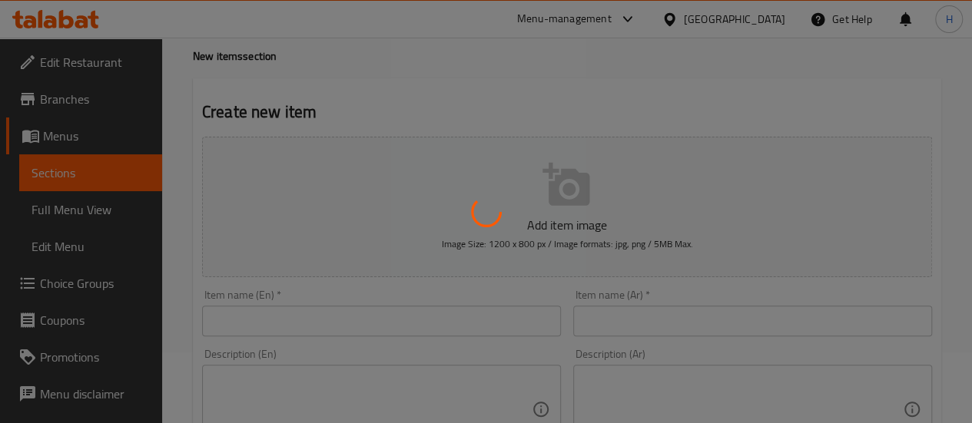
click at [363, 326] on div at bounding box center [486, 211] width 972 height 423
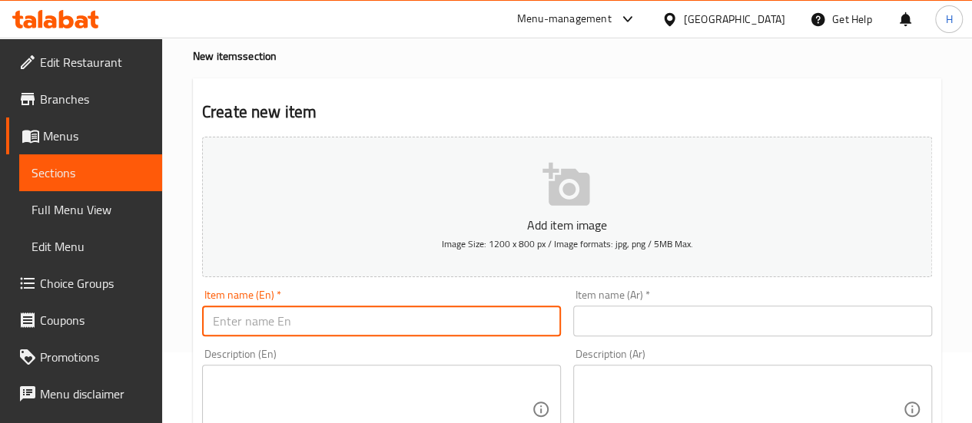
click at [408, 312] on input "text" at bounding box center [381, 321] width 359 height 31
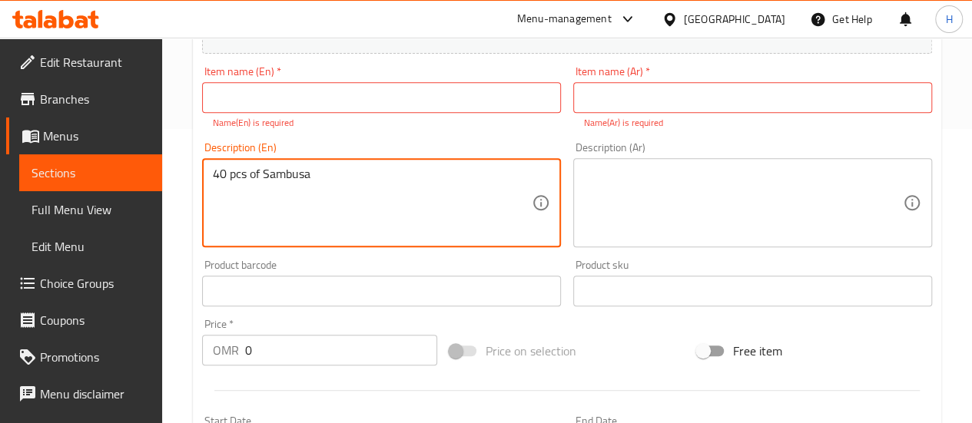
scroll to position [295, 0]
click at [442, 191] on textarea "40 pcs of Sambusa" at bounding box center [372, 202] width 319 height 73
click at [298, 181] on textarea "40 pcs of Sambusa" at bounding box center [372, 202] width 319 height 73
click at [320, 178] on textarea "40 pcs of Sambusa" at bounding box center [372, 202] width 319 height 73
click at [293, 174] on textarea "40 pcs of Sambusa" at bounding box center [372, 202] width 319 height 73
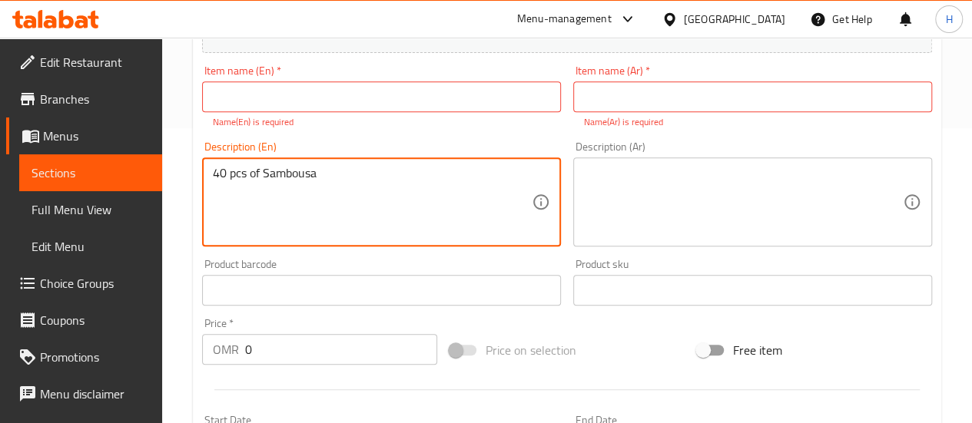
click at [389, 160] on div "40 pcs of Sambousa Description (En)" at bounding box center [381, 201] width 359 height 89
click at [367, 170] on textarea "40 pcs of Sambousa" at bounding box center [372, 202] width 319 height 73
click at [370, 173] on textarea "40 pcs of Sambousa of your choice" at bounding box center [372, 202] width 319 height 73
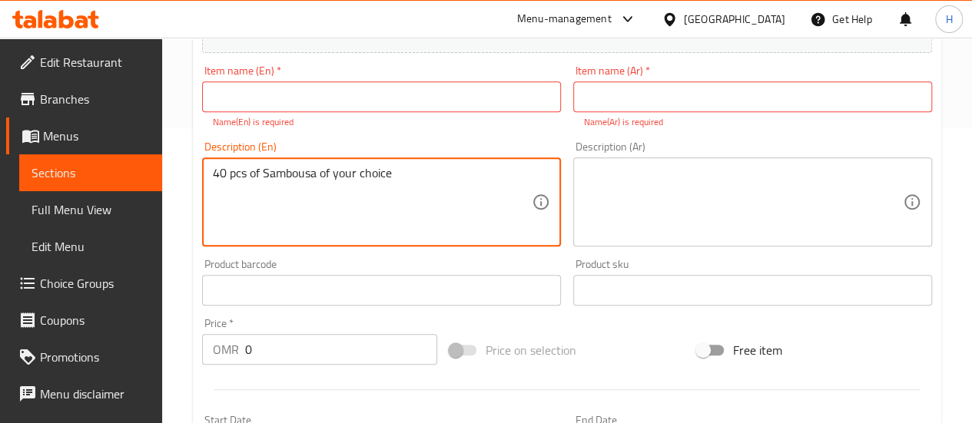
click at [370, 173] on textarea "40 pcs of Sambousa of your choice" at bounding box center [372, 202] width 319 height 73
type textarea "40 pcs of Sambousa of your choice"
click at [87, 274] on span "Choice Groups" at bounding box center [95, 283] width 110 height 18
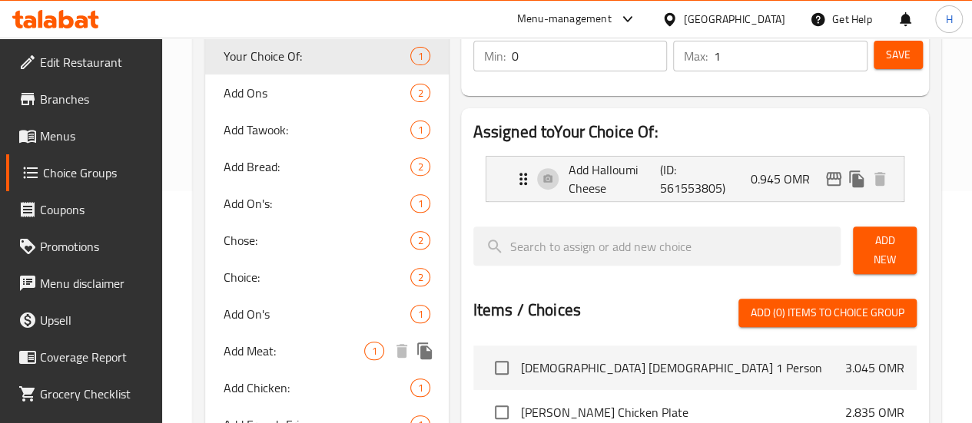
scroll to position [231, 0]
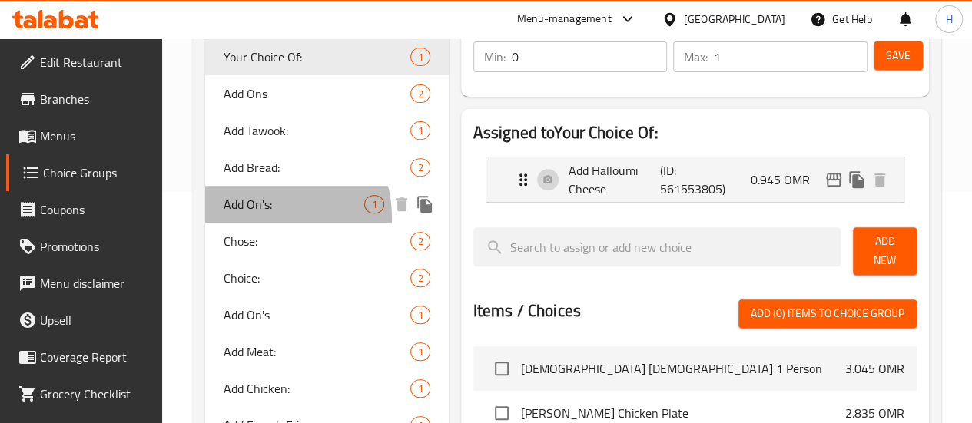
click at [257, 218] on div "Add On's: 1" at bounding box center [327, 204] width 244 height 37
type input "Add On's:"
type input "الإضافات:"
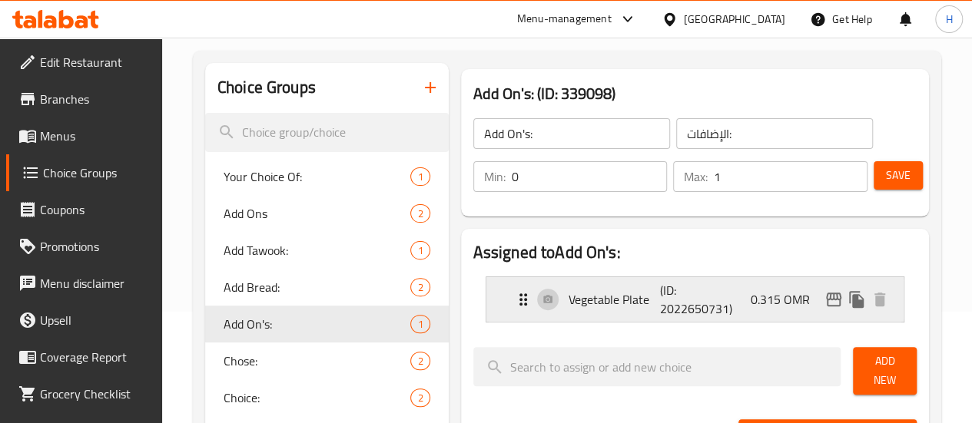
scroll to position [103, 0]
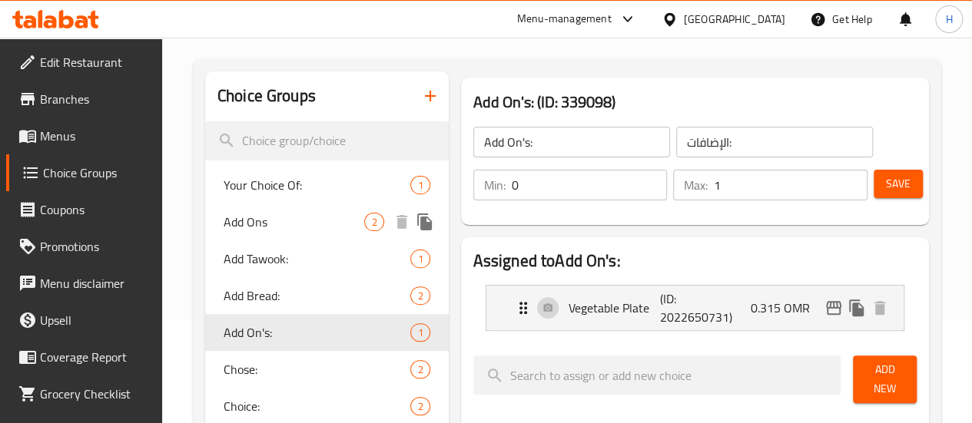
click at [249, 228] on span "Add Ons" at bounding box center [294, 222] width 141 height 18
type input "Add Ons"
type input "إضافة"
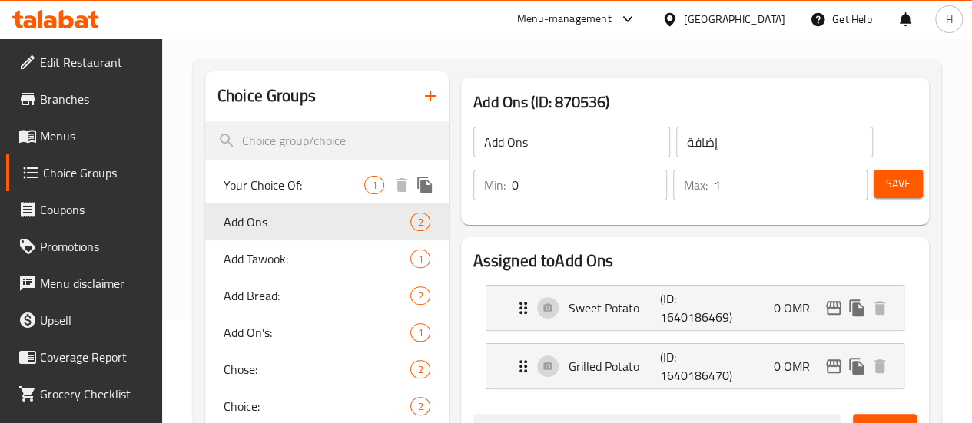
click at [252, 199] on div "Your Choice Of: 1" at bounding box center [327, 185] width 244 height 37
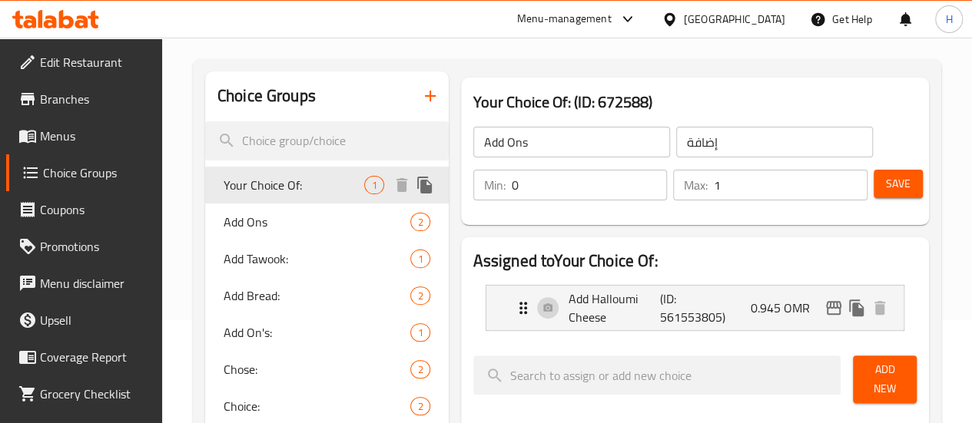
type input "Your Choice Of:"
type input "إختيارك من:"
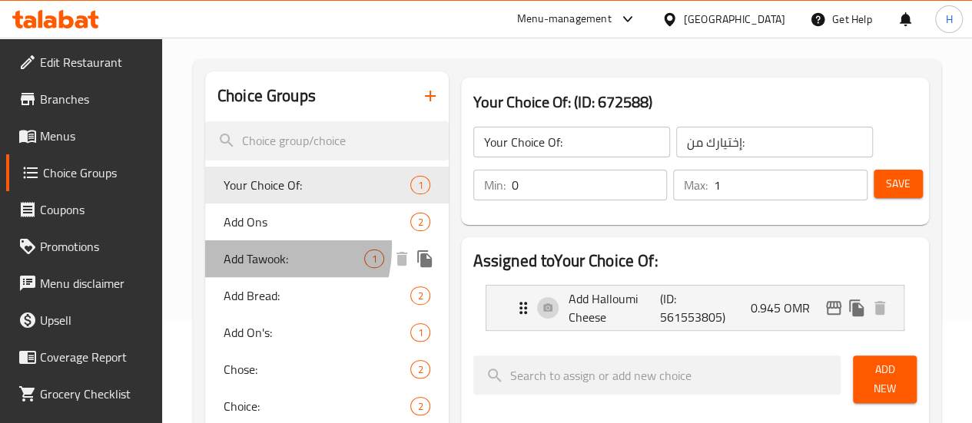
click at [252, 250] on span "Add Tawook:" at bounding box center [294, 259] width 141 height 18
type input "Add Tawook:"
type input "إضافة طاووق:"
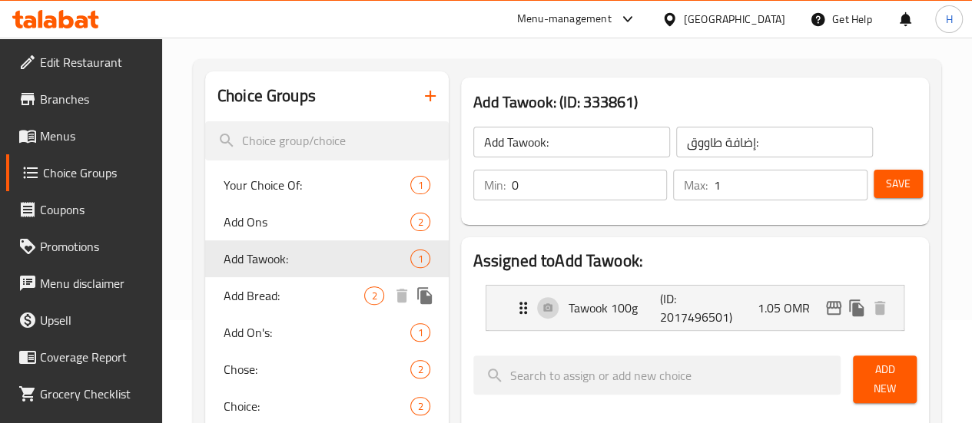
click at [264, 300] on span "Add Bread:" at bounding box center [294, 296] width 141 height 18
type input "Add Bread:"
type input "إضافة خبز:"
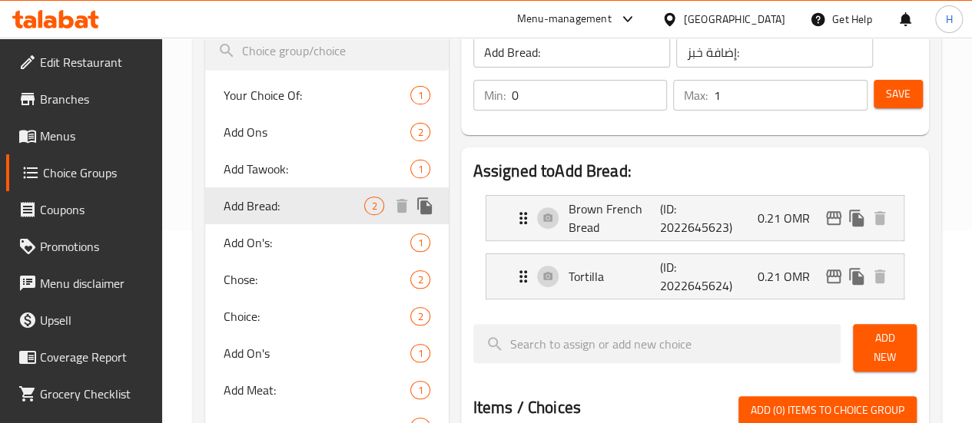
scroll to position [194, 0]
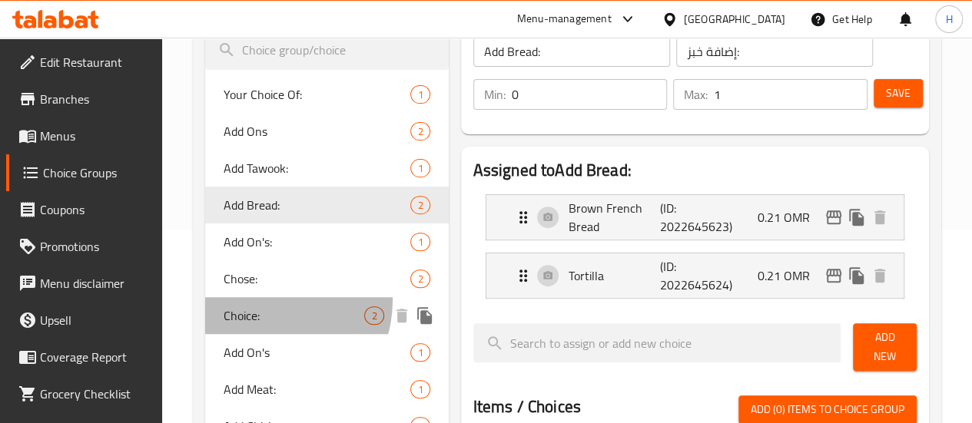
click at [264, 300] on div "Choice: 2" at bounding box center [327, 315] width 244 height 37
type input "Choice:"
type input "إختيارك:"
type input "1"
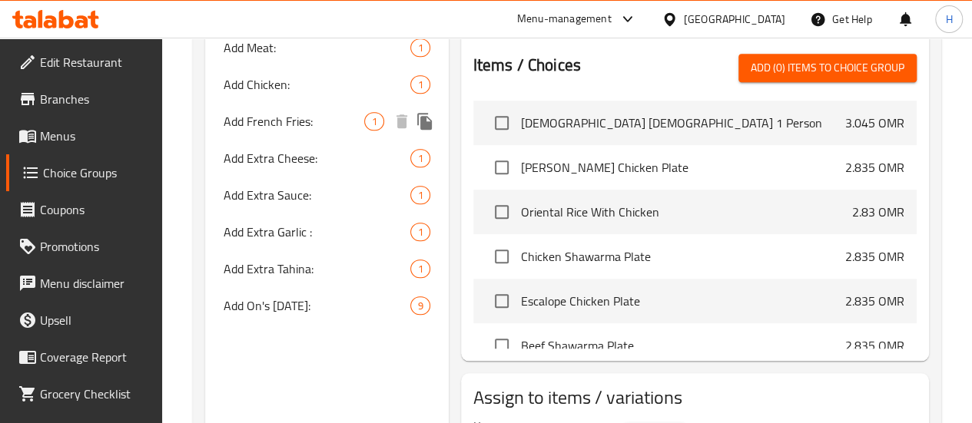
scroll to position [536, 0]
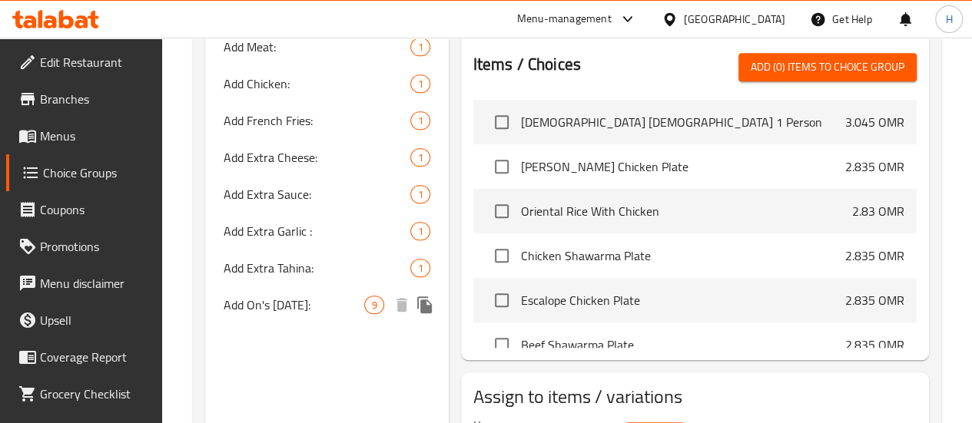
click at [265, 314] on span "Add On's [DATE]:" at bounding box center [294, 305] width 141 height 18
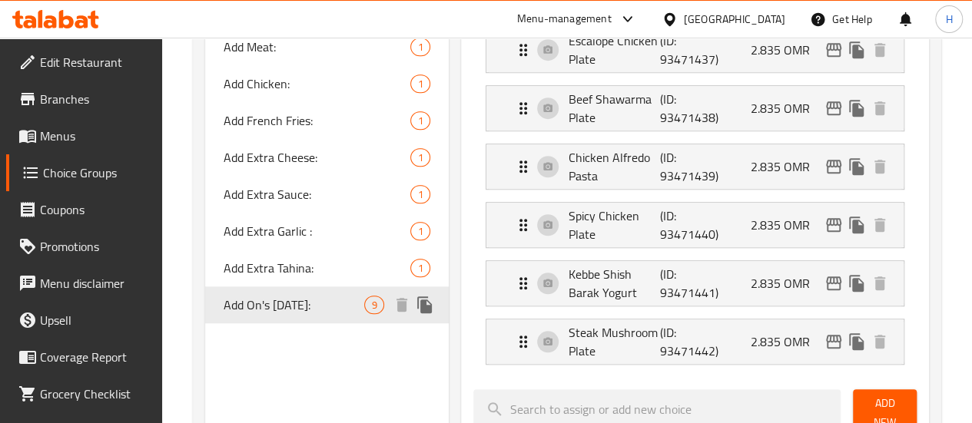
type input "Add On's [DATE]:"
type input "إضافة طبق [DATE]:"
type input "0"
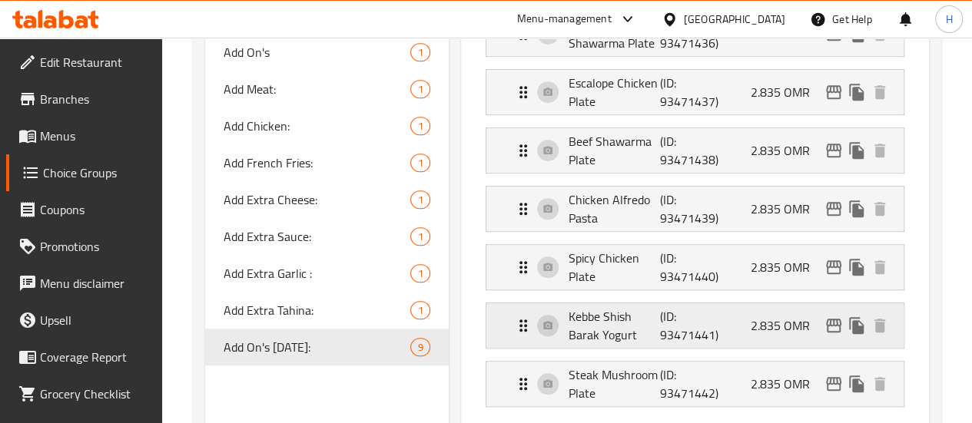
scroll to position [496, 0]
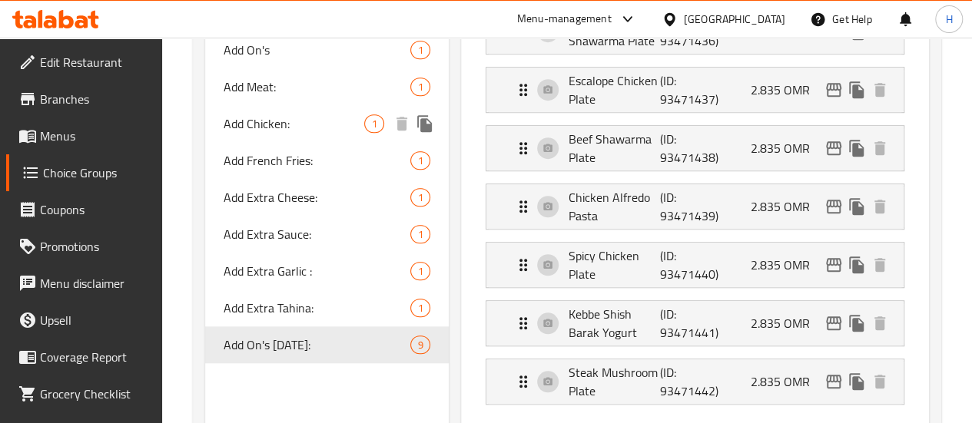
click at [254, 114] on span "Add Chicken:" at bounding box center [294, 123] width 141 height 18
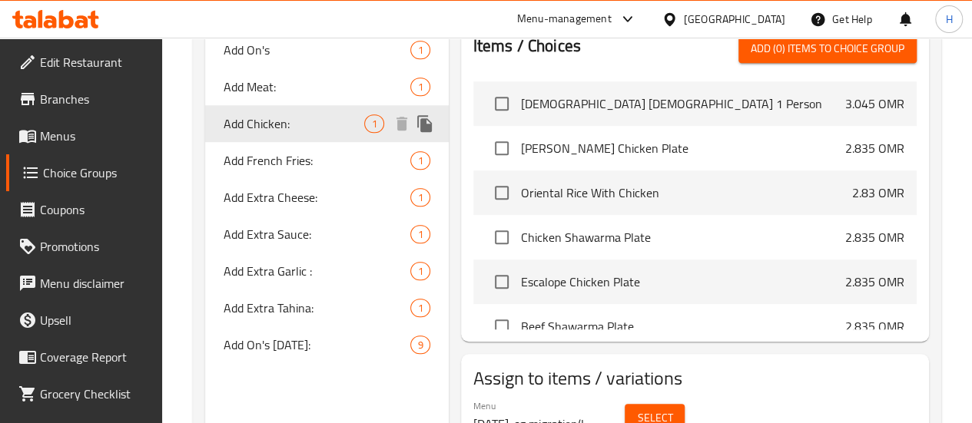
type input "Add Chicken:"
type input "إضافة دجاج:"
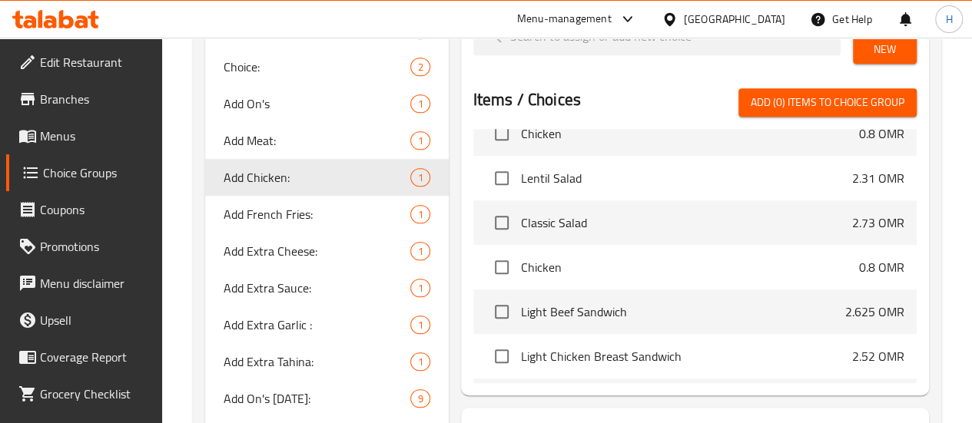
scroll to position [7687, 0]
click at [71, 121] on link "Menus" at bounding box center [84, 136] width 156 height 37
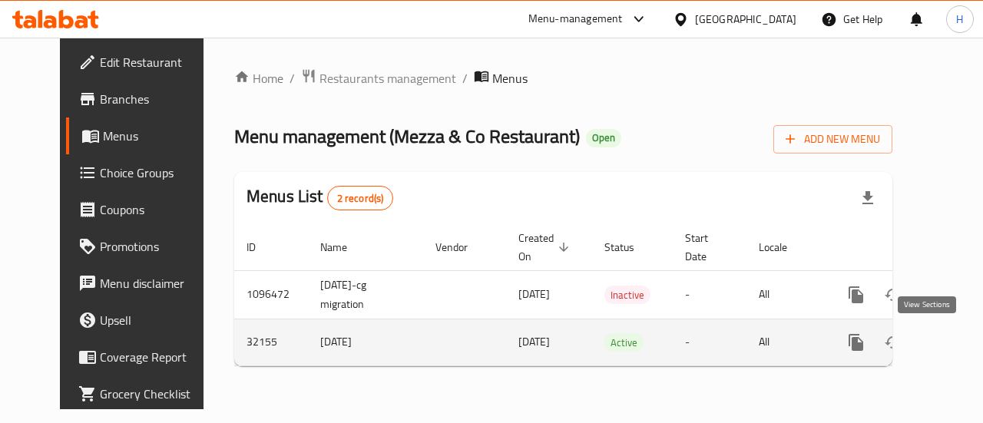
click at [949, 344] on link "enhanced table" at bounding box center [967, 342] width 37 height 37
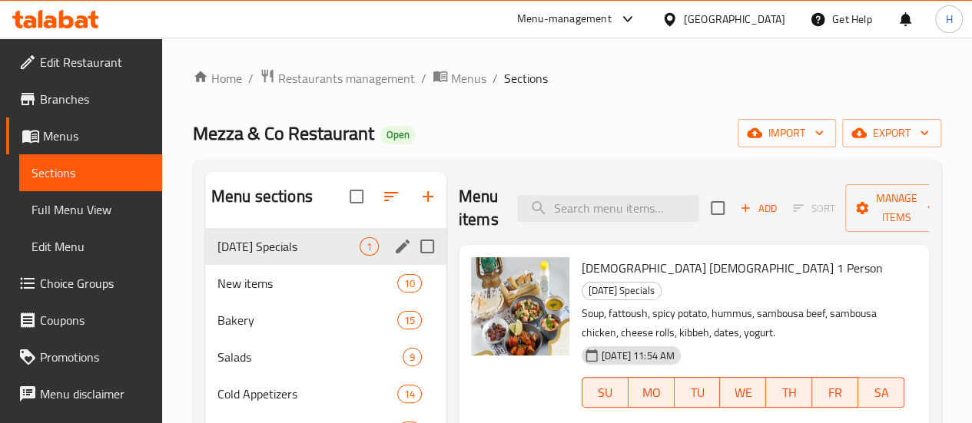
drag, startPoint x: 261, startPoint y: 302, endPoint x: 259, endPoint y: 256, distance: 46.2
drag, startPoint x: 261, startPoint y: 272, endPoint x: 265, endPoint y: 317, distance: 45.5
drag, startPoint x: 247, startPoint y: 313, endPoint x: 259, endPoint y: 234, distance: 79.2
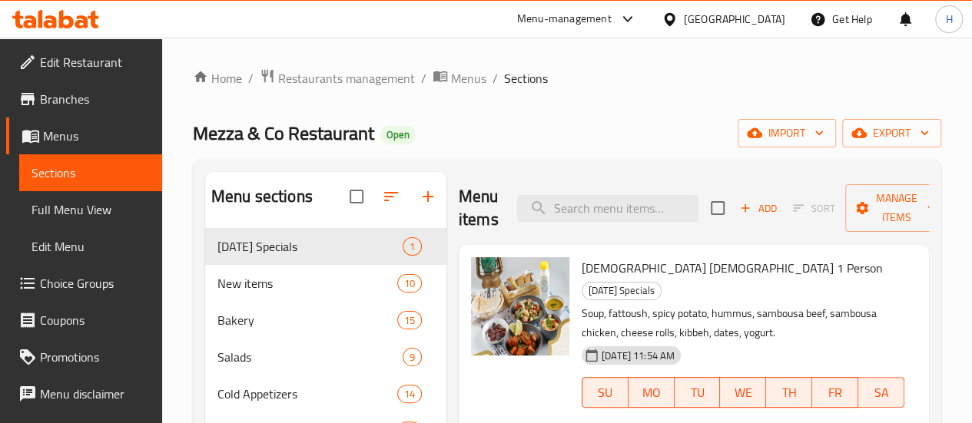
drag, startPoint x: 258, startPoint y: 261, endPoint x: 255, endPoint y: 328, distance: 66.9
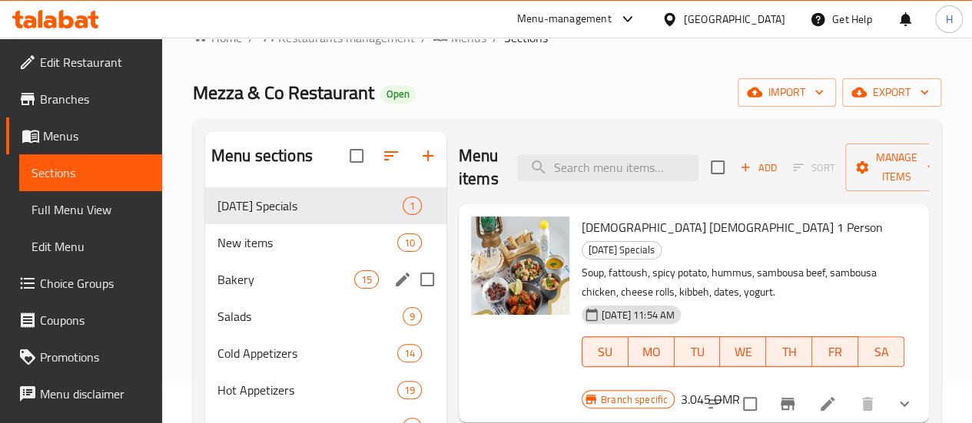
scroll to position [40, 0]
